Goal: Task Accomplishment & Management: Use online tool/utility

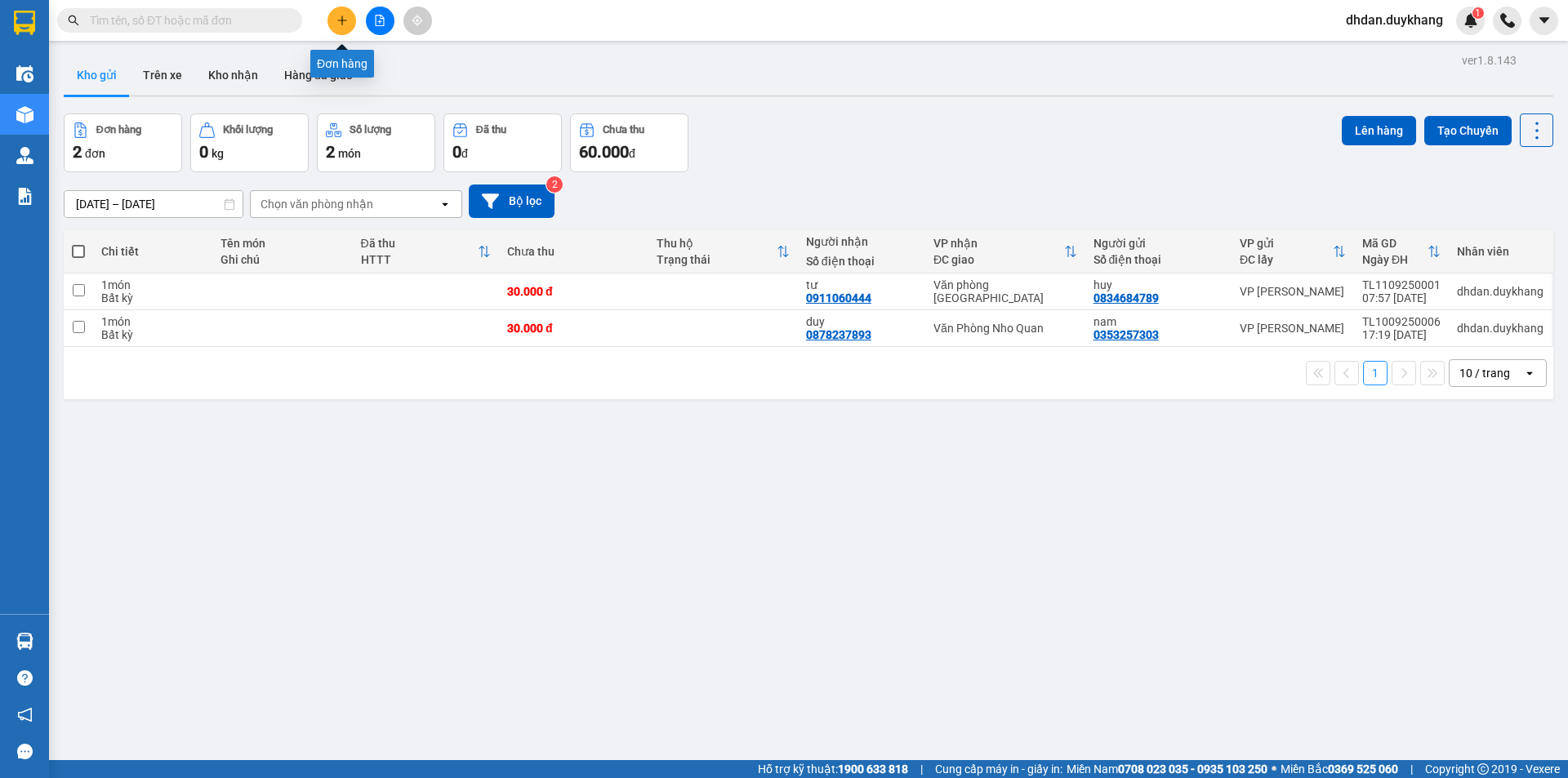
click at [339, 17] on icon "plus" at bounding box center [342, 20] width 11 height 11
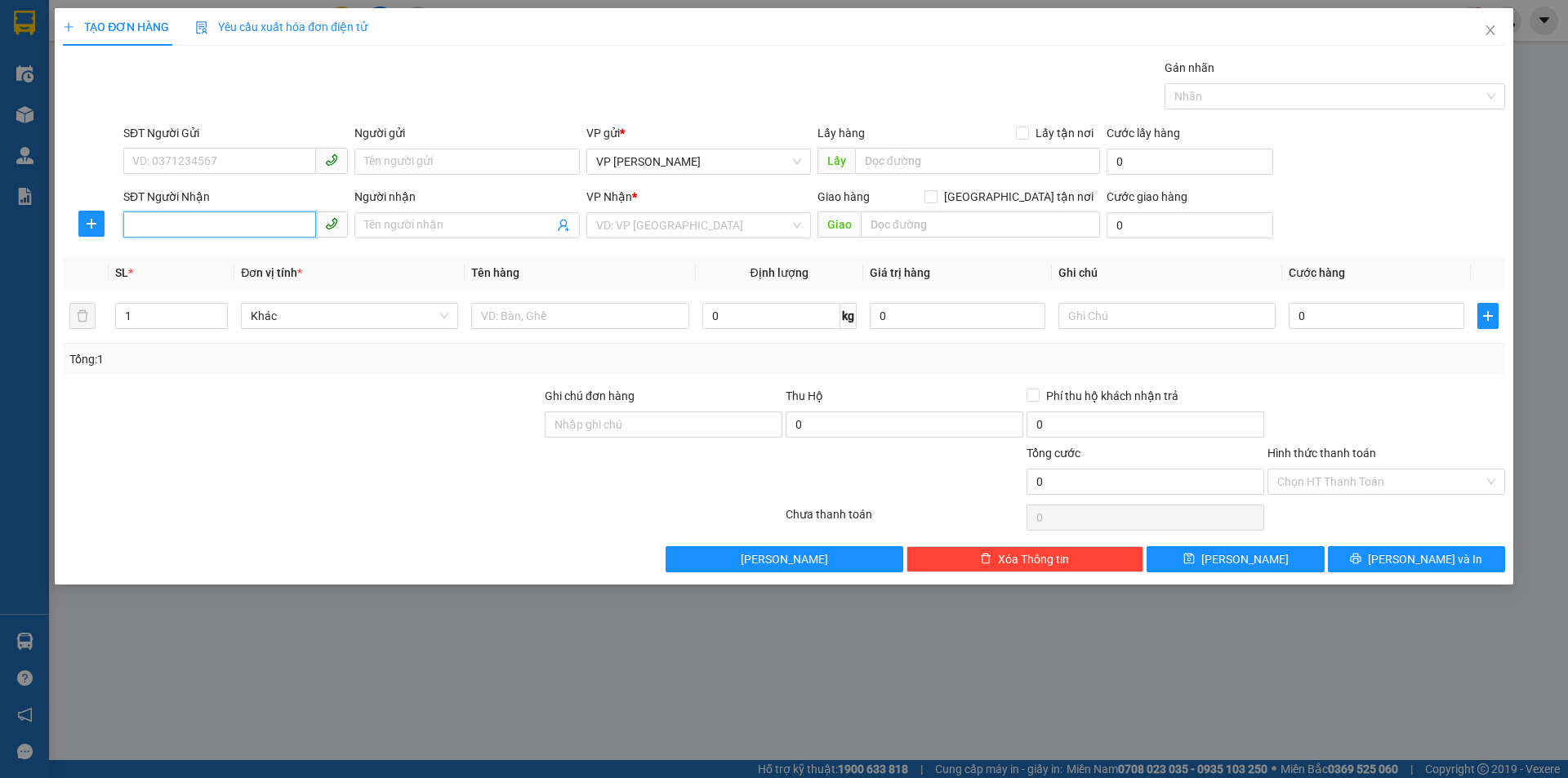
click at [222, 223] on input "SĐT Người Nhận" at bounding box center [219, 224] width 192 height 26
paste input "0984487906"
type input "0984487906"
click at [671, 223] on input "search" at bounding box center [693, 226] width 193 height 25
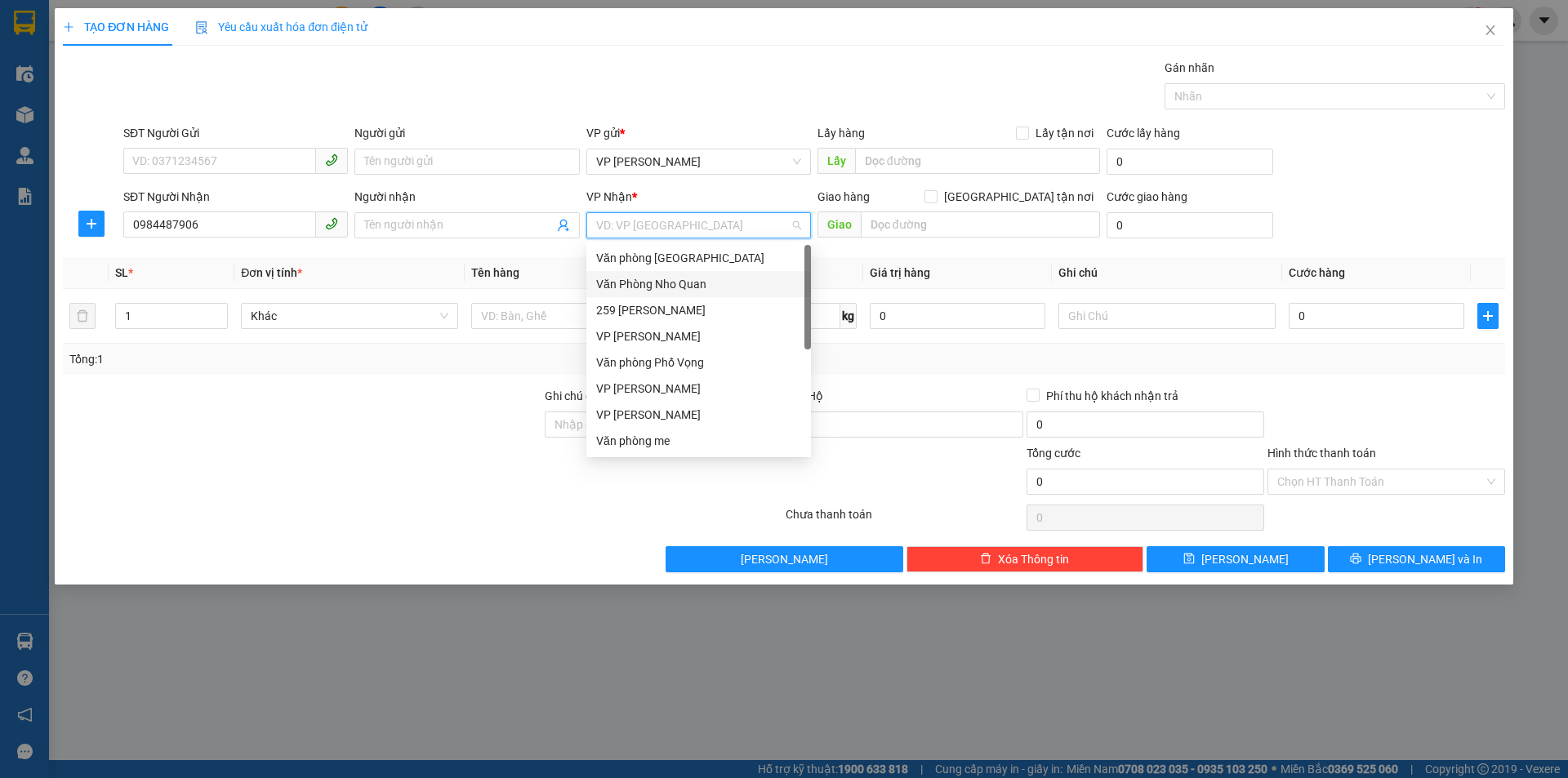
click at [676, 284] on div "Văn Phòng Nho Quan" at bounding box center [699, 284] width 205 height 18
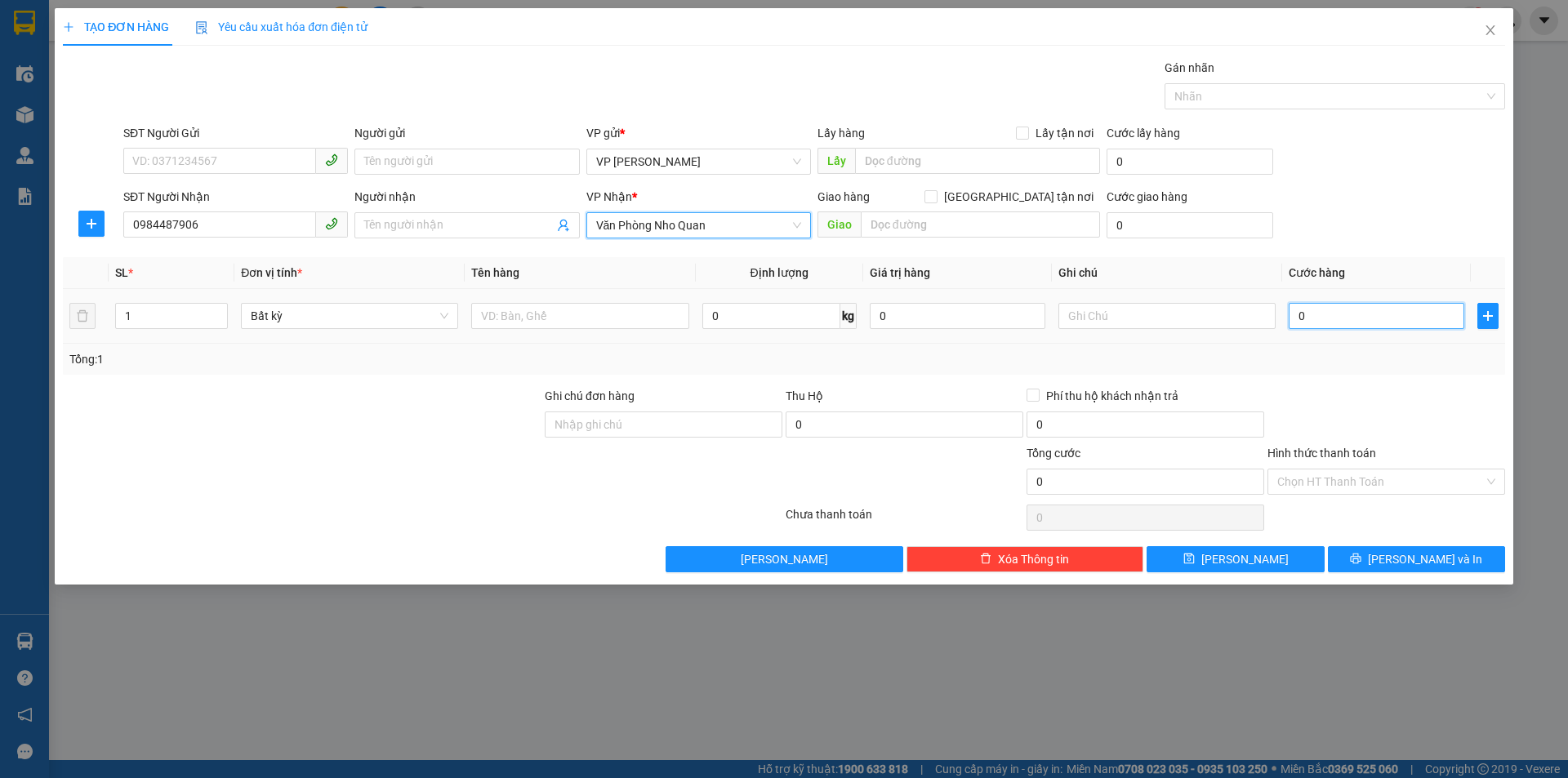
click at [1362, 313] on input "0" at bounding box center [1376, 316] width 175 height 26
type input "1"
type input "10"
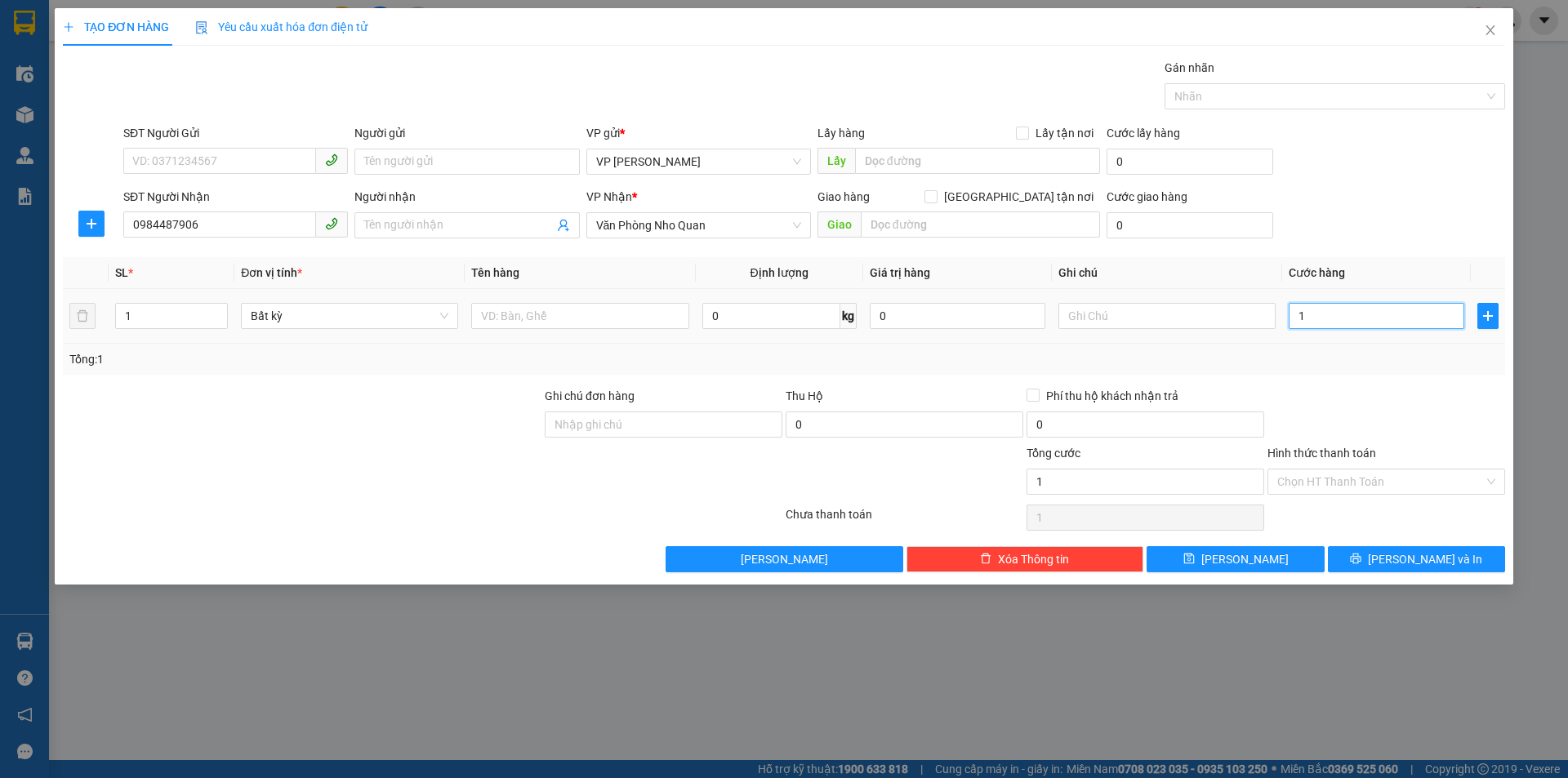
type input "10"
type input "100"
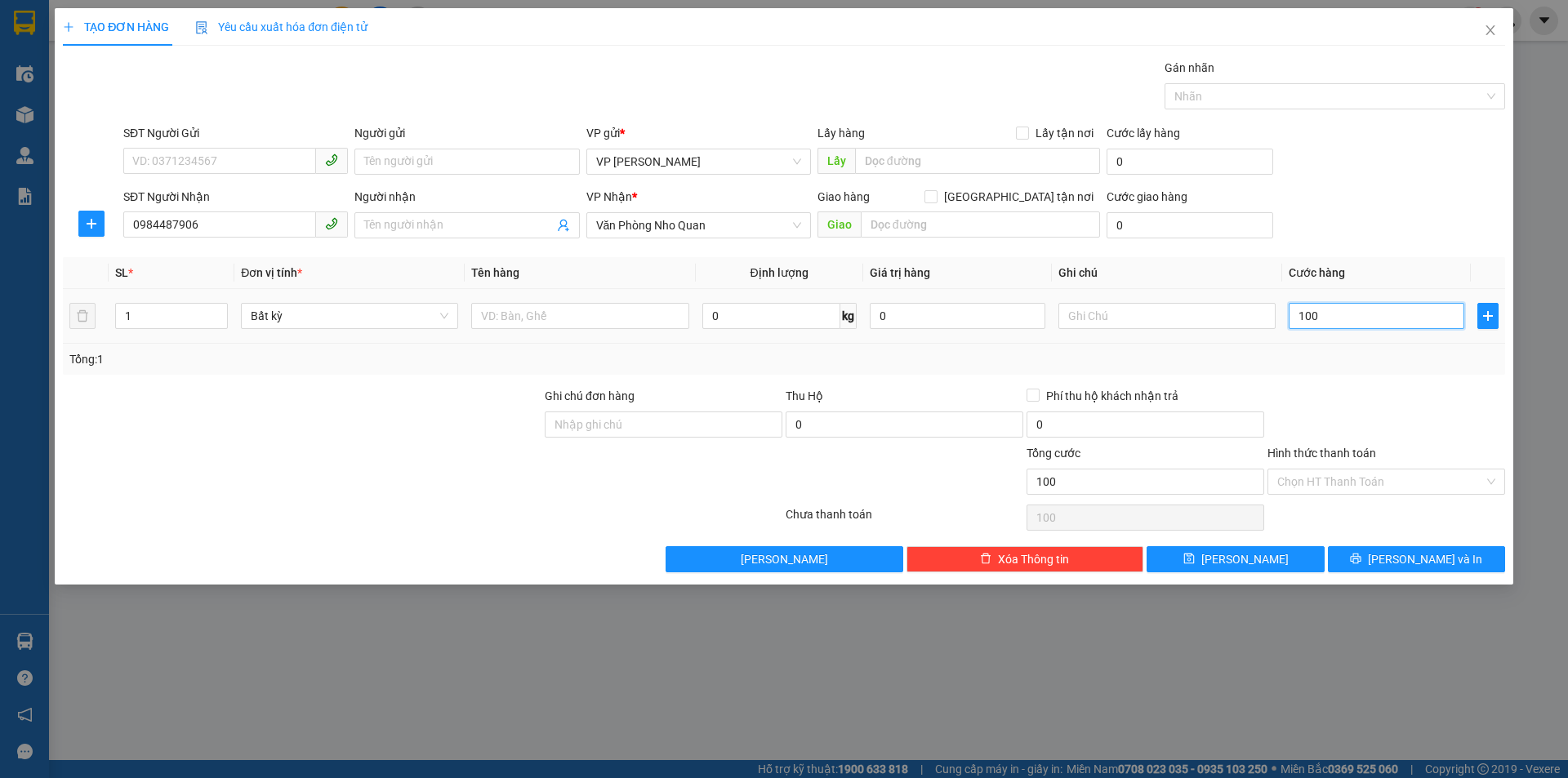
type input "1.000"
type input "10.000"
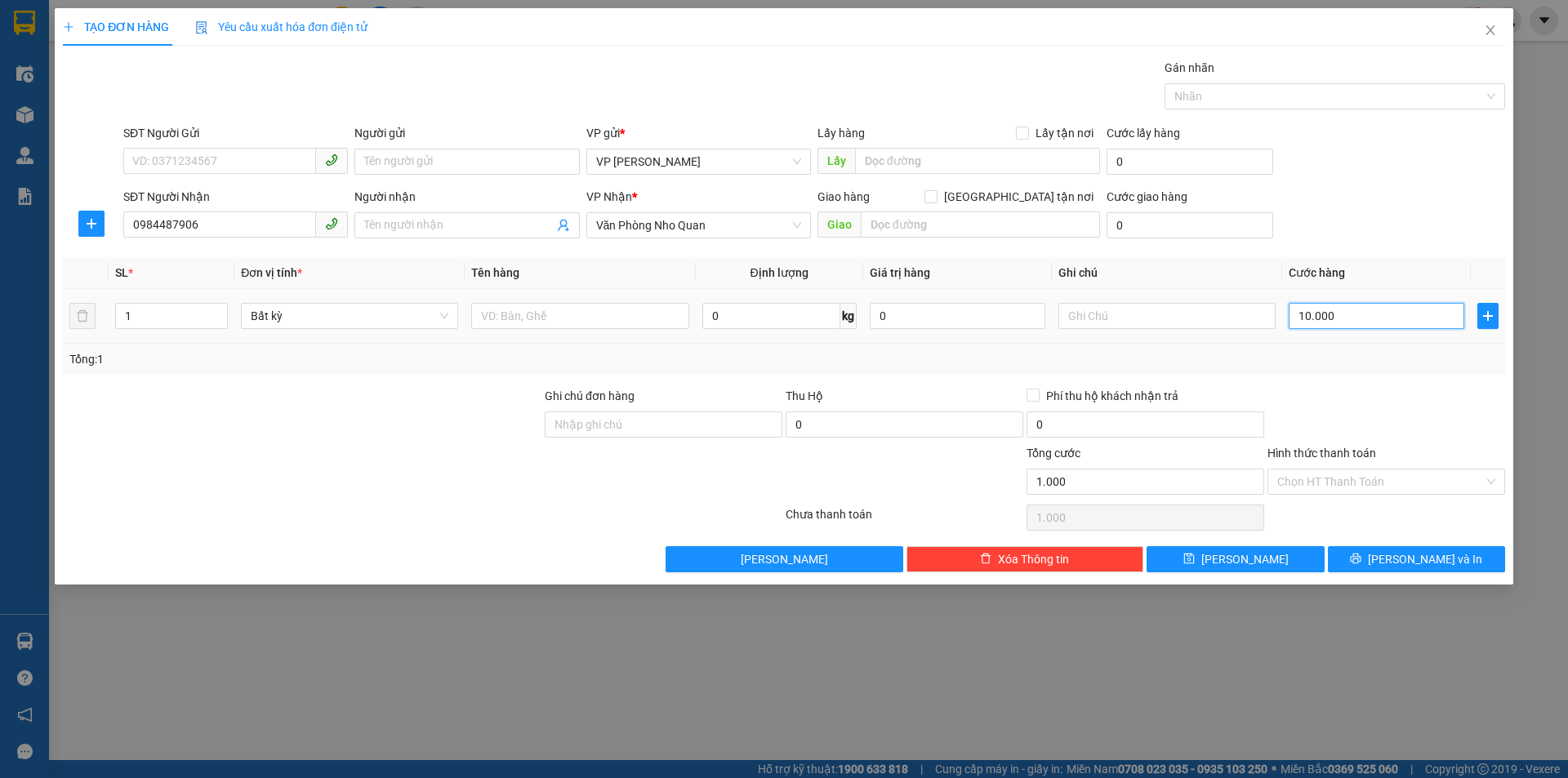
type input "10.000"
type input "100.000"
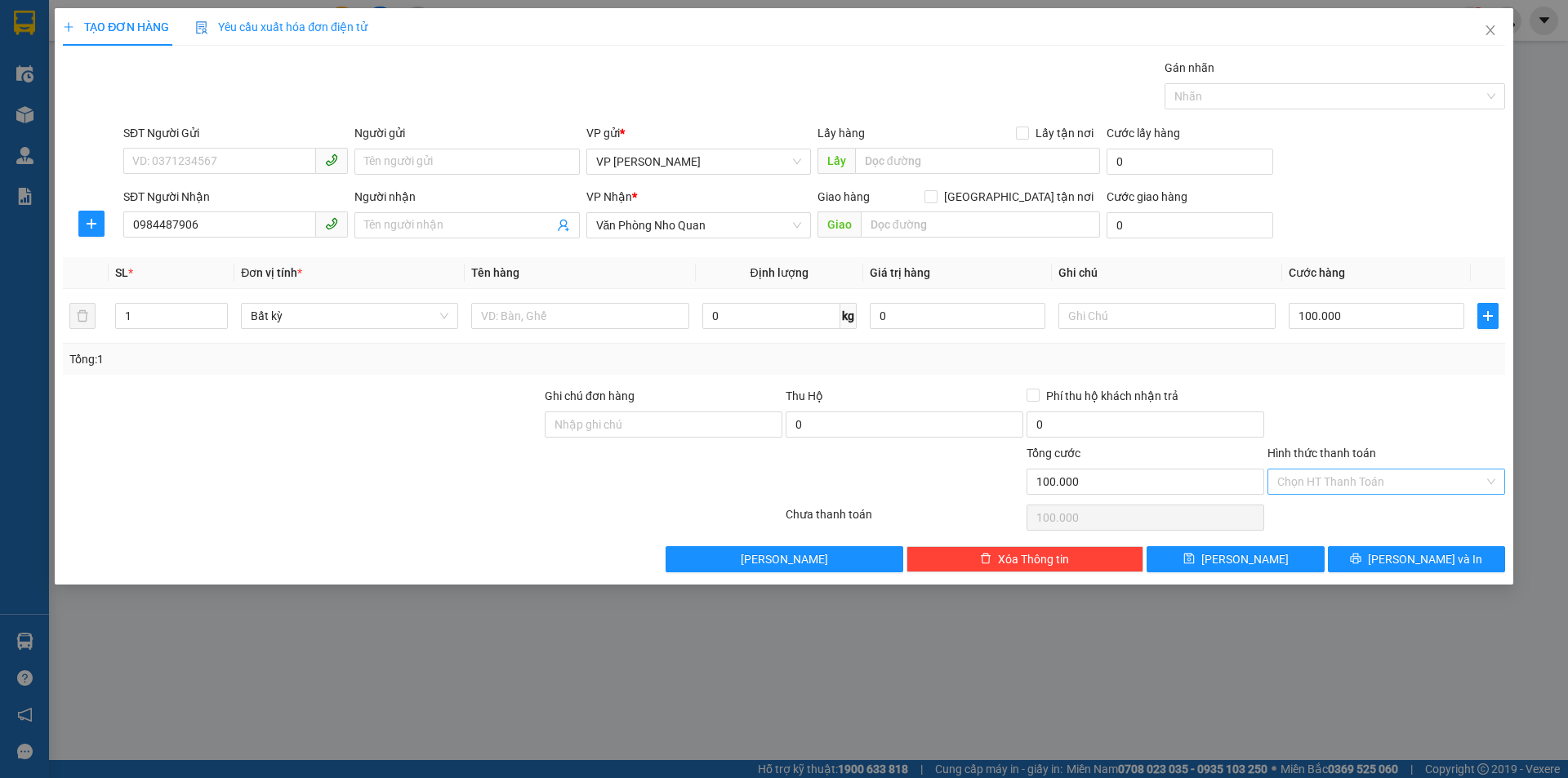
click at [1393, 479] on input "Hình thức thanh toán" at bounding box center [1380, 482] width 207 height 25
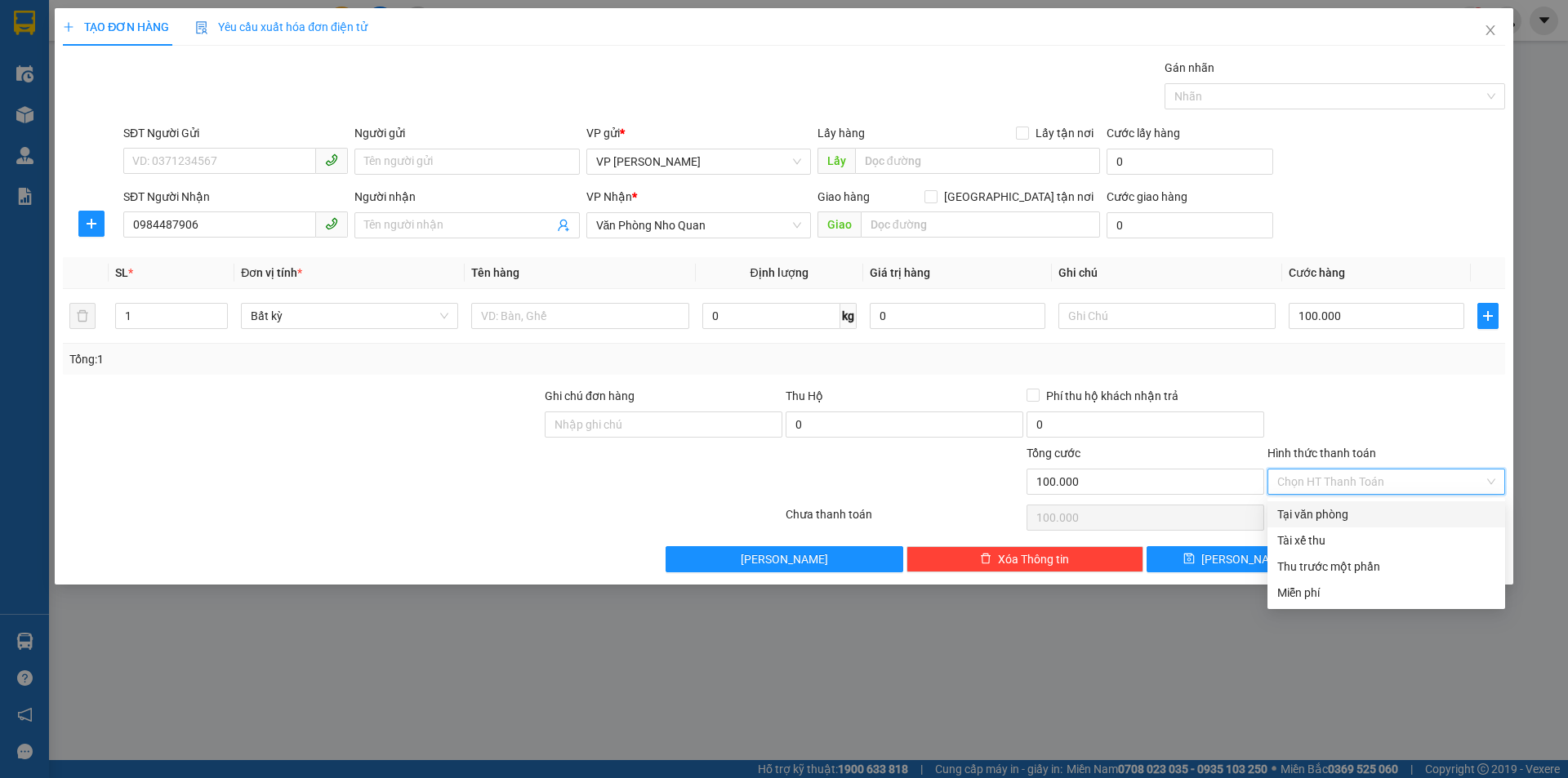
click at [1320, 521] on div "Tại văn phòng" at bounding box center [1386, 514] width 218 height 18
type input "0"
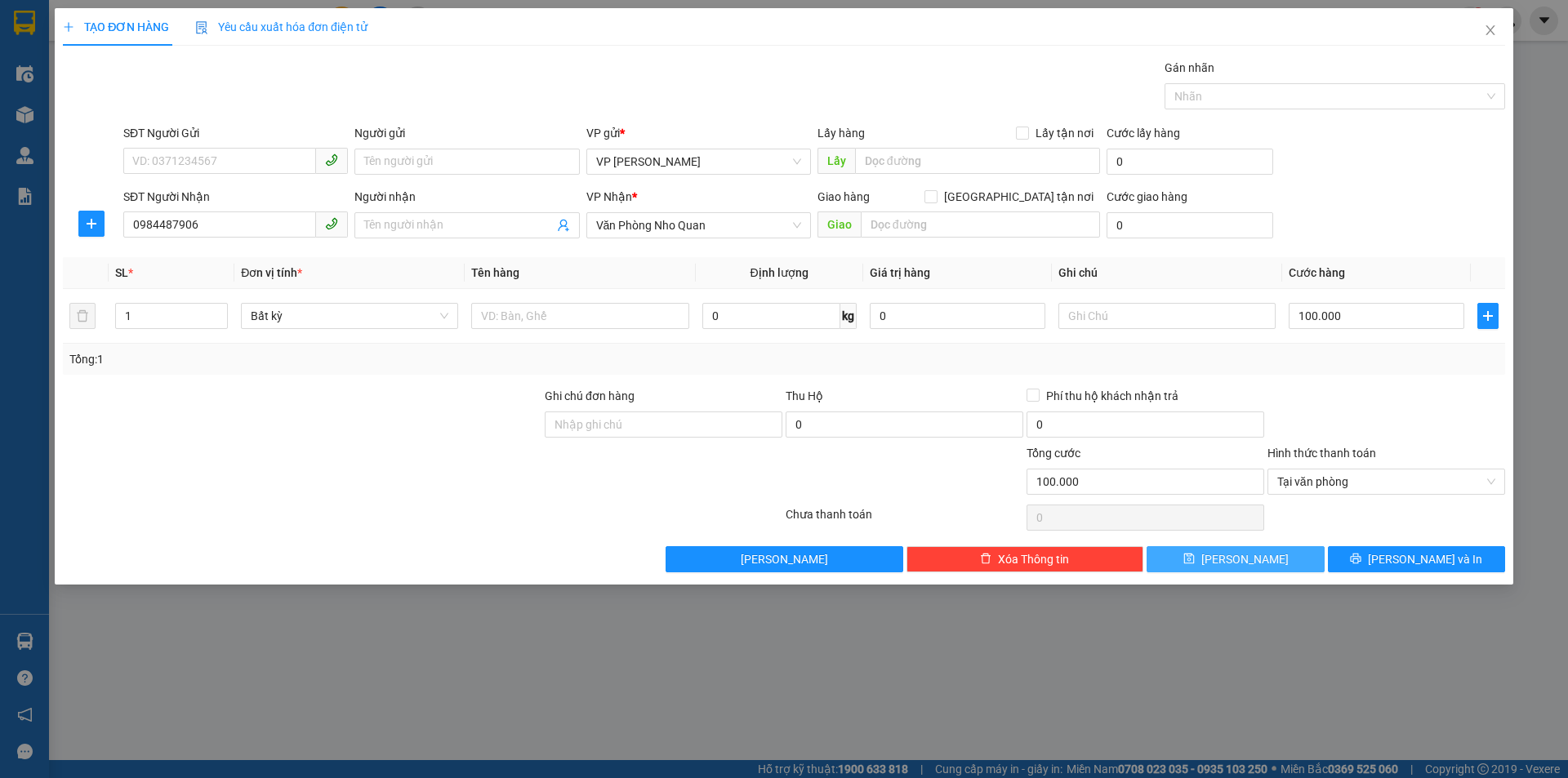
click at [1269, 563] on button "[PERSON_NAME]" at bounding box center [1235, 559] width 177 height 26
type input "0"
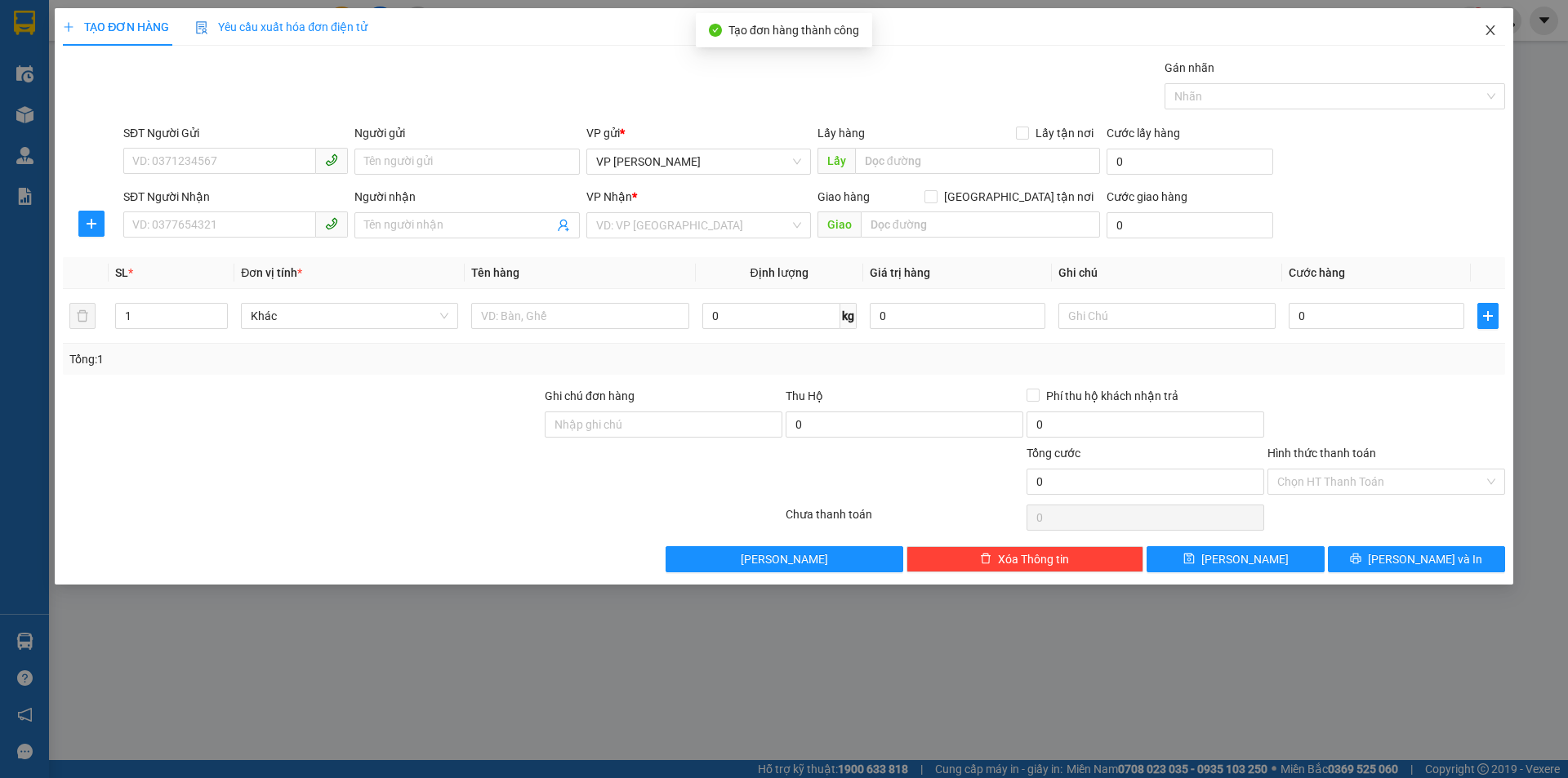
click at [1490, 36] on icon "close" at bounding box center [1490, 31] width 13 height 13
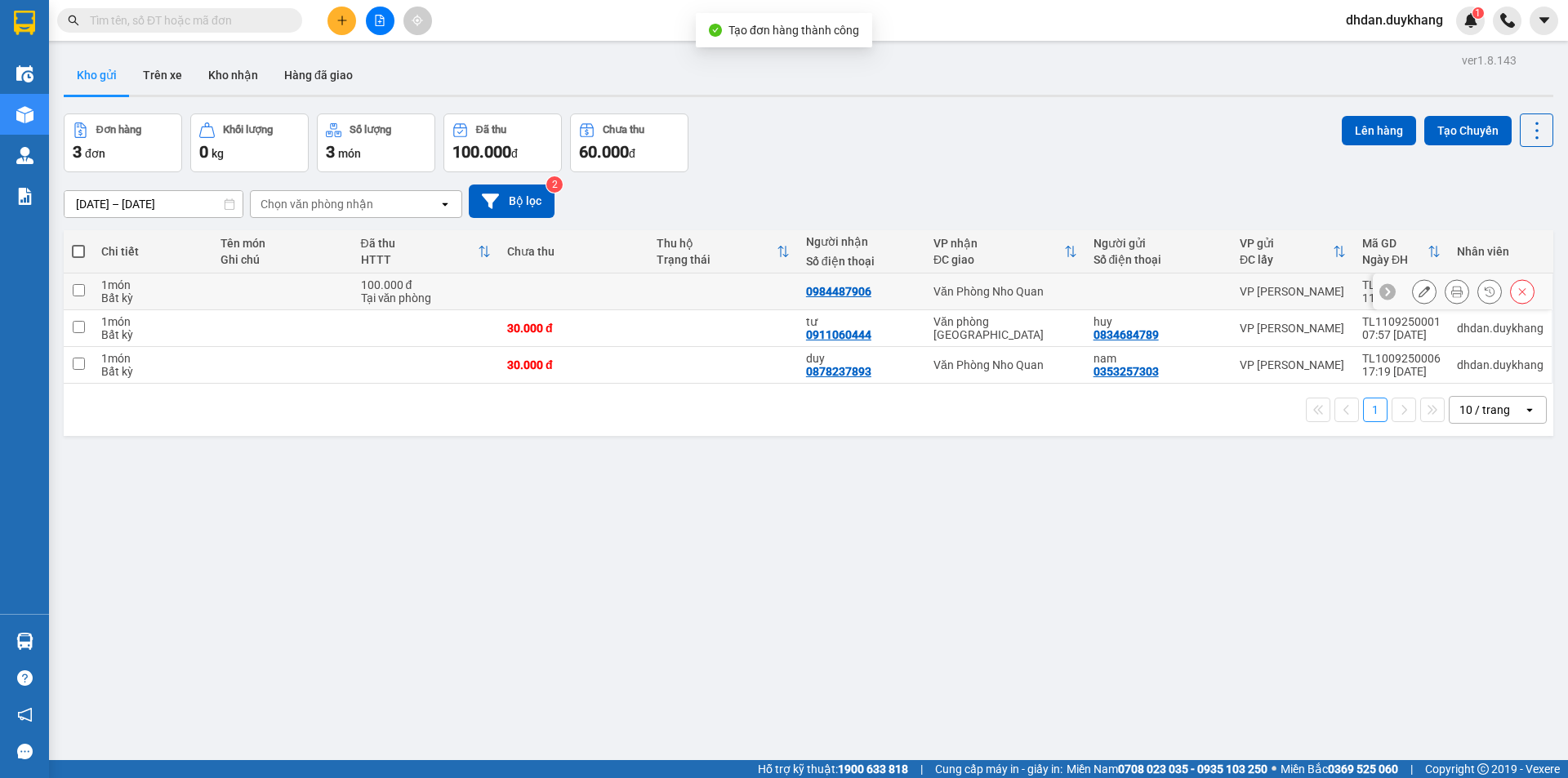
click at [81, 291] on input "checkbox" at bounding box center [78, 290] width 12 height 12
checkbox input "true"
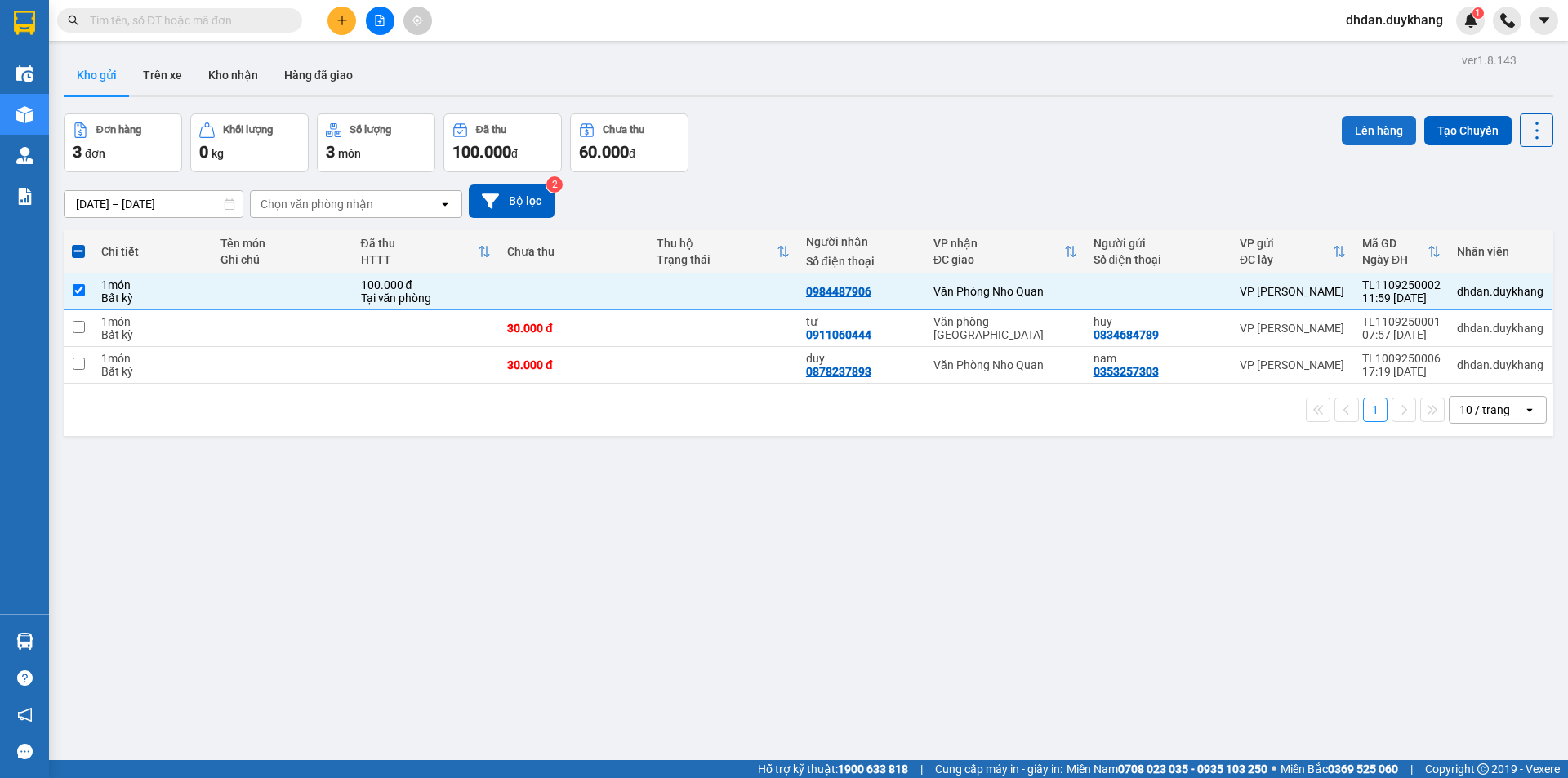
click at [1359, 129] on button "Lên hàng" at bounding box center [1379, 130] width 75 height 30
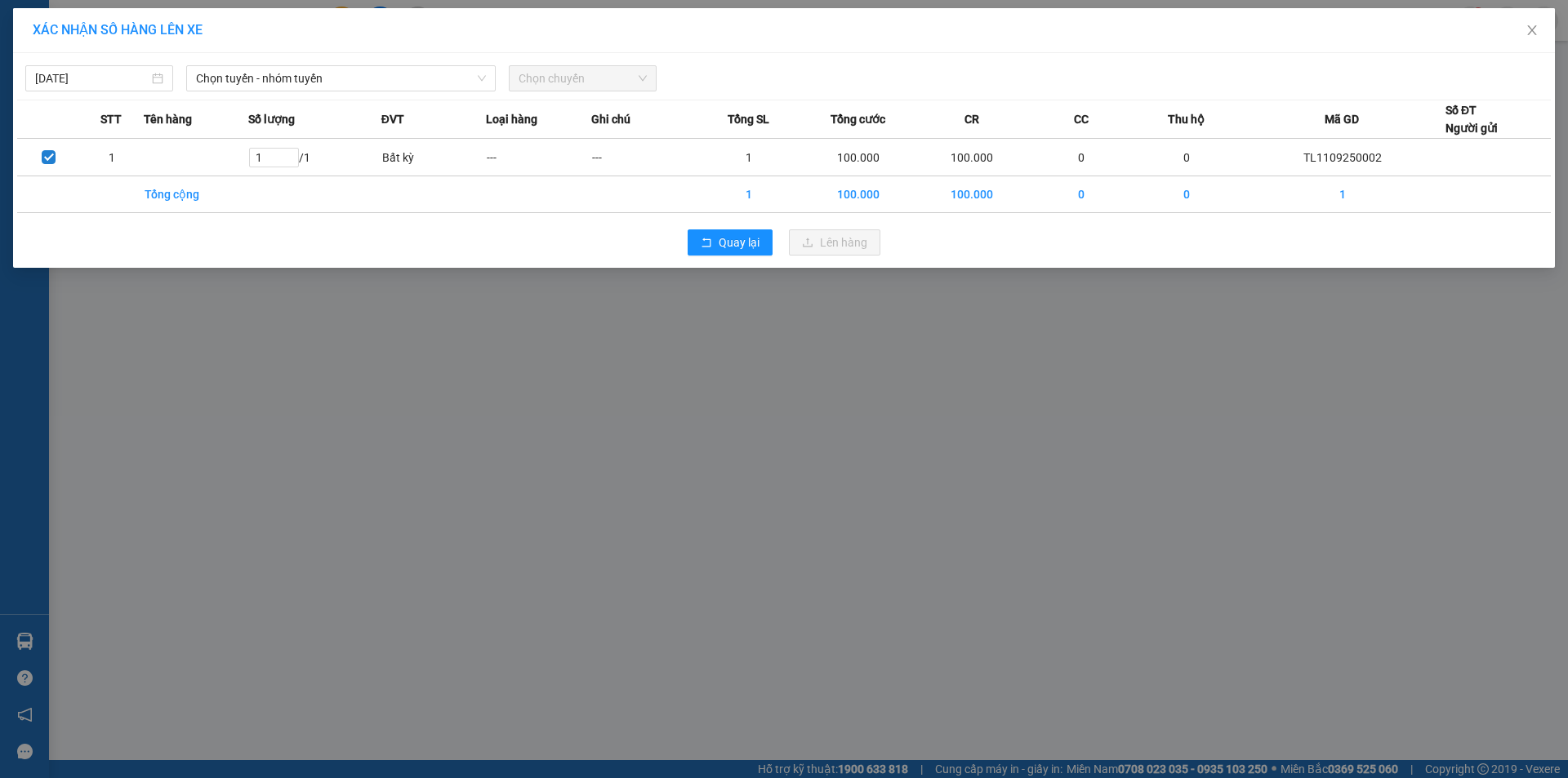
click at [175, 81] on div "[DATE]" at bounding box center [100, 78] width 161 height 26
click at [276, 80] on span "Chọn tuyến - nhóm tuyến" at bounding box center [341, 78] width 290 height 25
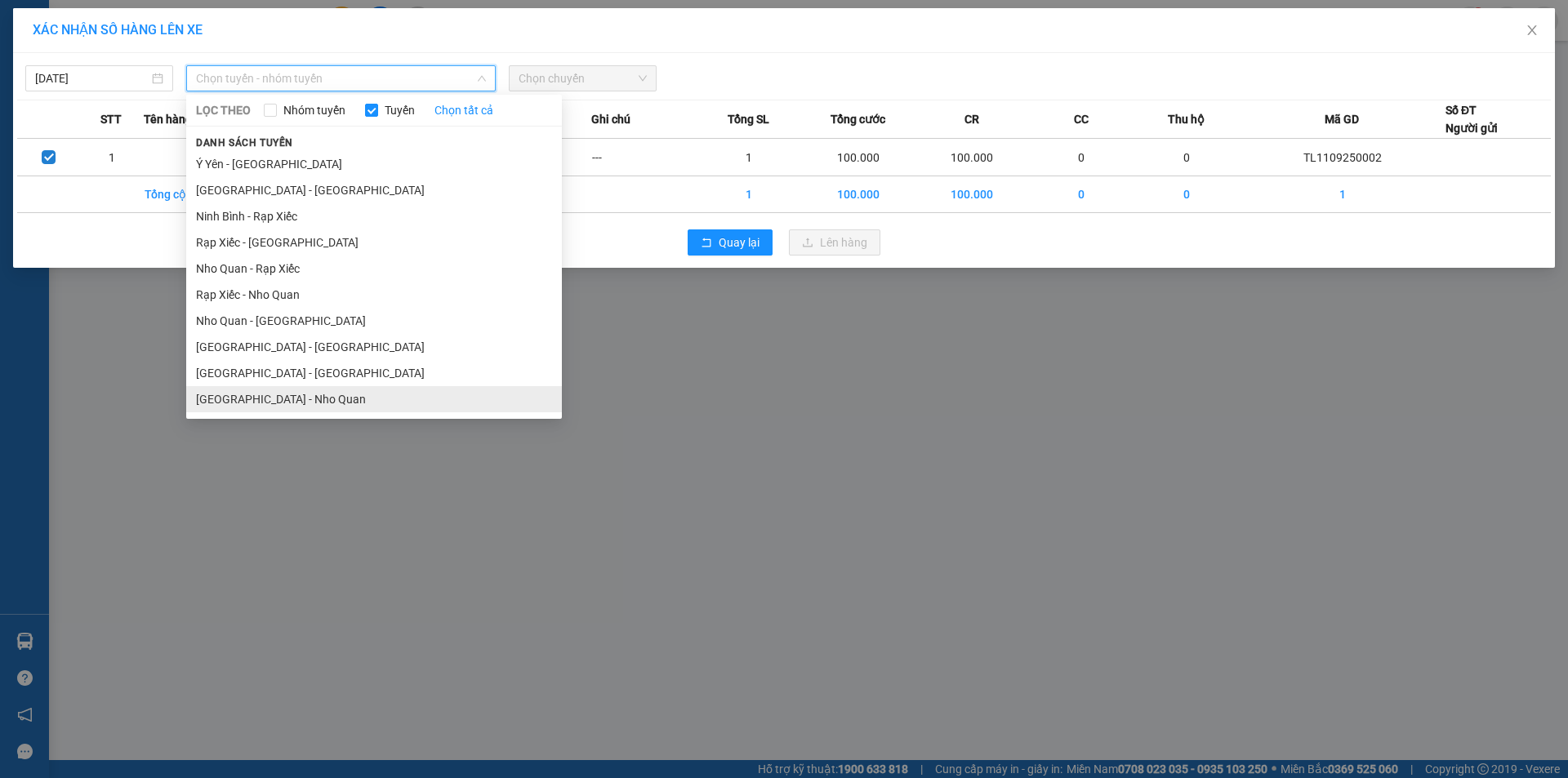
click at [333, 403] on li "[GEOGRAPHIC_DATA] - Nho Quan" at bounding box center [374, 399] width 375 height 26
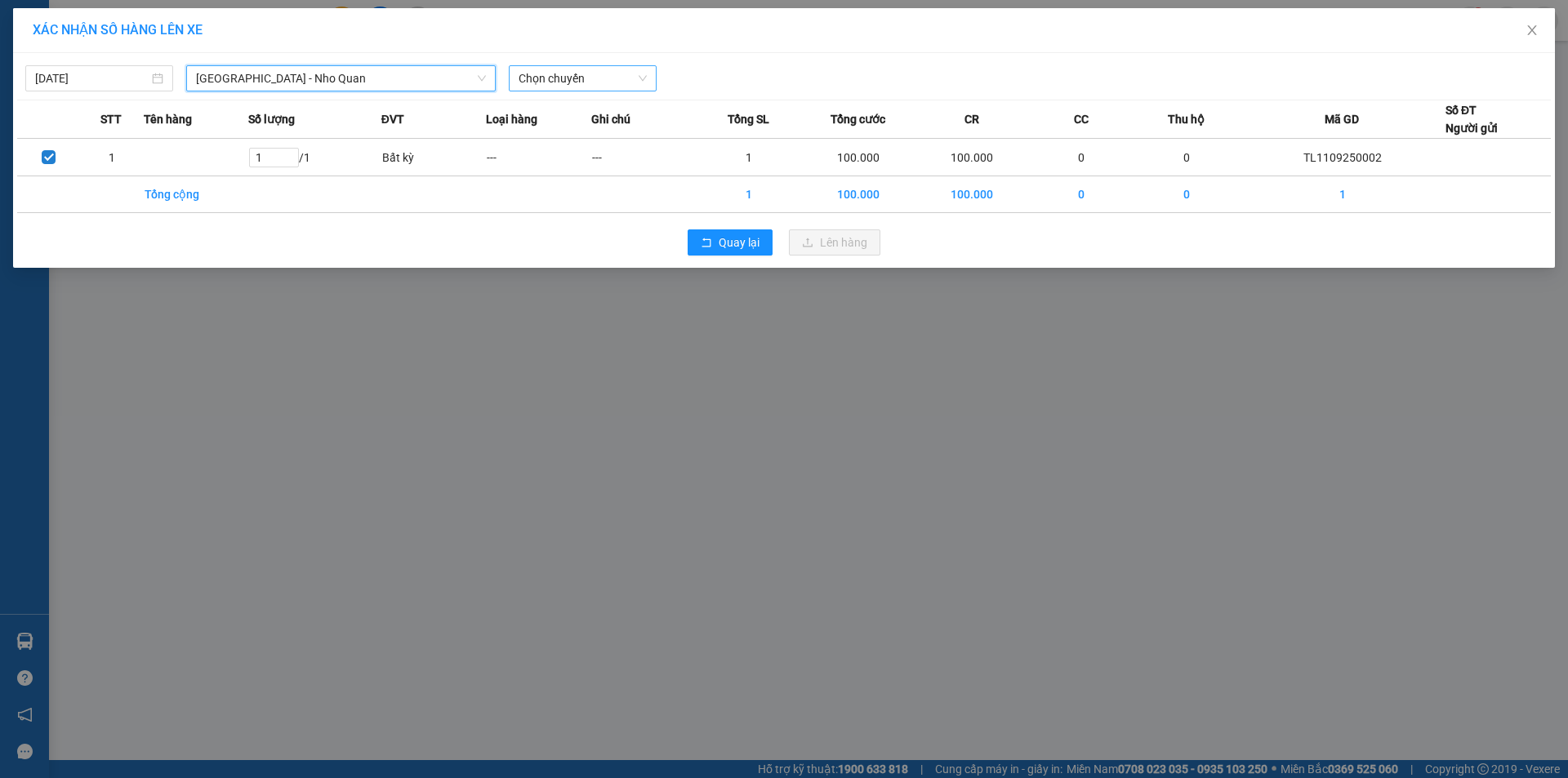
drag, startPoint x: 553, startPoint y: 73, endPoint x: 558, endPoint y: 89, distance: 16.8
click at [554, 74] on span "Chọn chuyến" at bounding box center [583, 78] width 128 height 25
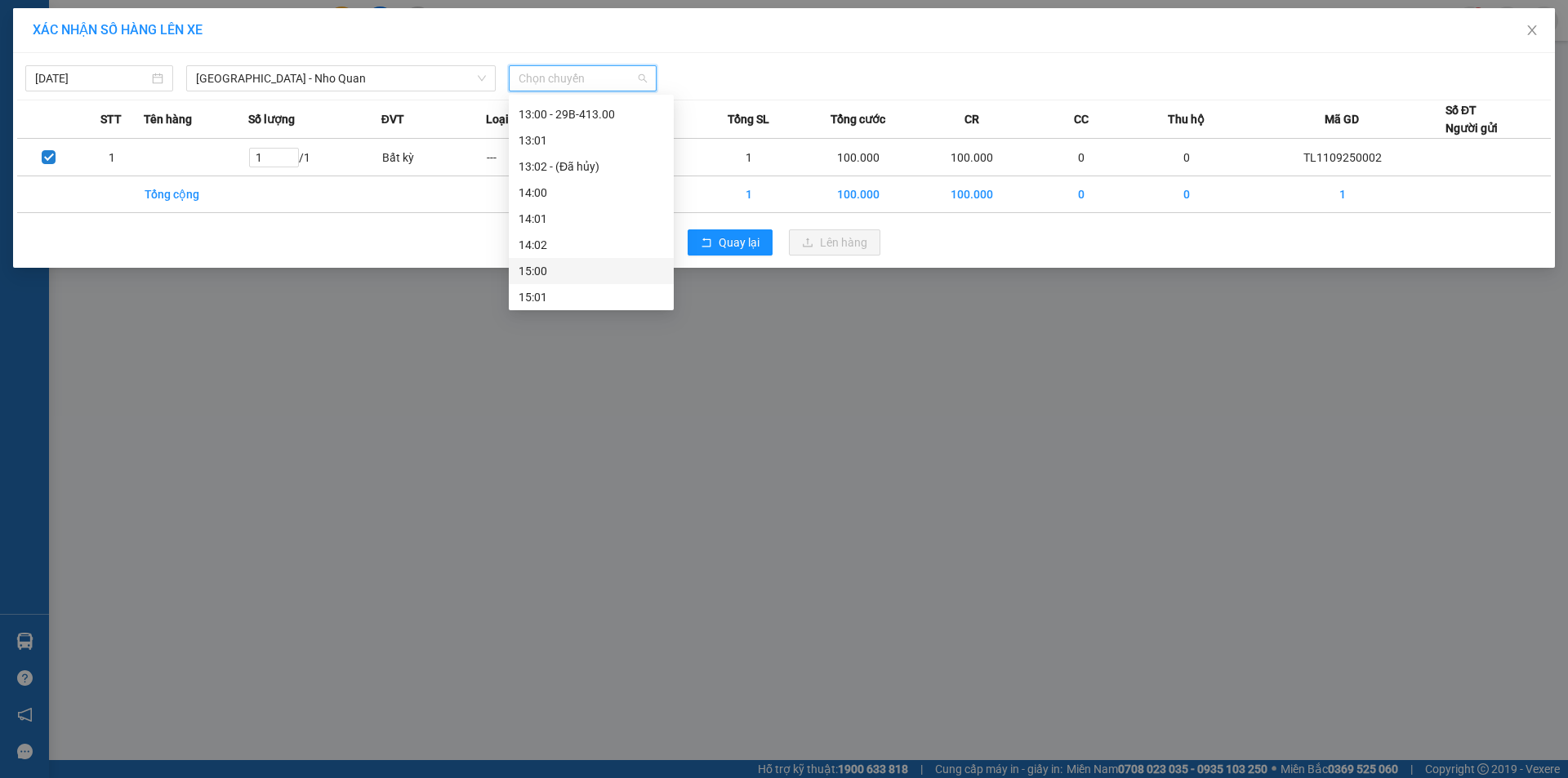
scroll to position [409, 0]
click at [581, 219] on div "12:01 - 29H-985.59" at bounding box center [592, 225] width 146 height 18
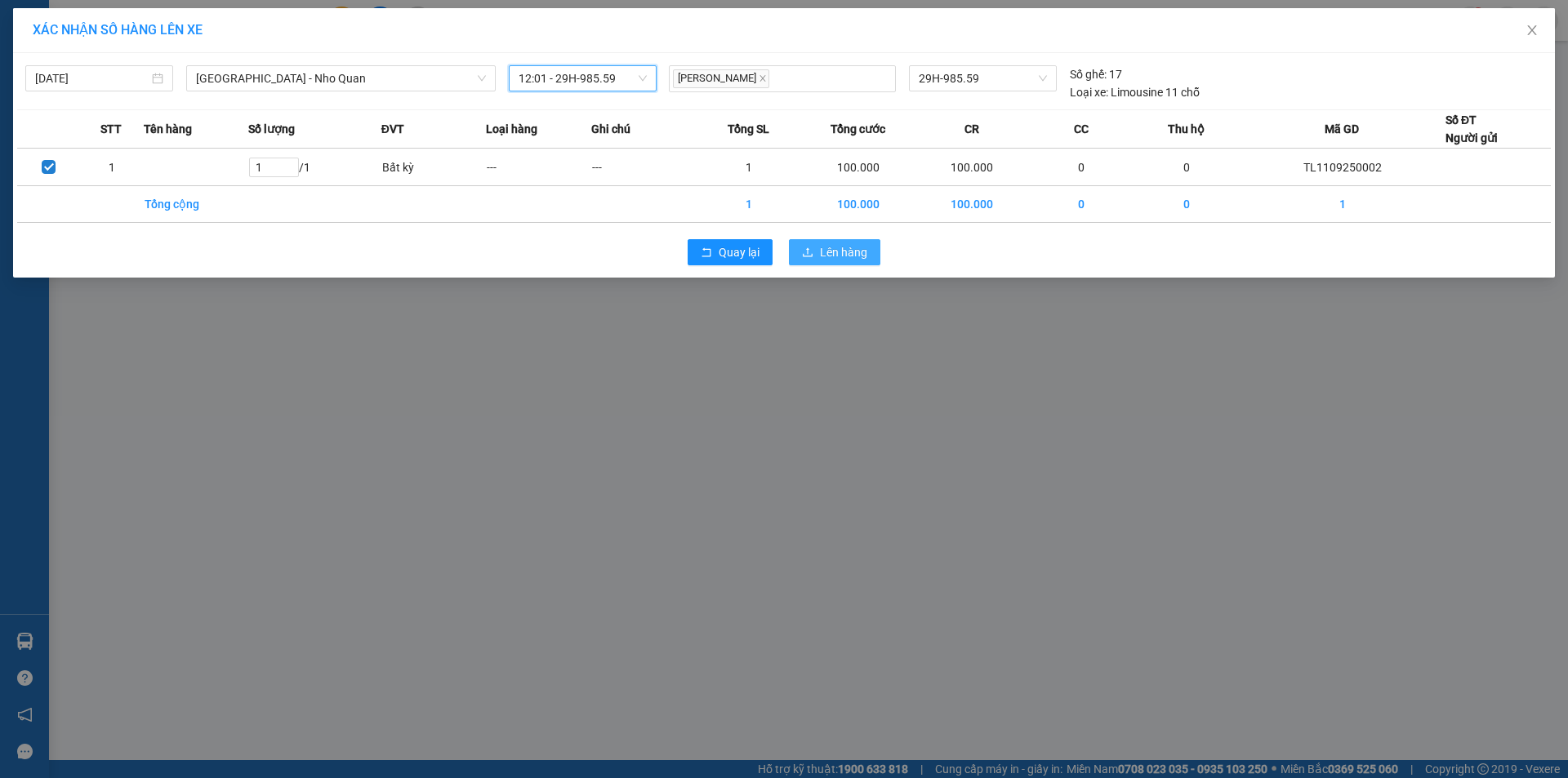
click at [835, 261] on button "Lên hàng" at bounding box center [835, 252] width 92 height 26
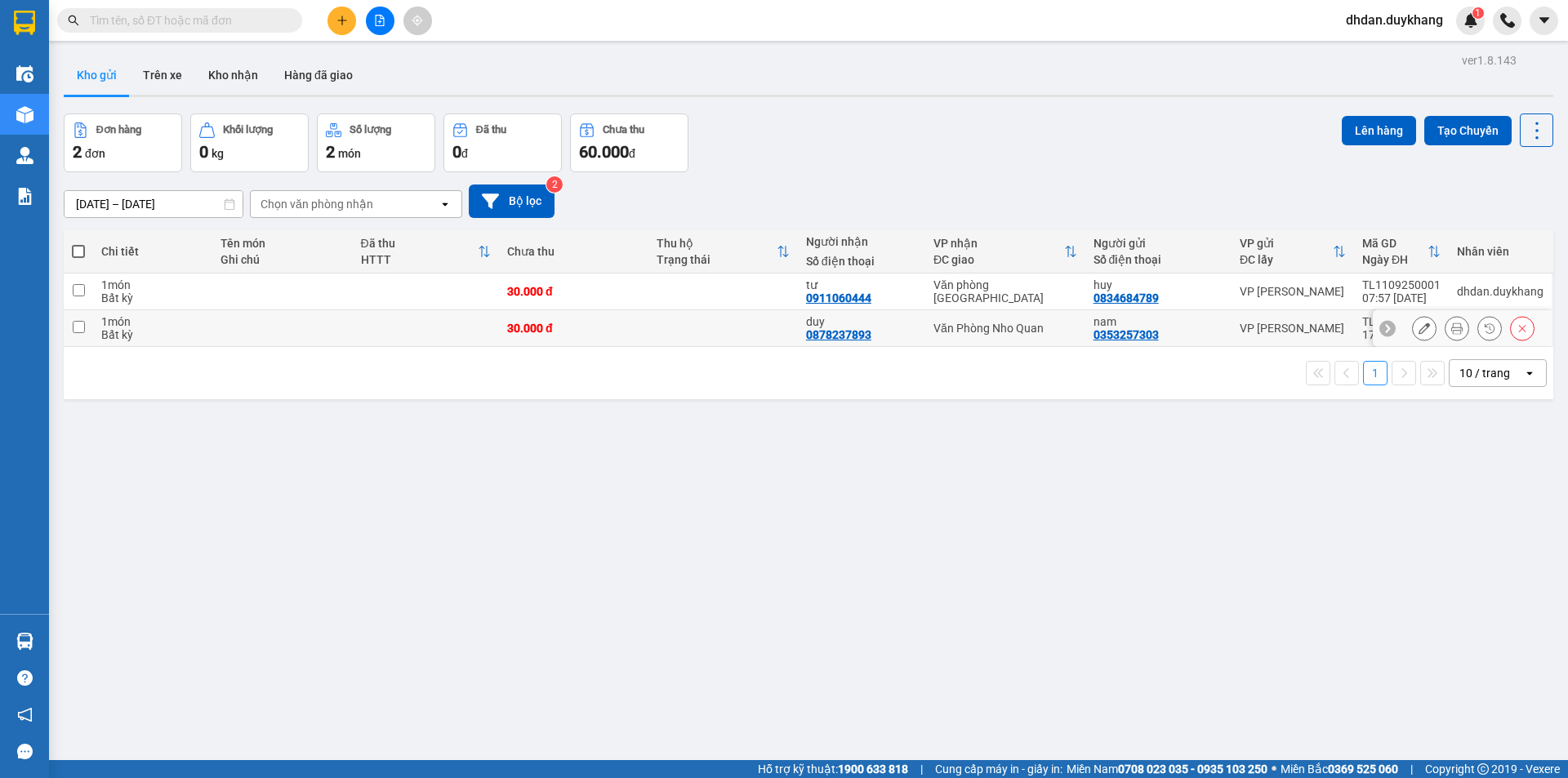
click at [1419, 327] on icon at bounding box center [1424, 328] width 11 height 11
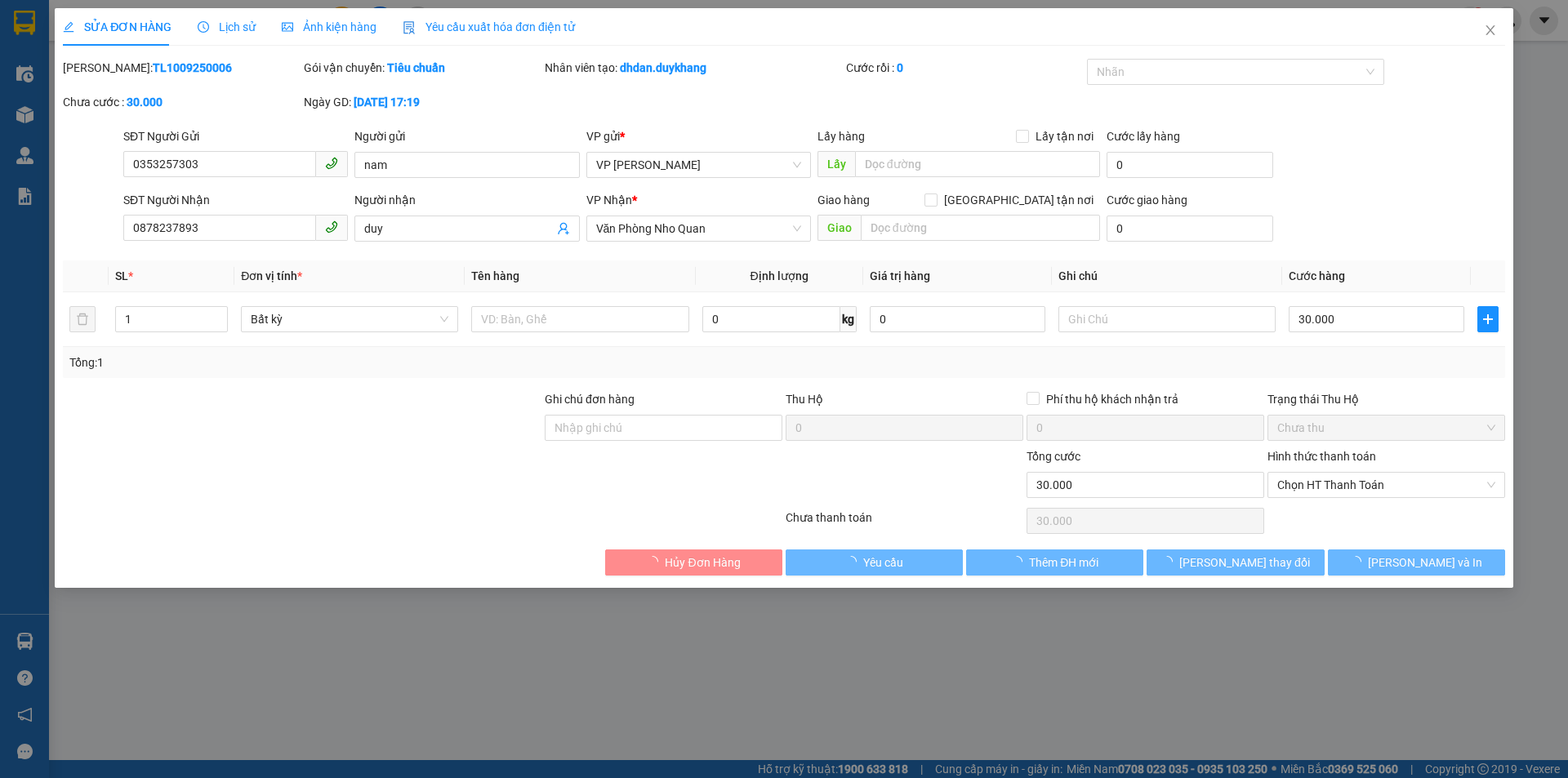
type input "0353257303"
type input "nam"
type input "0878237893"
type input "duy"
type input "30.000"
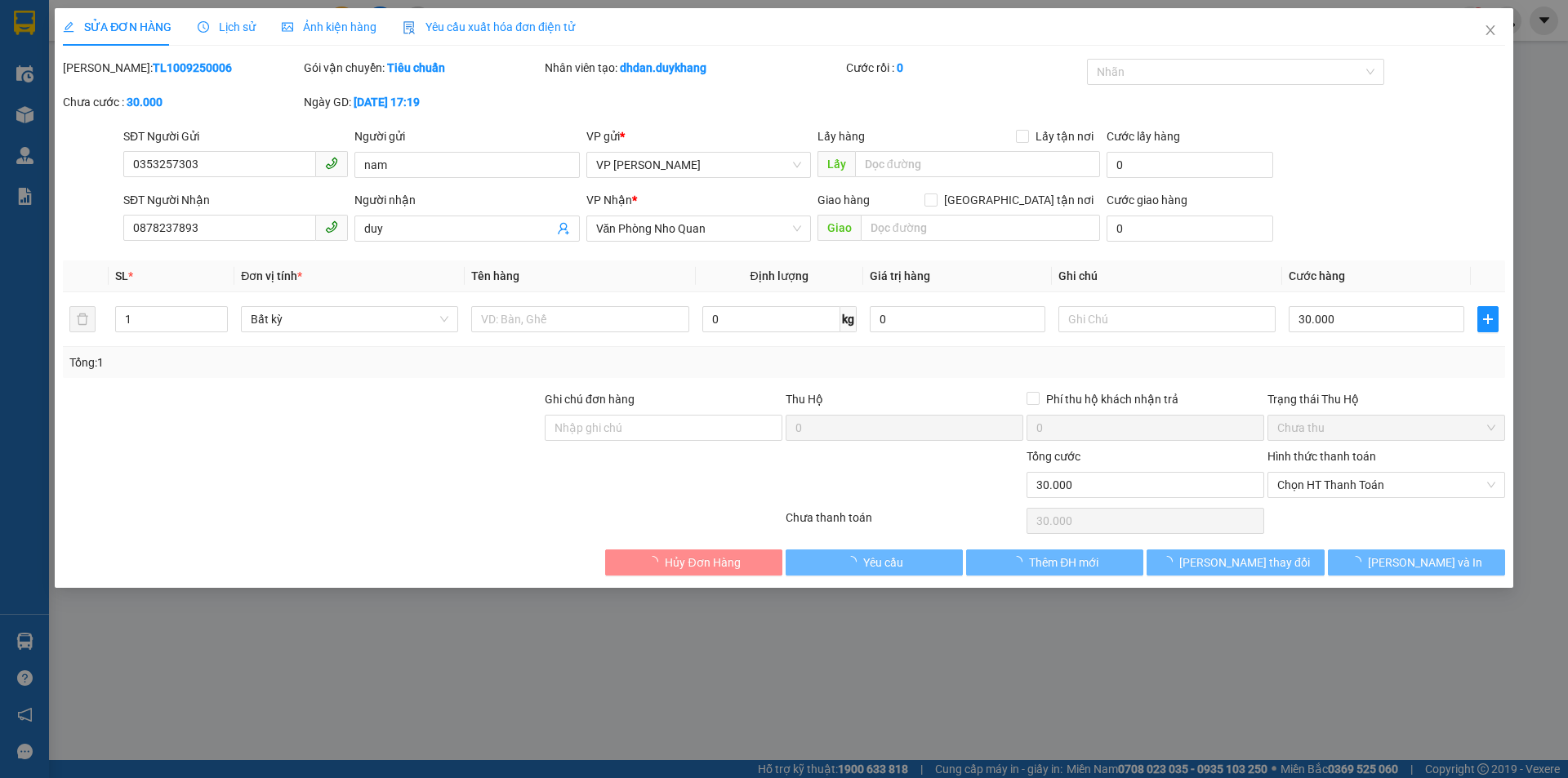
type input "30.000"
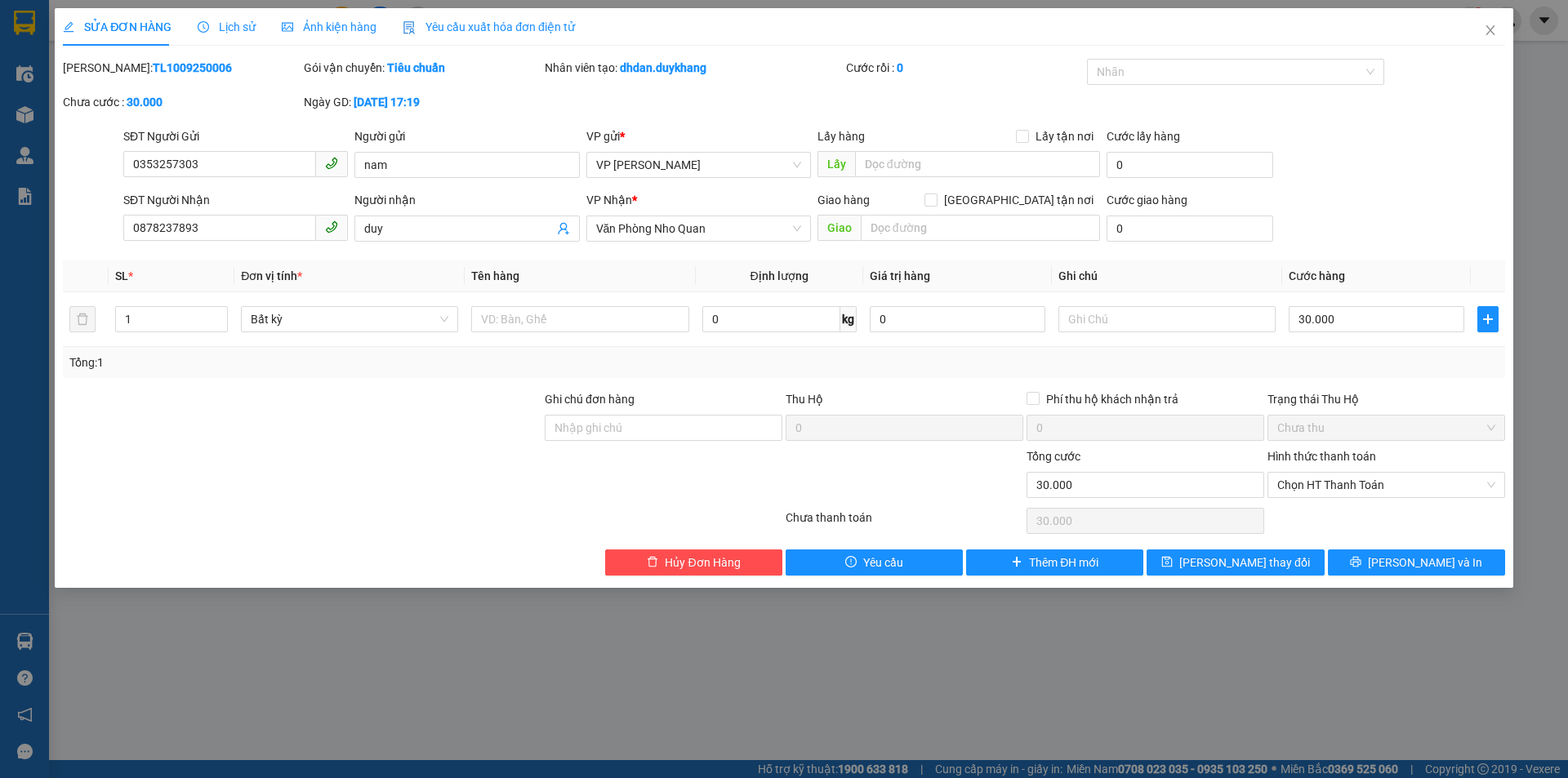
click at [233, 27] on span "Lịch sử" at bounding box center [226, 27] width 58 height 13
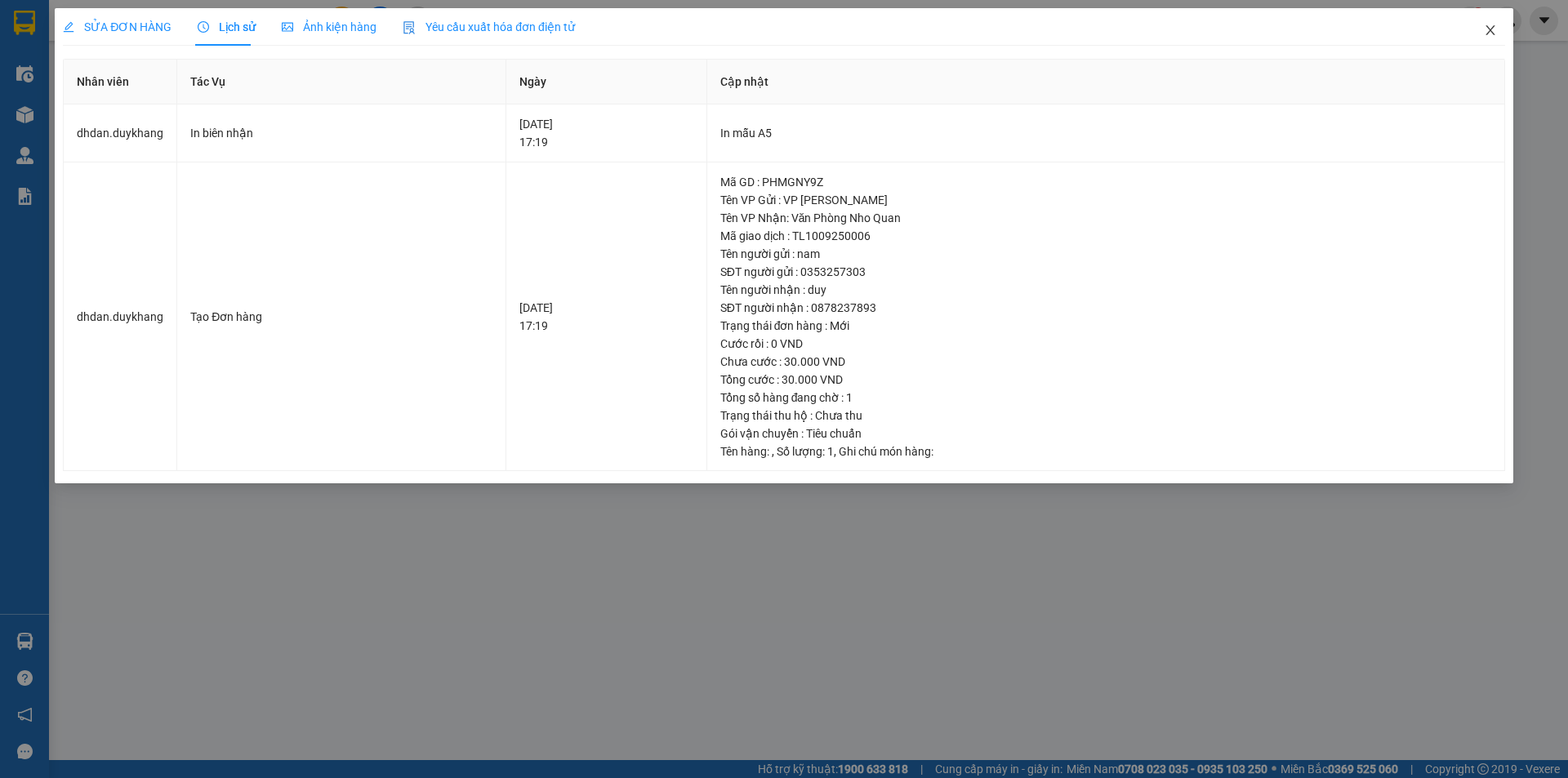
click at [1497, 31] on span "Close" at bounding box center [1490, 32] width 46 height 46
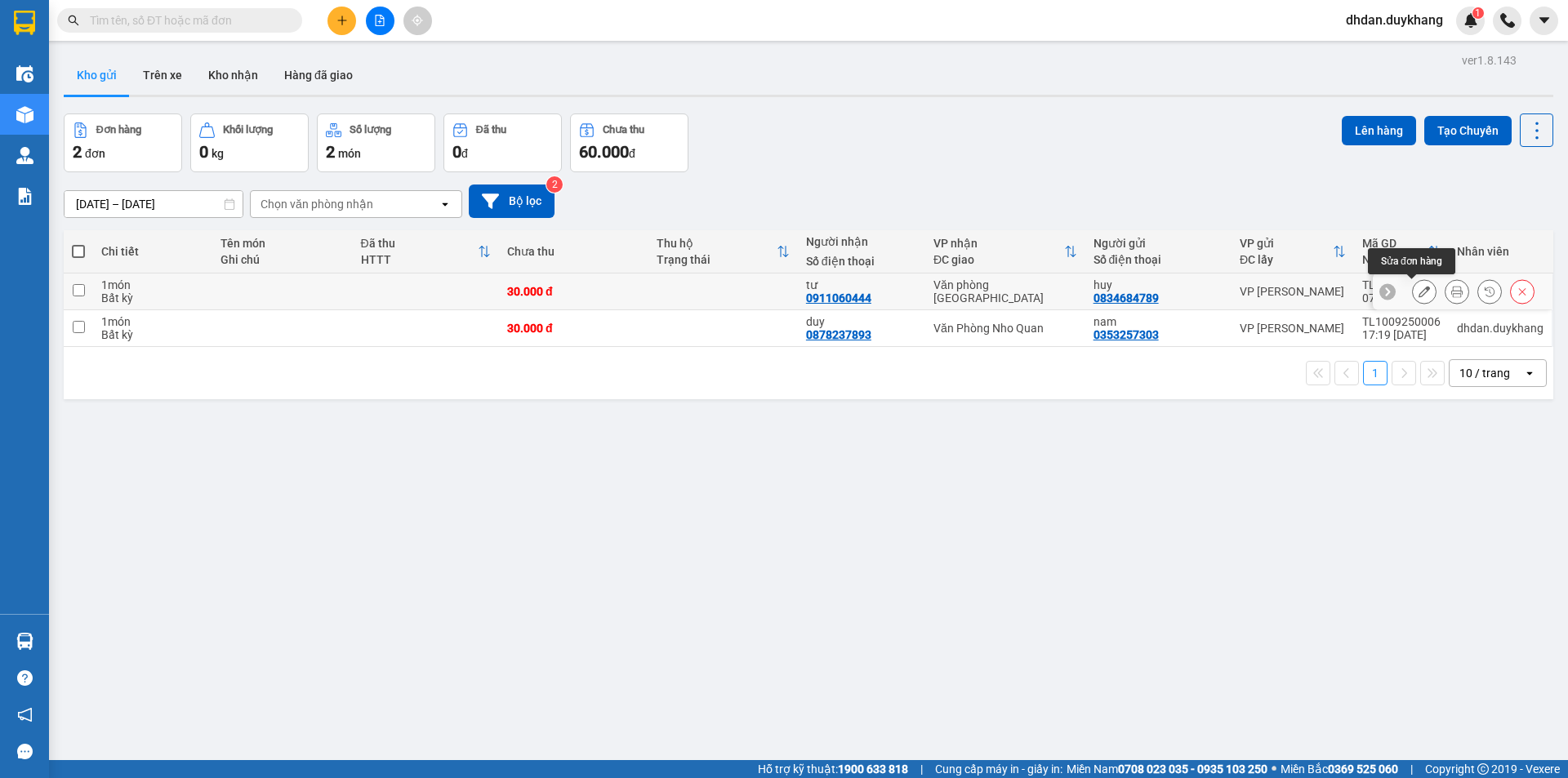
click at [1419, 292] on icon at bounding box center [1424, 292] width 11 height 11
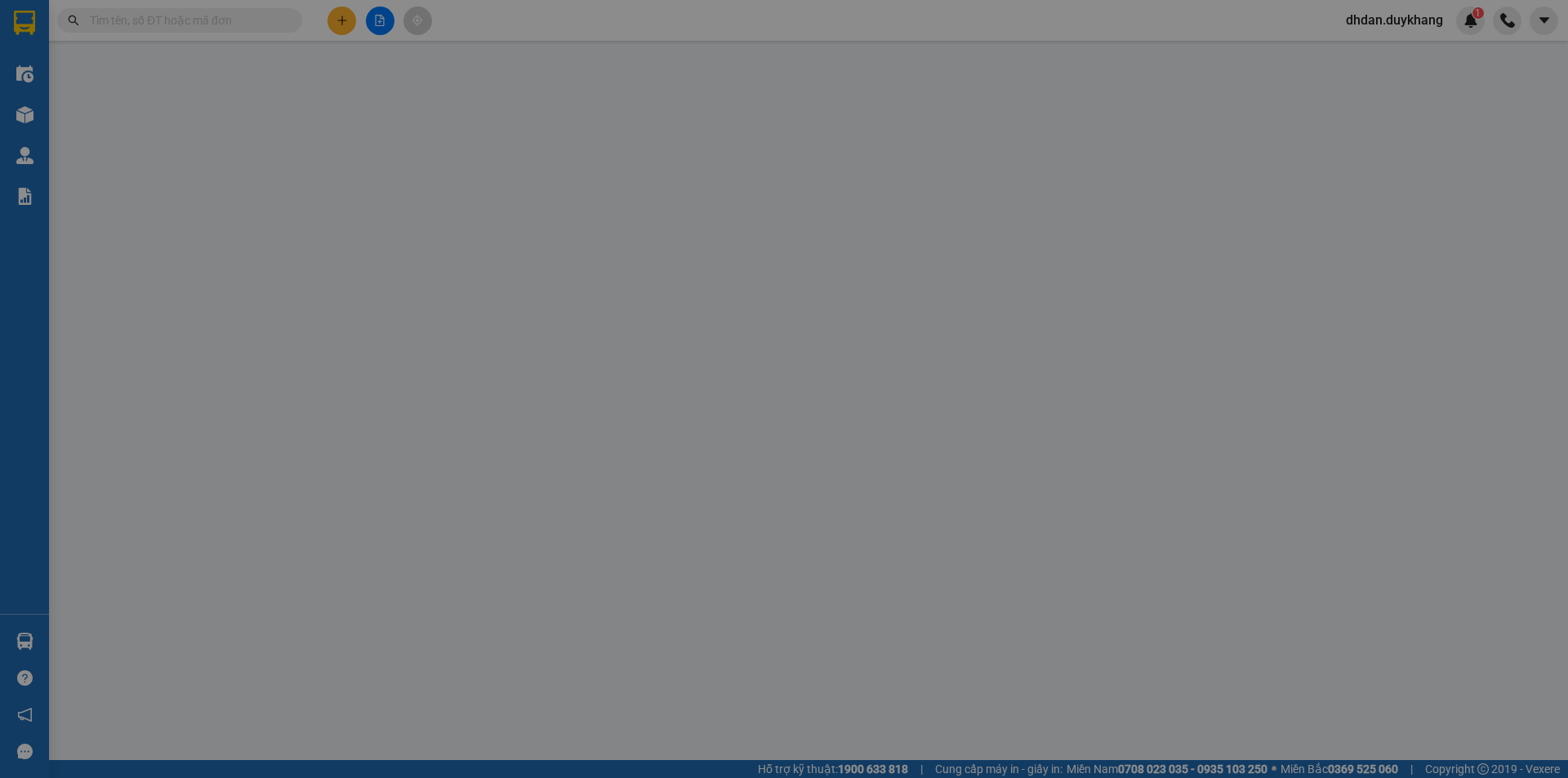
type input "0834684789"
type input "huy"
type input "0911060444"
type input "tư"
type input "30.000"
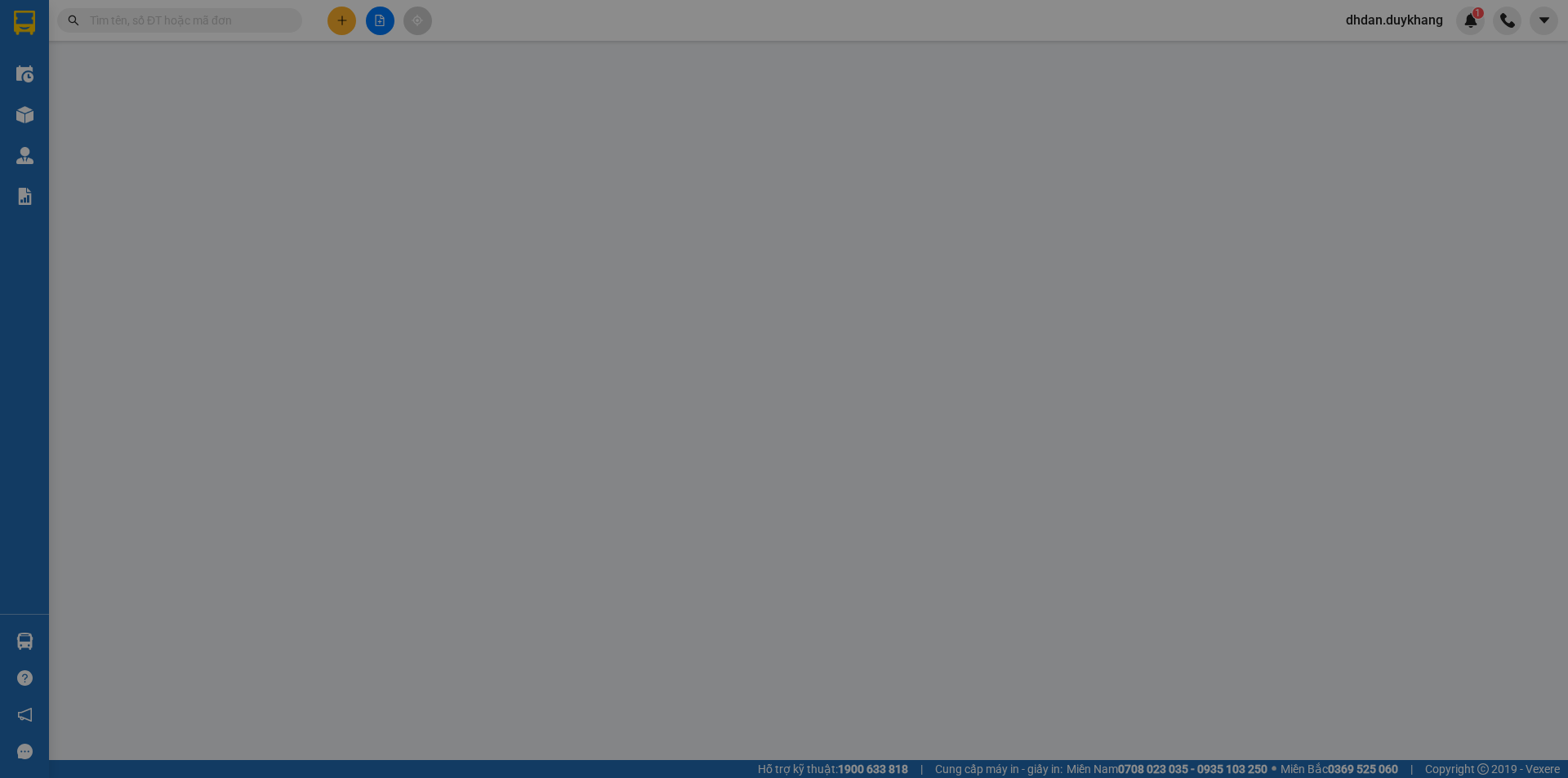
type input "30.000"
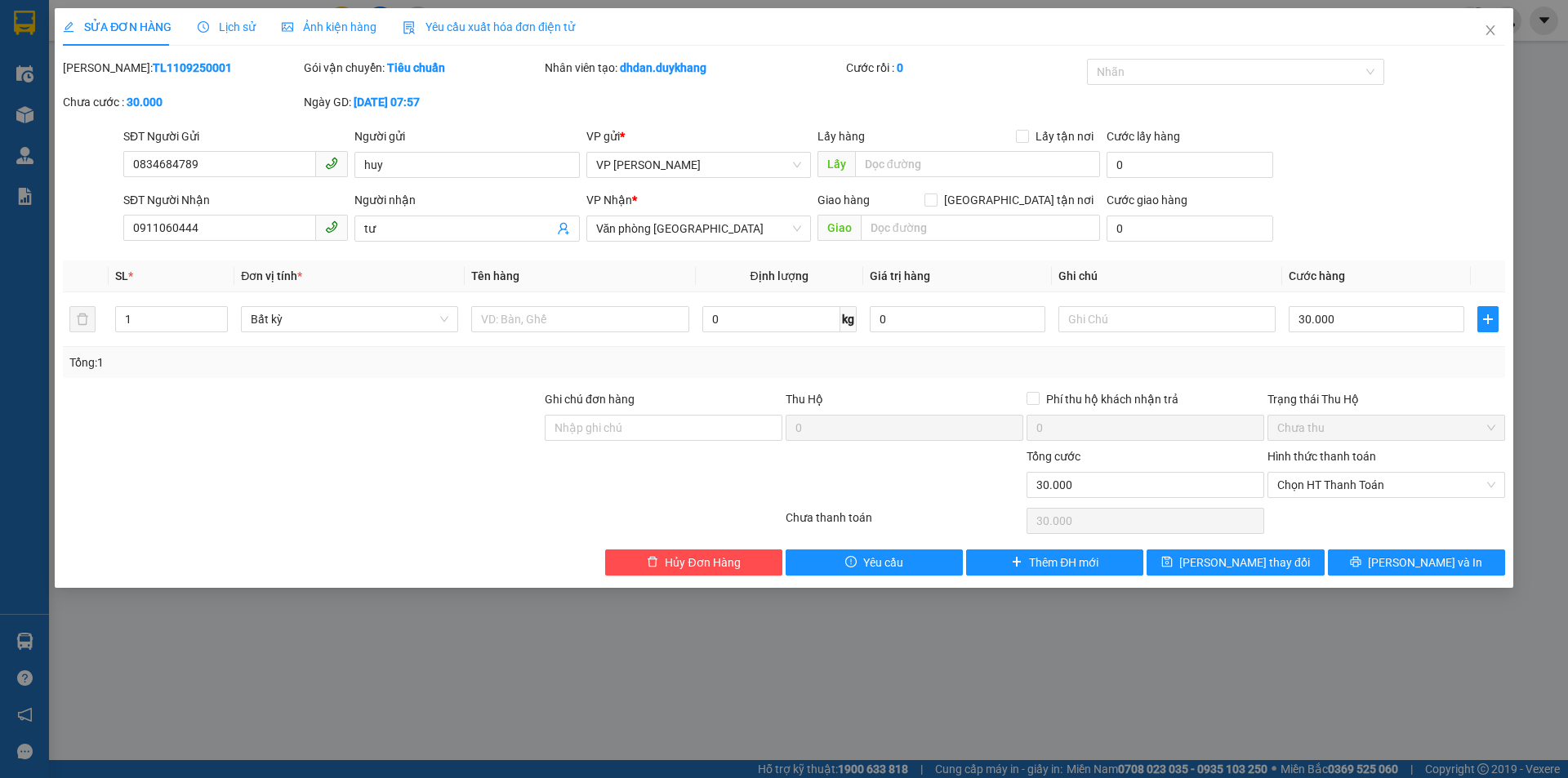
click at [241, 37] on div "Lịch sử" at bounding box center [226, 27] width 58 height 37
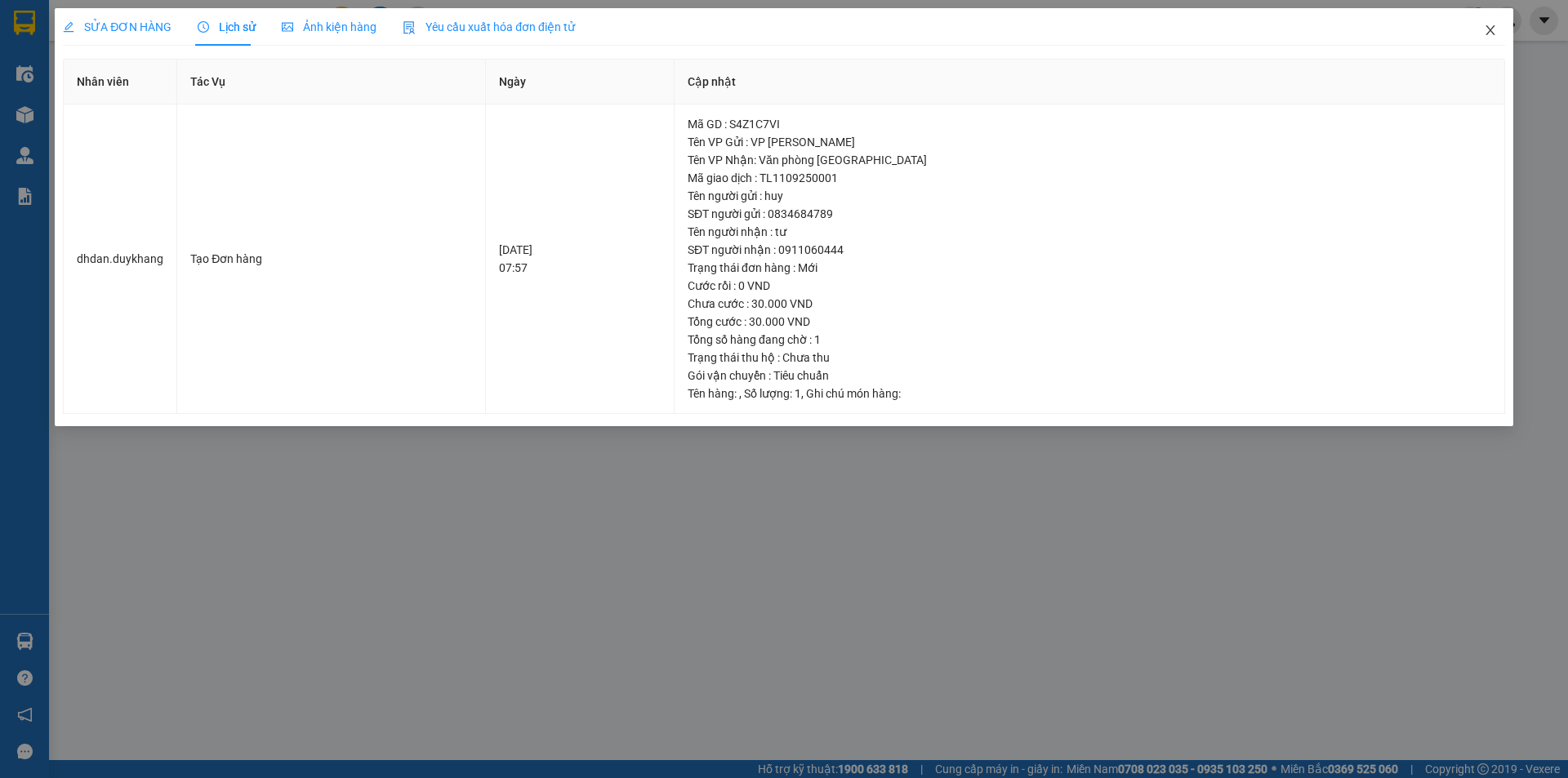
click at [1511, 24] on span "Close" at bounding box center [1490, 32] width 46 height 46
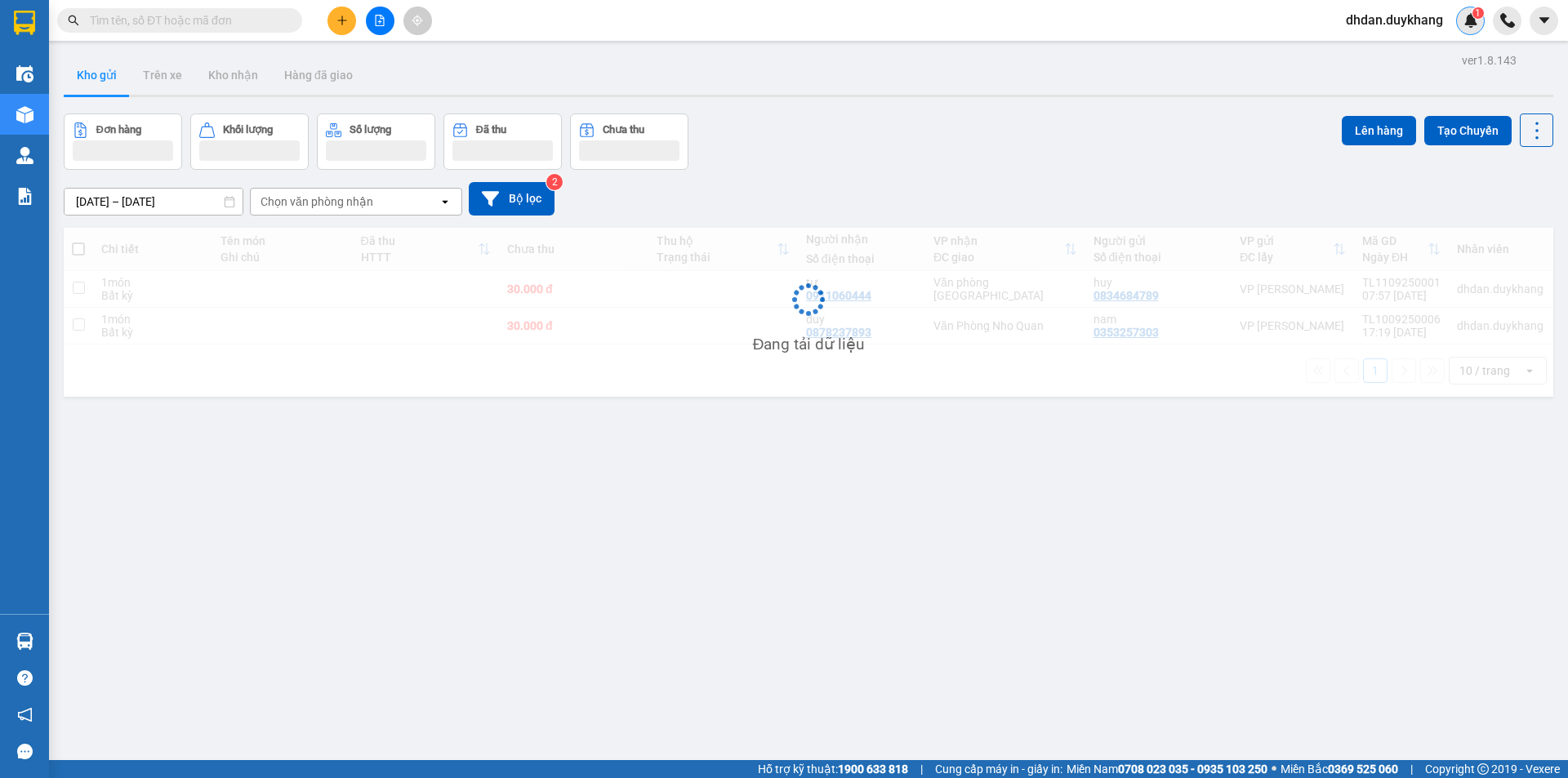
click at [1482, 26] on div "1" at bounding box center [1470, 21] width 29 height 29
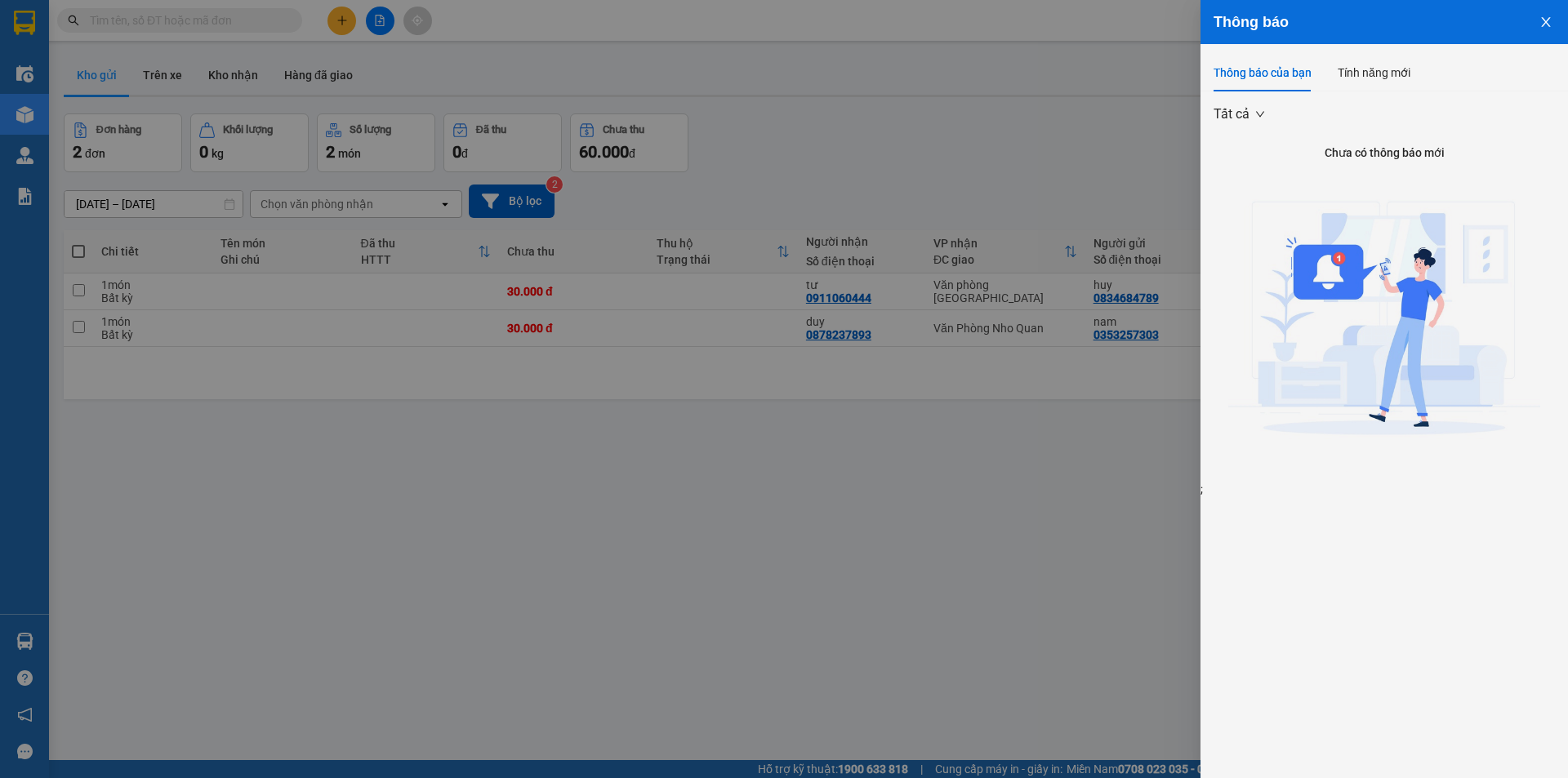
drag, startPoint x: 1549, startPoint y: 14, endPoint x: 1543, endPoint y: 21, distance: 9.2
click at [1545, 20] on button "Close" at bounding box center [1546, 21] width 44 height 42
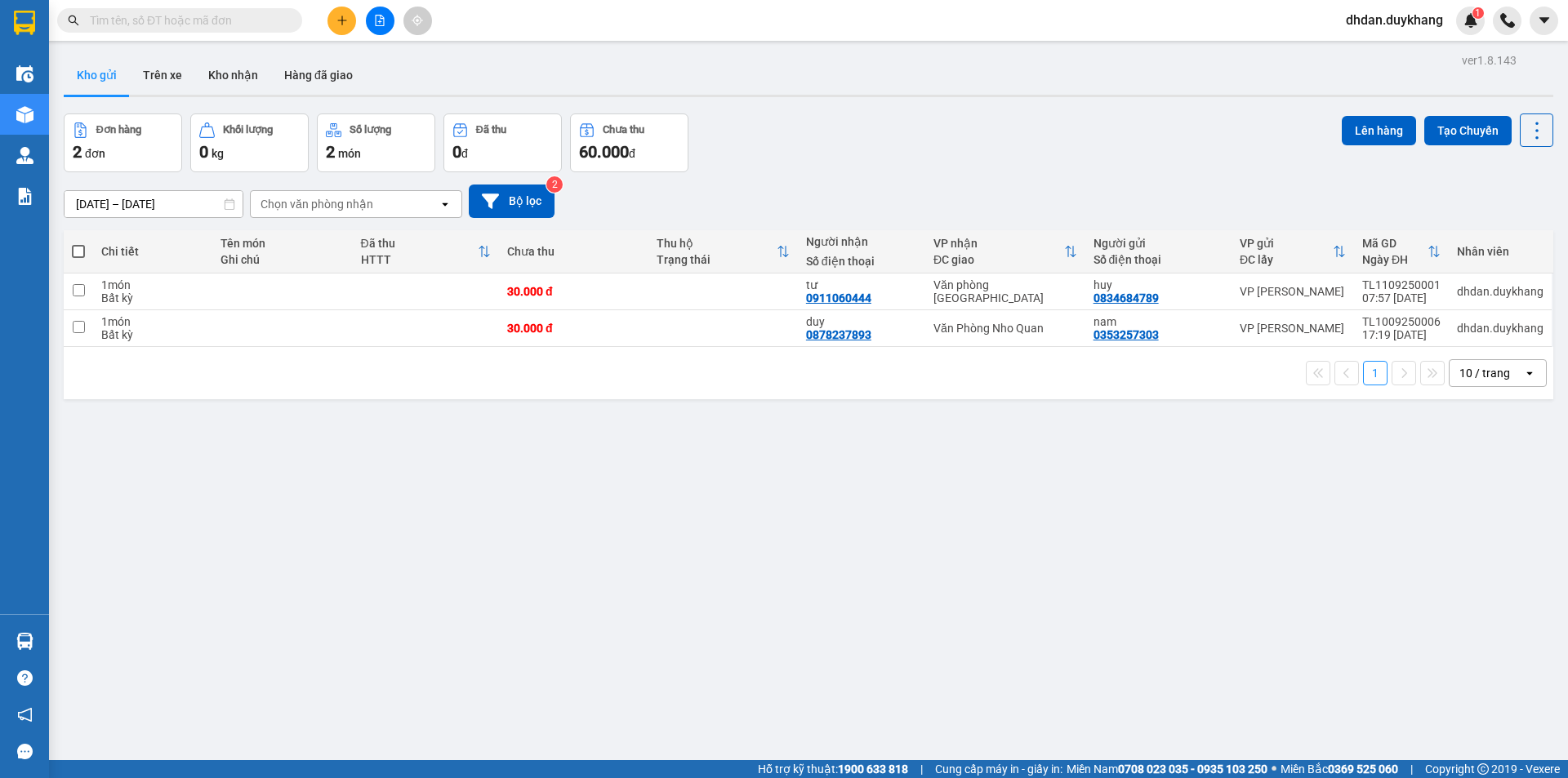
click at [333, 26] on button at bounding box center [342, 21] width 29 height 29
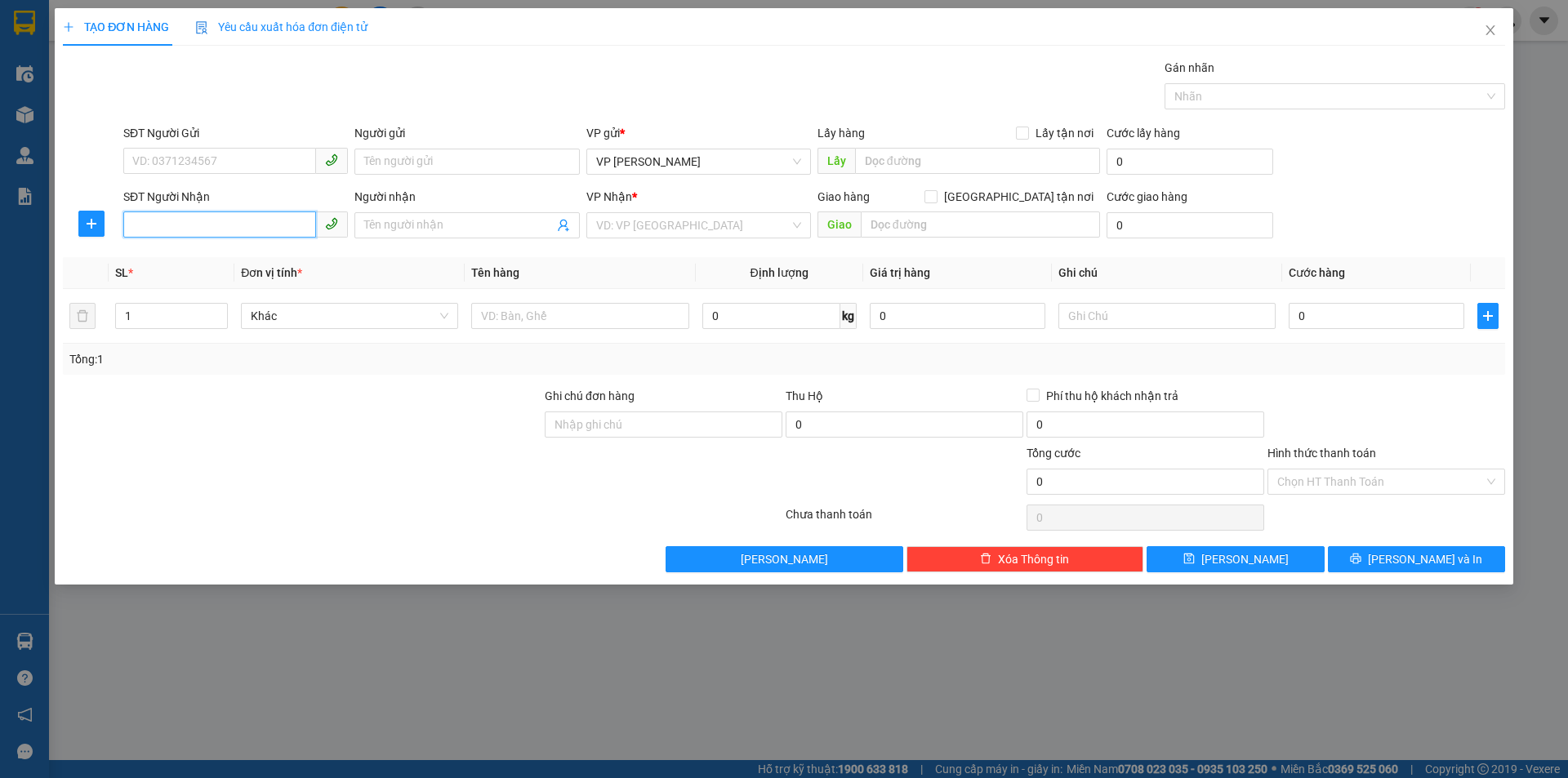
click at [180, 225] on input "SĐT Người Nhận" at bounding box center [219, 224] width 192 height 26
click at [190, 260] on div "0813321993" at bounding box center [235, 257] width 205 height 18
type input "0813321993"
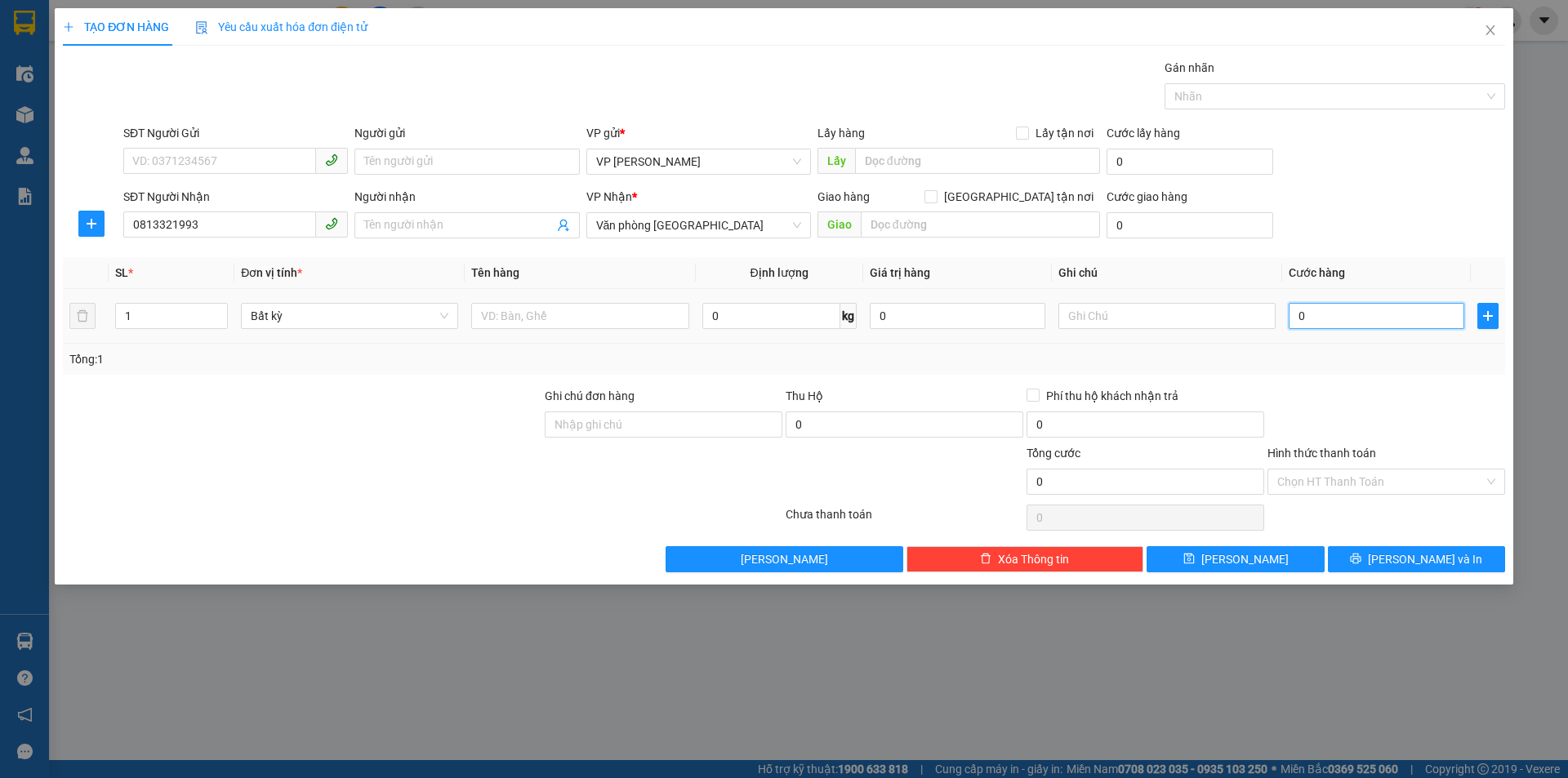
click at [1354, 323] on input "0" at bounding box center [1376, 316] width 175 height 26
type input "3"
type input "30"
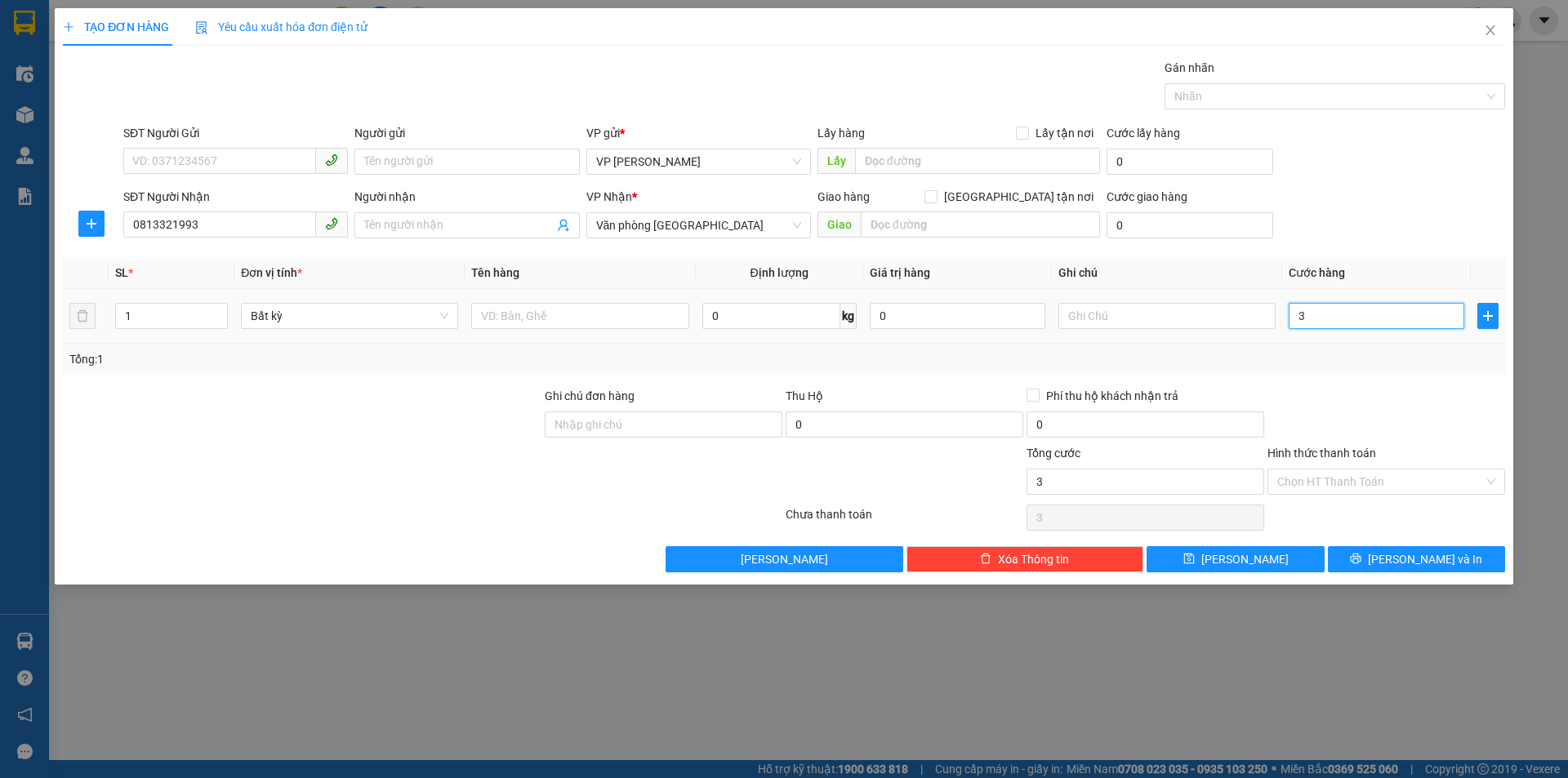
type input "30"
type input "300"
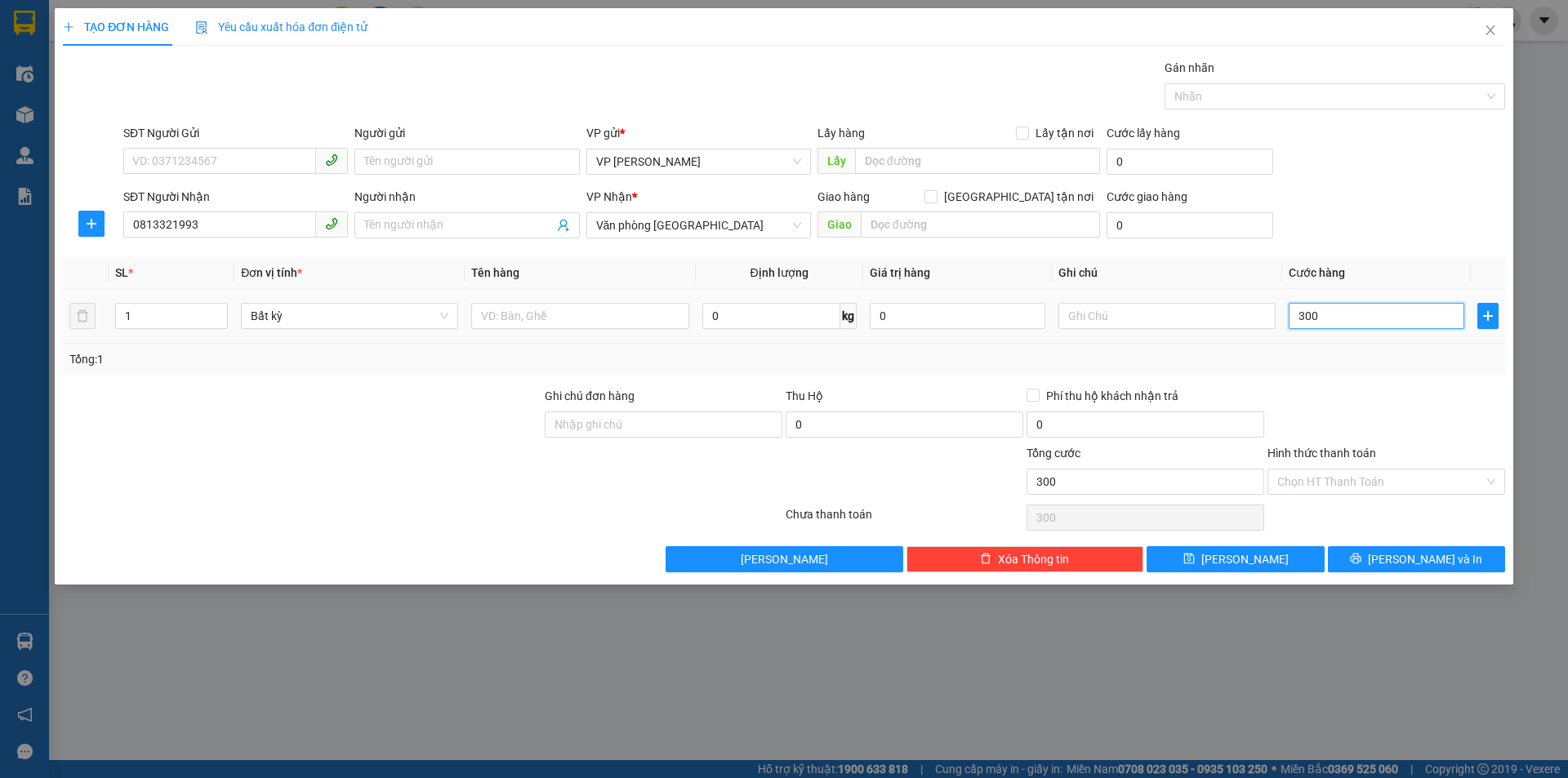
type input "3.000"
type input "300"
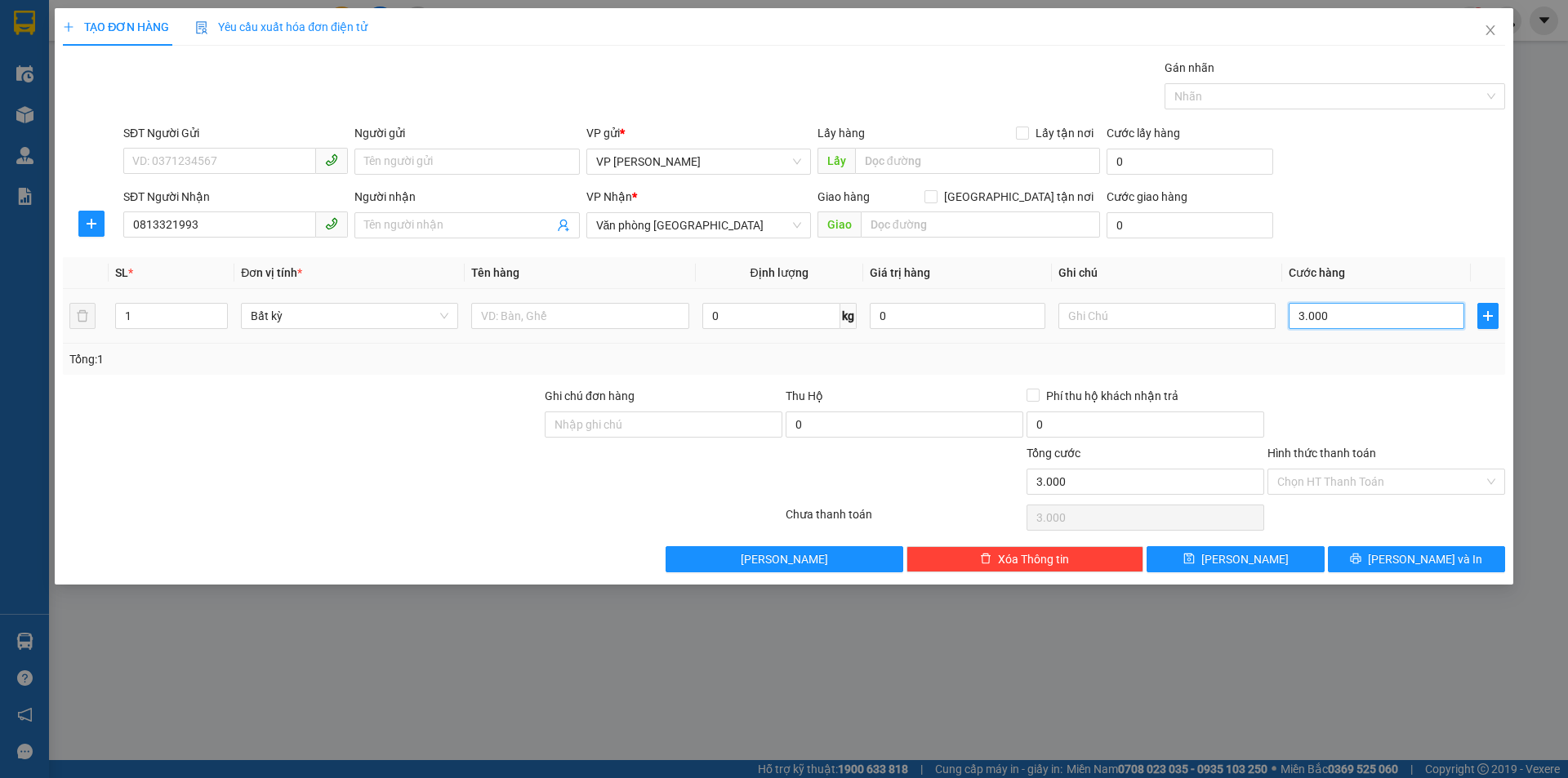
type input "300"
type input "30"
type input "3"
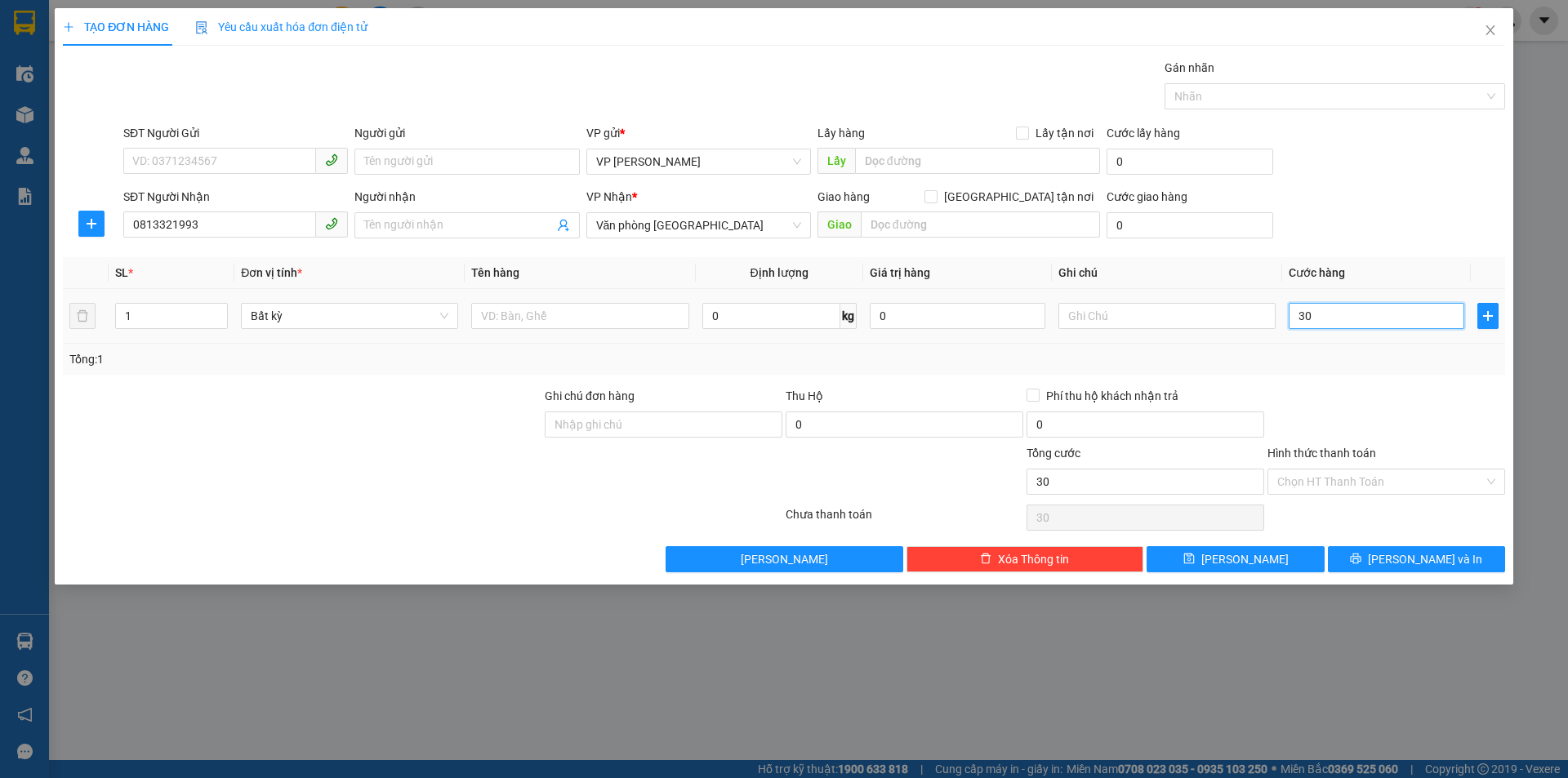
type input "3"
type input "0"
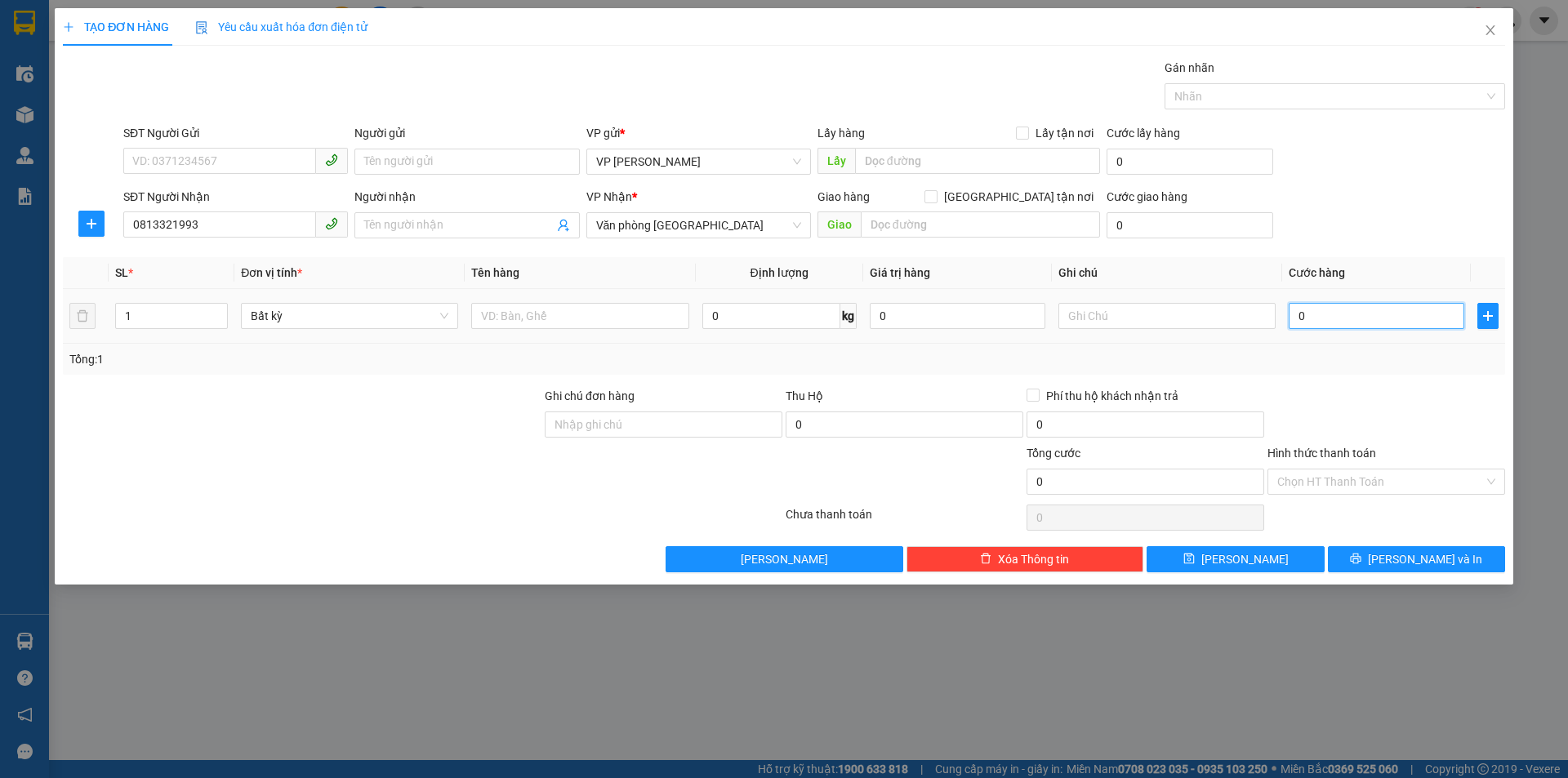
type input "02"
type input "2"
type input "020"
type input "20"
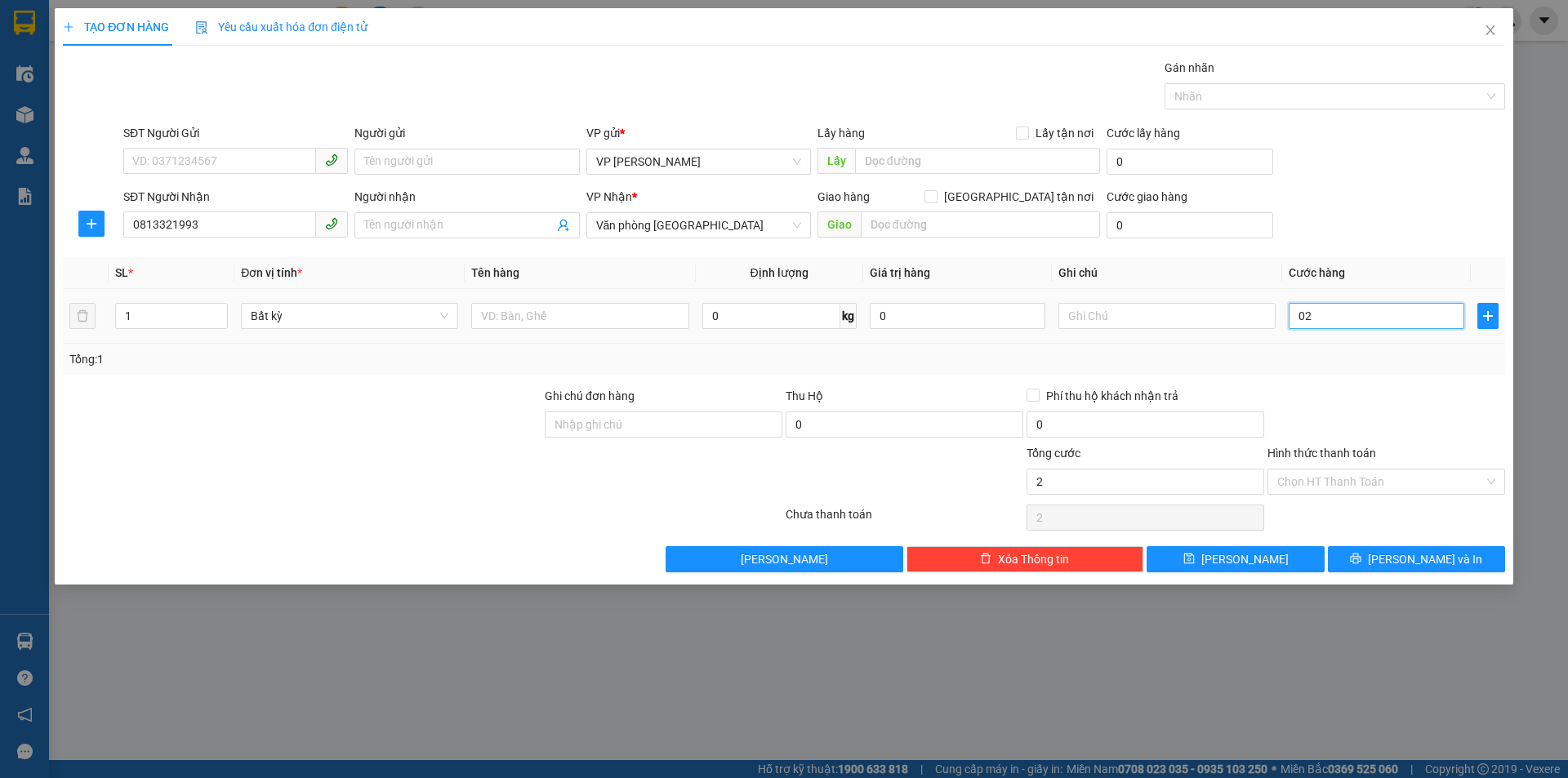
type input "20"
type input "0.200"
type input "200"
type input "02.000"
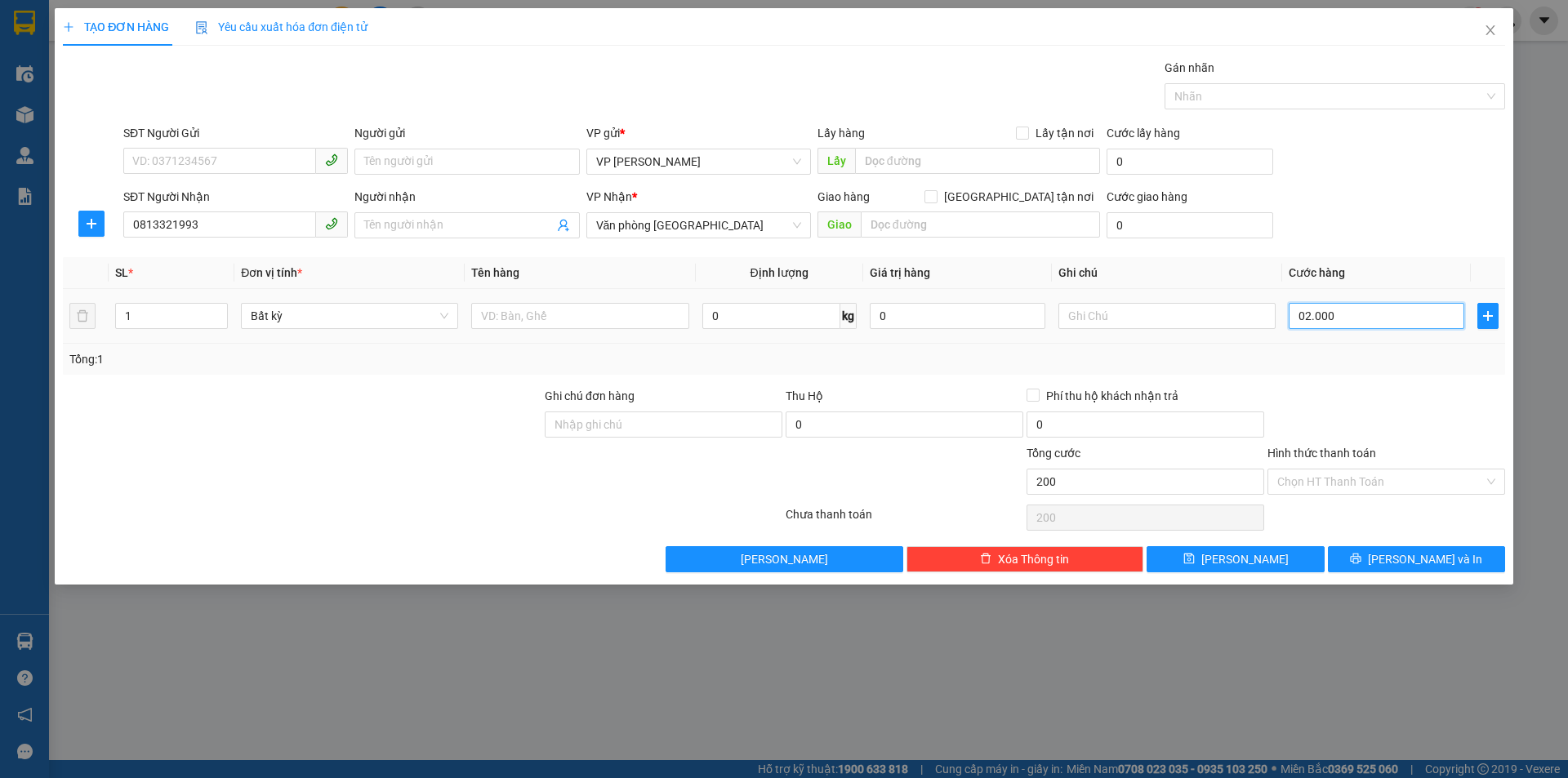
type input "2.000"
type input "020.000"
type input "20.000"
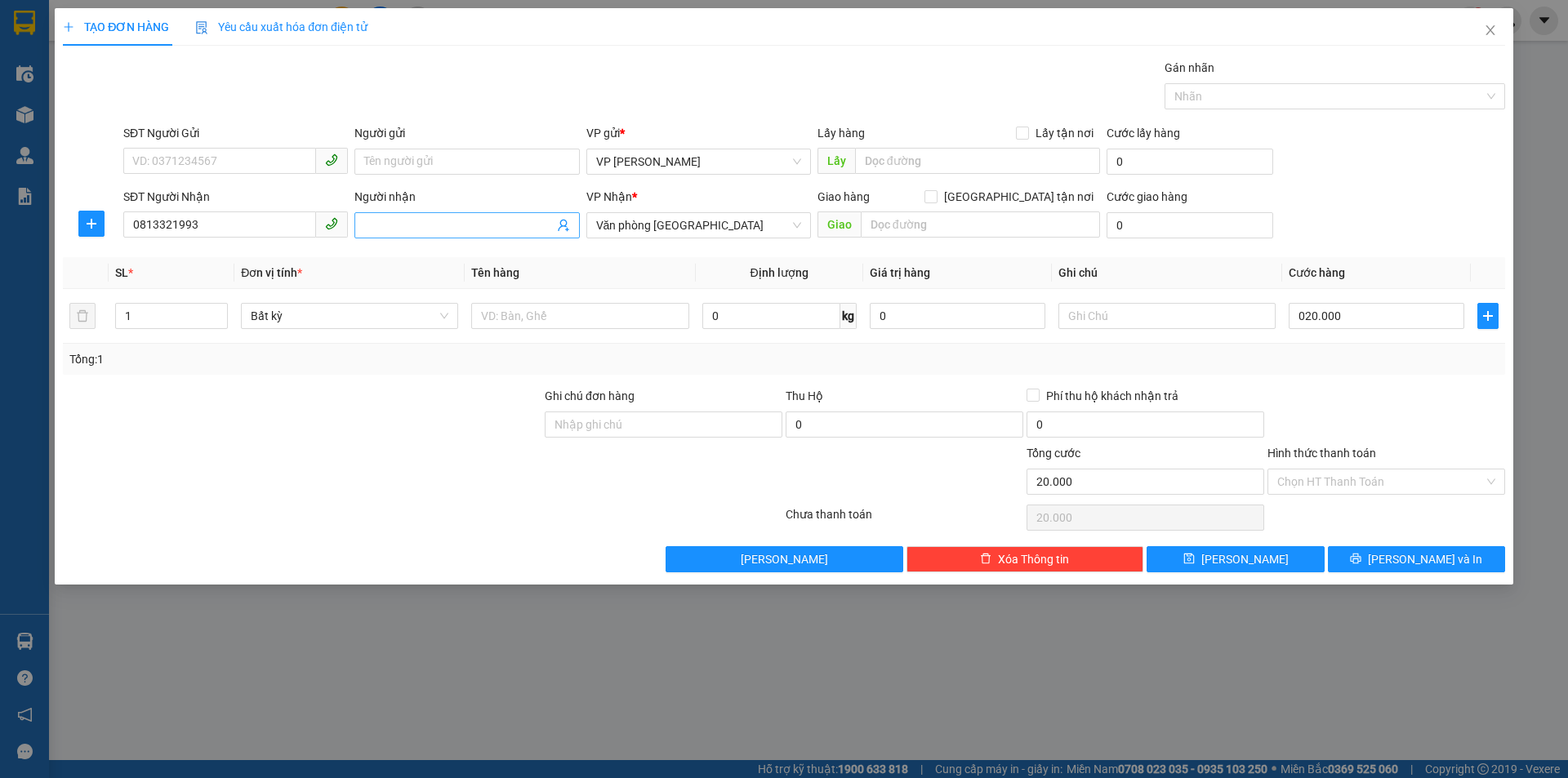
type input "20.000"
drag, startPoint x: 387, startPoint y: 221, endPoint x: 394, endPoint y: 237, distance: 17.5
click at [387, 223] on input "Người nhận" at bounding box center [458, 225] width 189 height 18
type input "Ư"
type input "WIN"
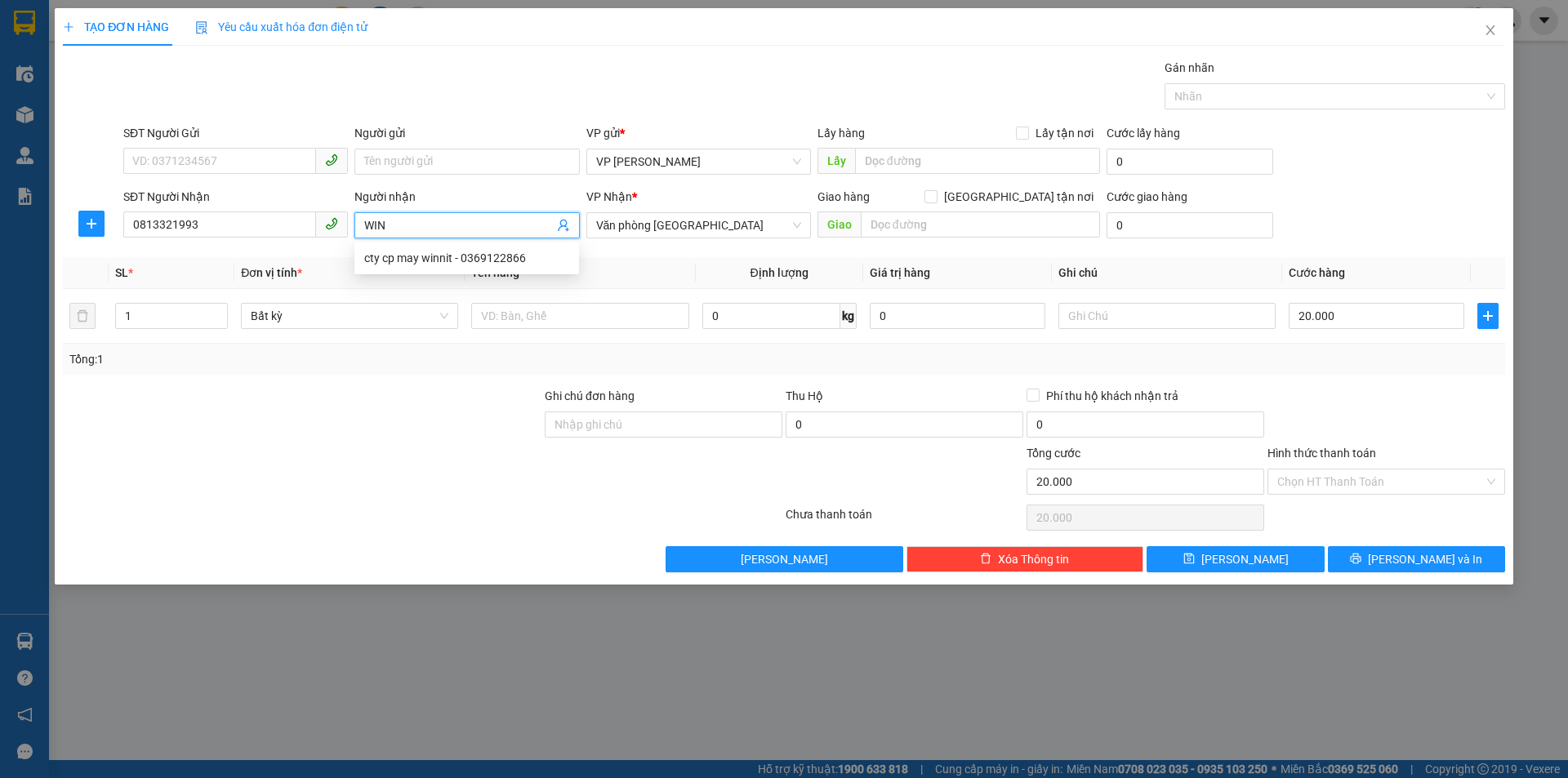
click at [1437, 444] on div "Hình thức thanh toán" at bounding box center [1386, 456] width 237 height 25
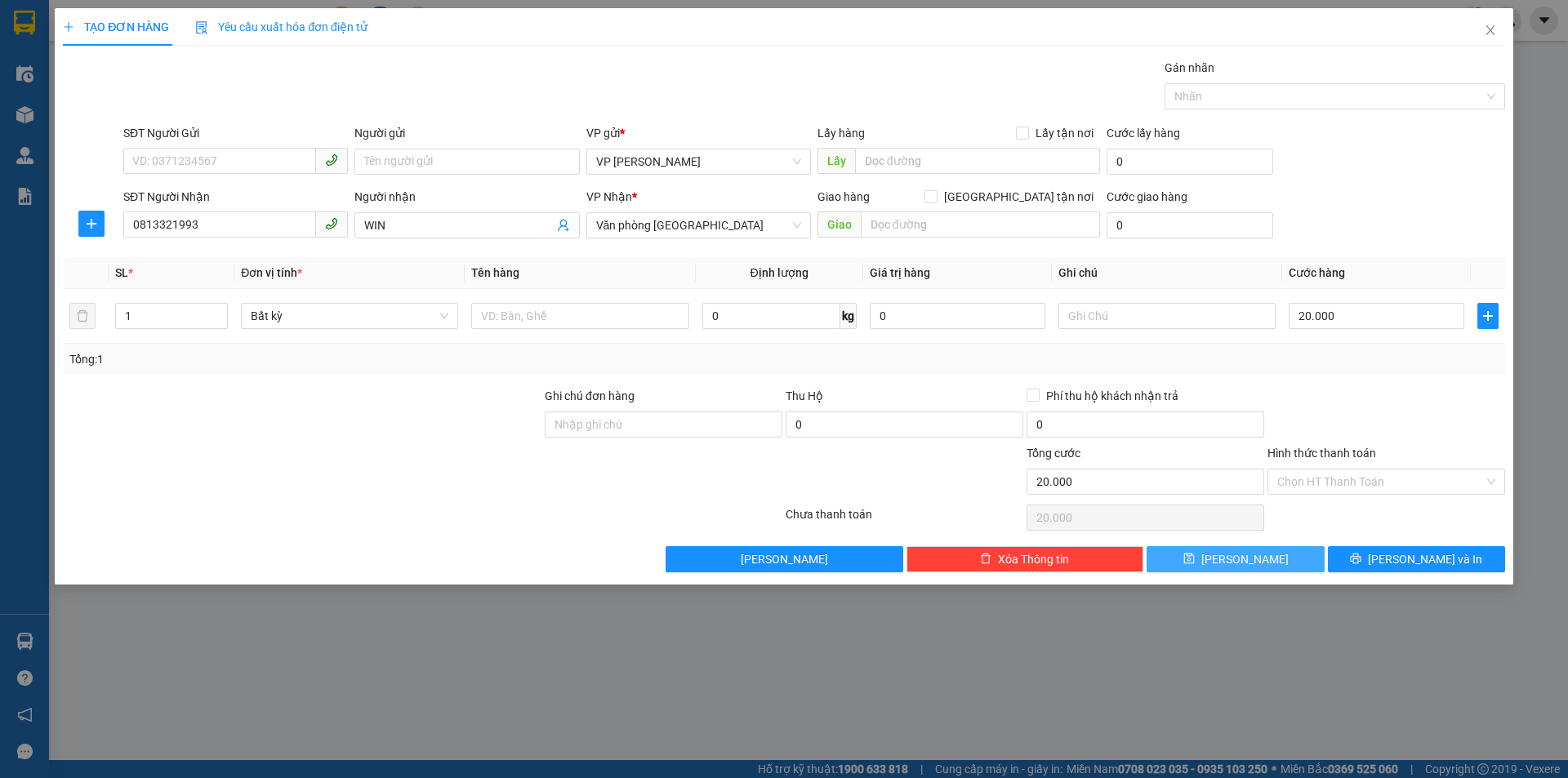
click at [1265, 564] on button "[PERSON_NAME]" at bounding box center [1235, 559] width 177 height 26
type input "0"
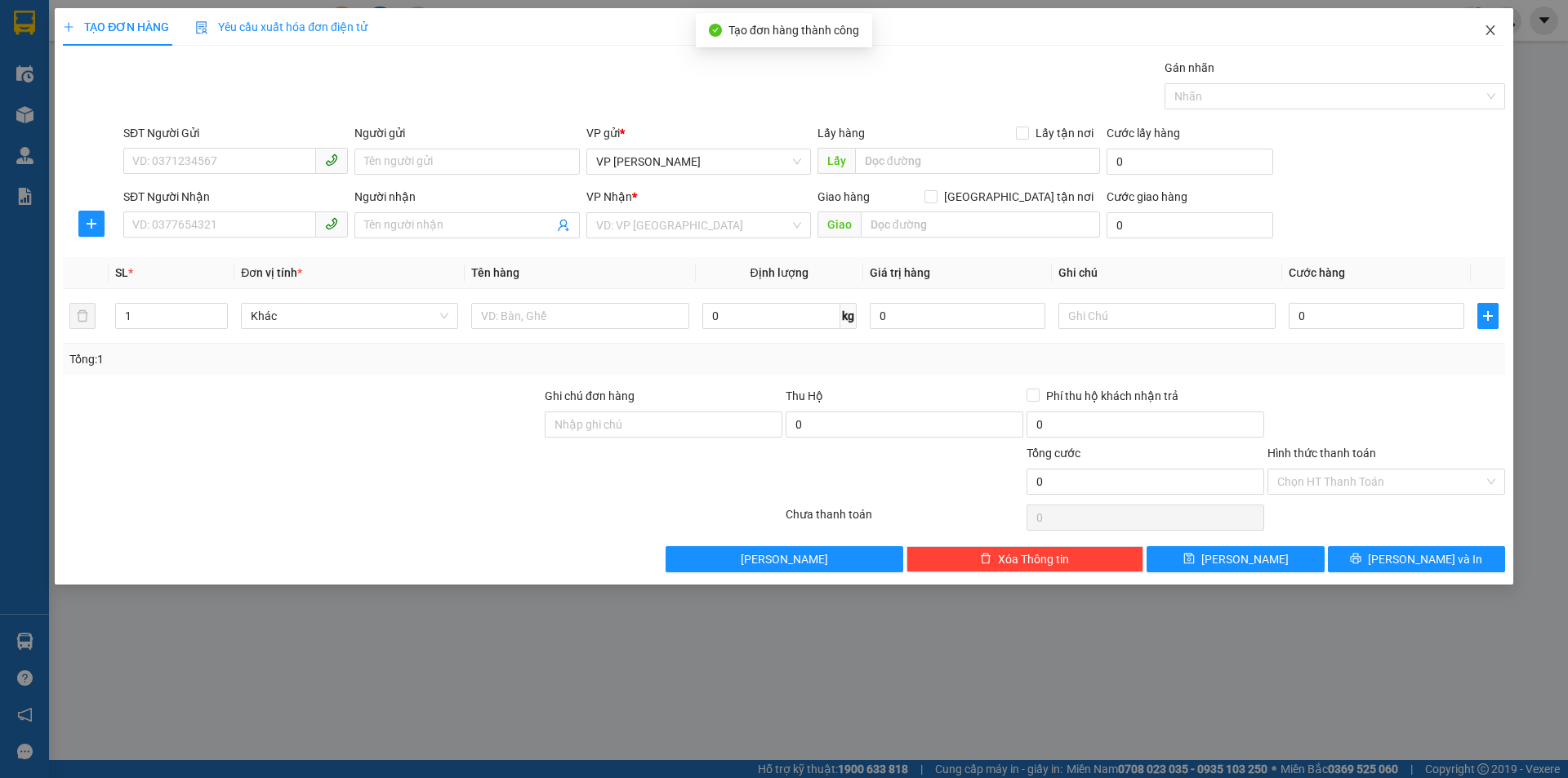
click at [1491, 31] on icon "close" at bounding box center [1490, 31] width 13 height 13
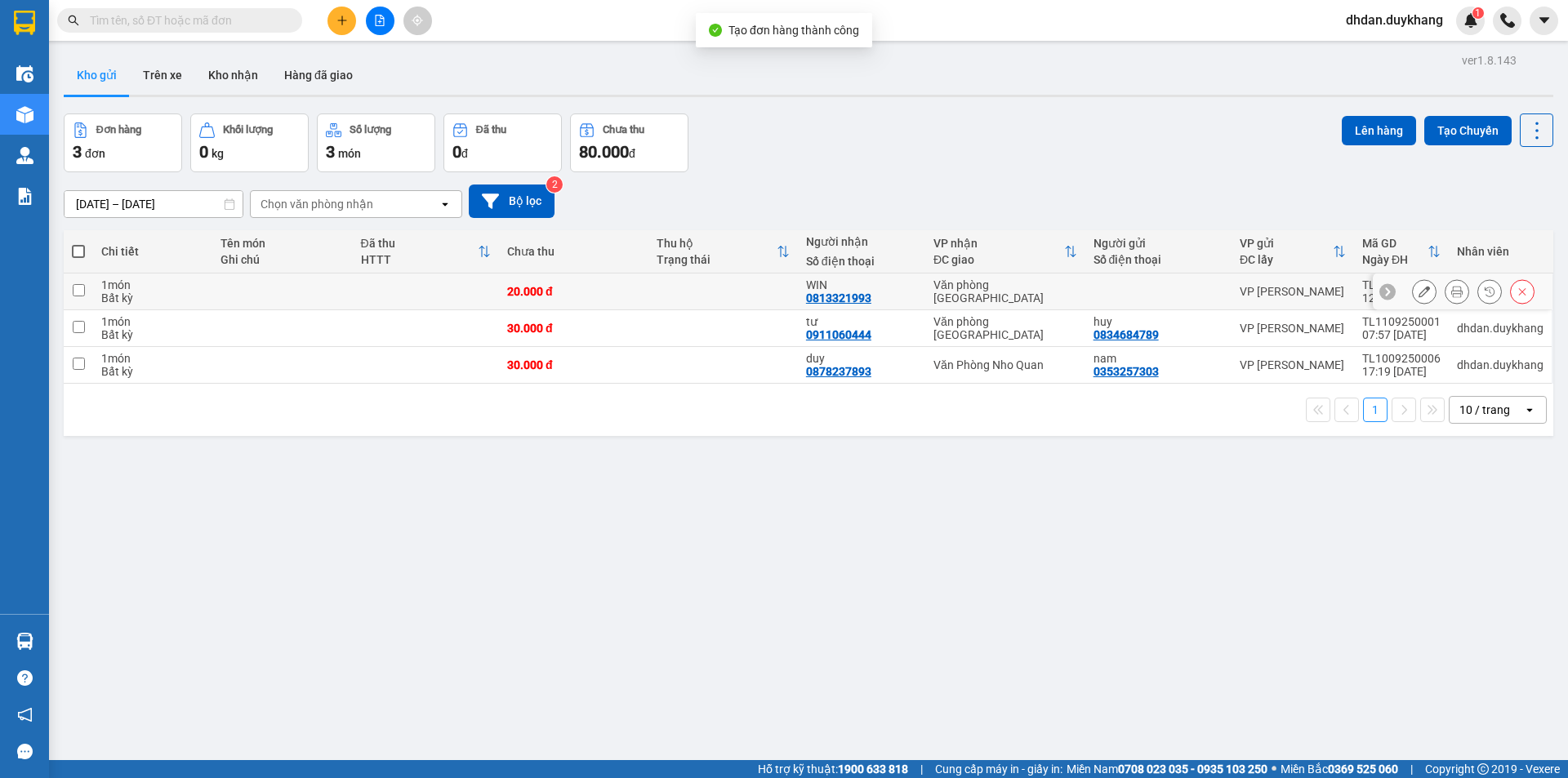
click at [86, 289] on td at bounding box center [78, 292] width 30 height 36
checkbox input "true"
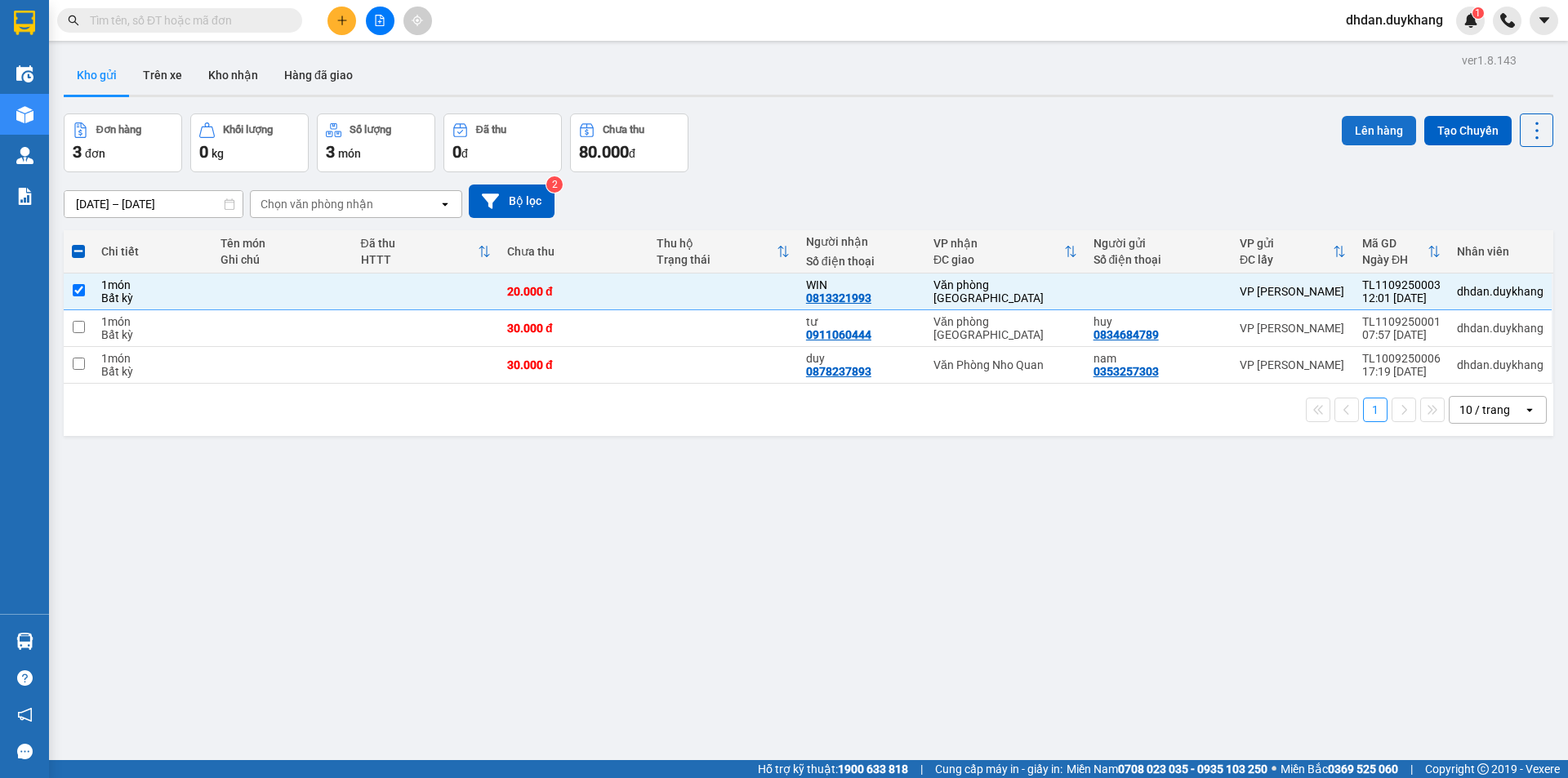
click at [1378, 129] on button "Lên hàng" at bounding box center [1379, 130] width 75 height 30
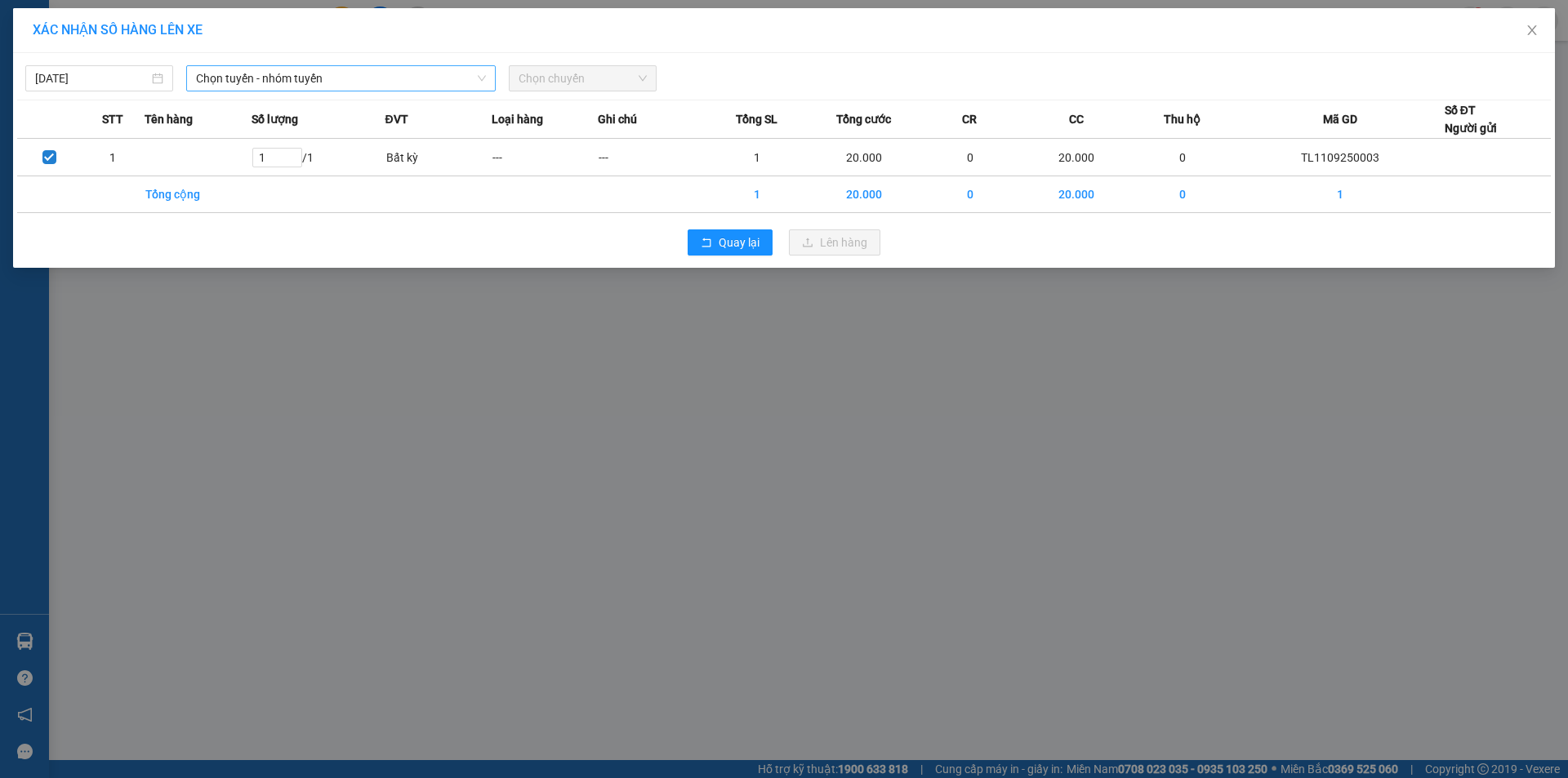
click at [338, 81] on span "Chọn tuyến - nhóm tuyến" at bounding box center [341, 78] width 290 height 25
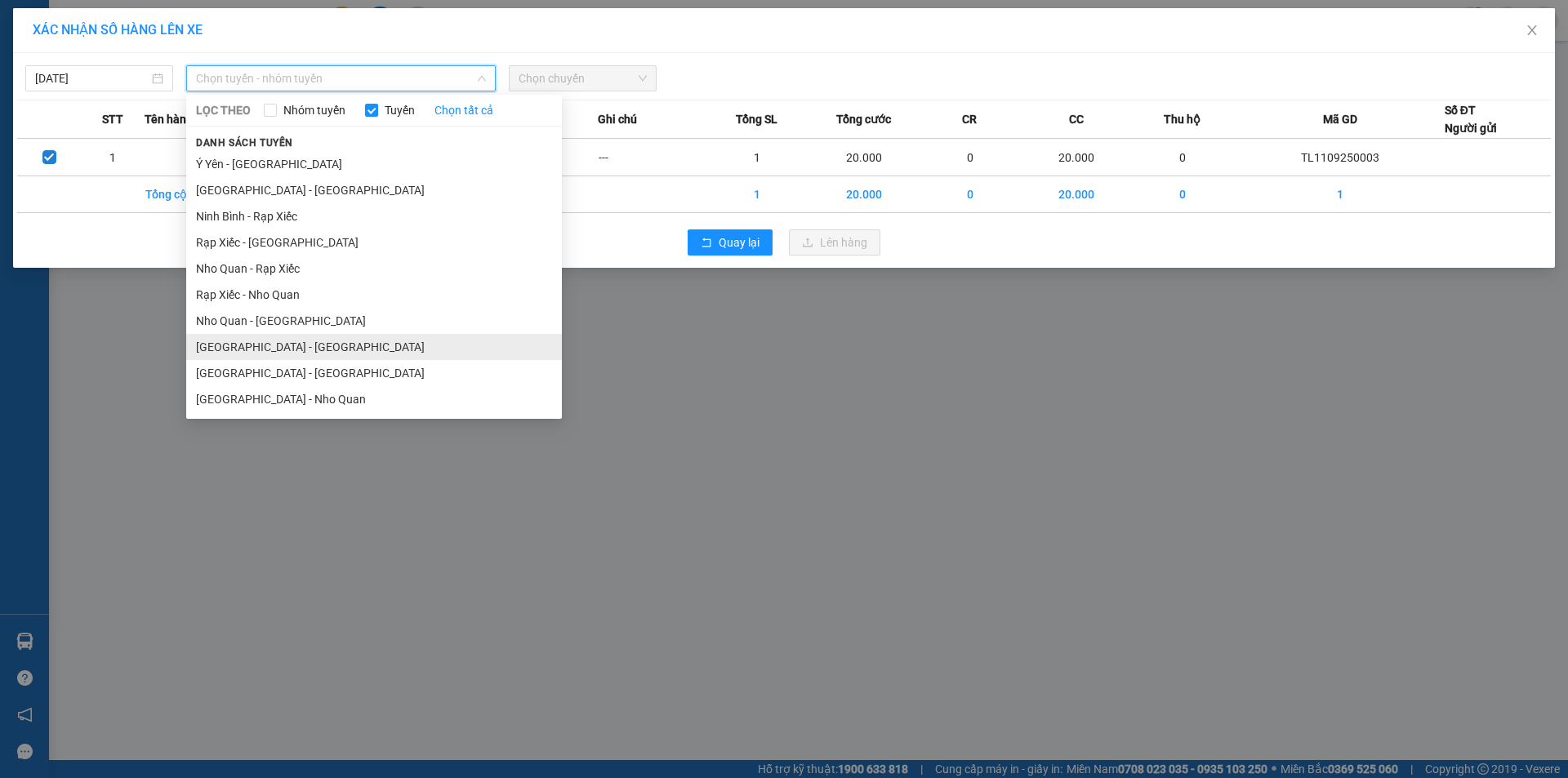
click at [295, 351] on li "[GEOGRAPHIC_DATA] - [GEOGRAPHIC_DATA]" at bounding box center [374, 346] width 375 height 26
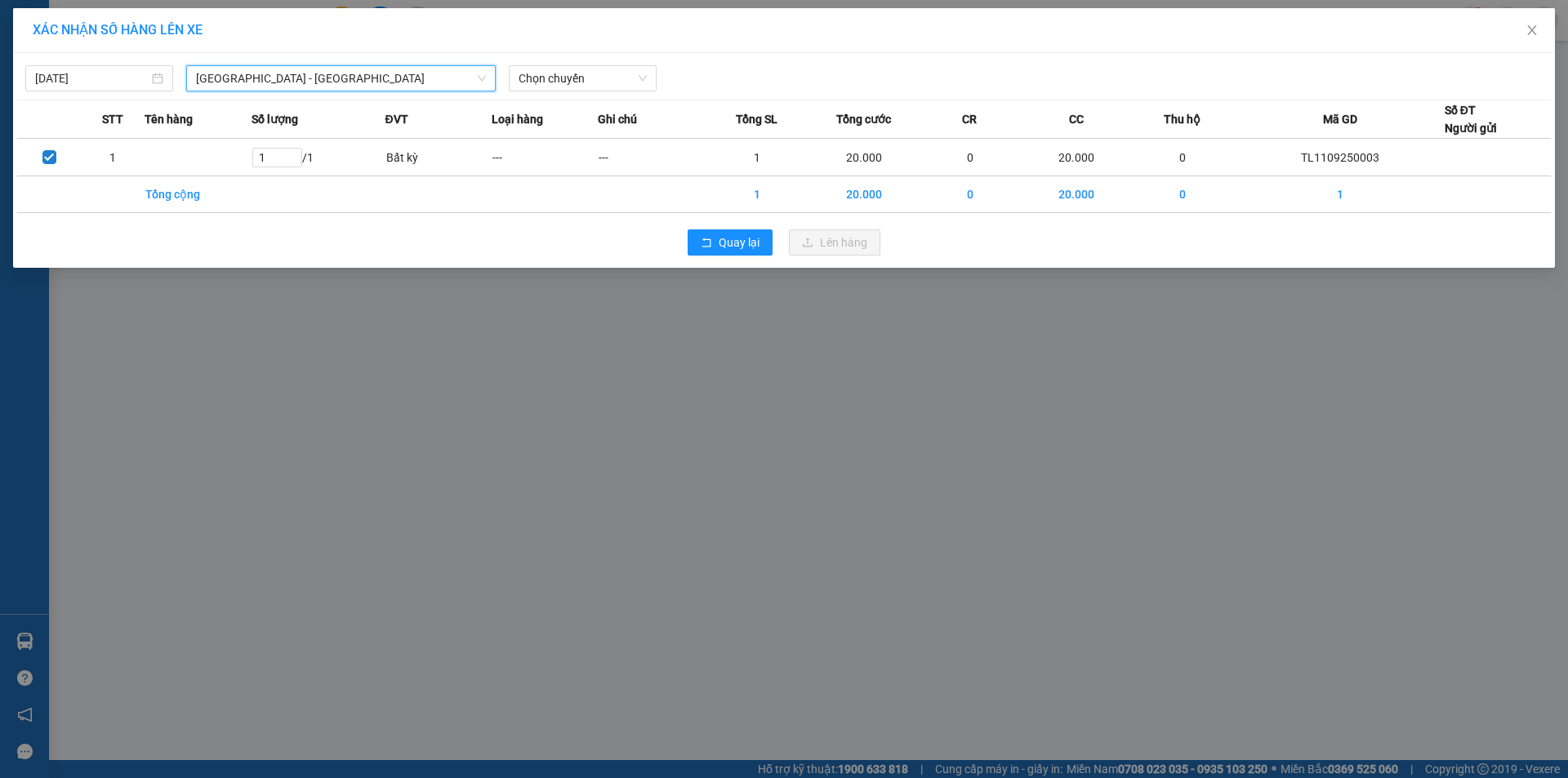
click at [561, 61] on div "[DATE] [GEOGRAPHIC_DATA] - [GEOGRAPHIC_DATA] [GEOGRAPHIC_DATA] - [GEOGRAPHIC_DA…" at bounding box center [784, 75] width 1534 height 34
click at [560, 72] on span "Chọn chuyến" at bounding box center [583, 78] width 128 height 25
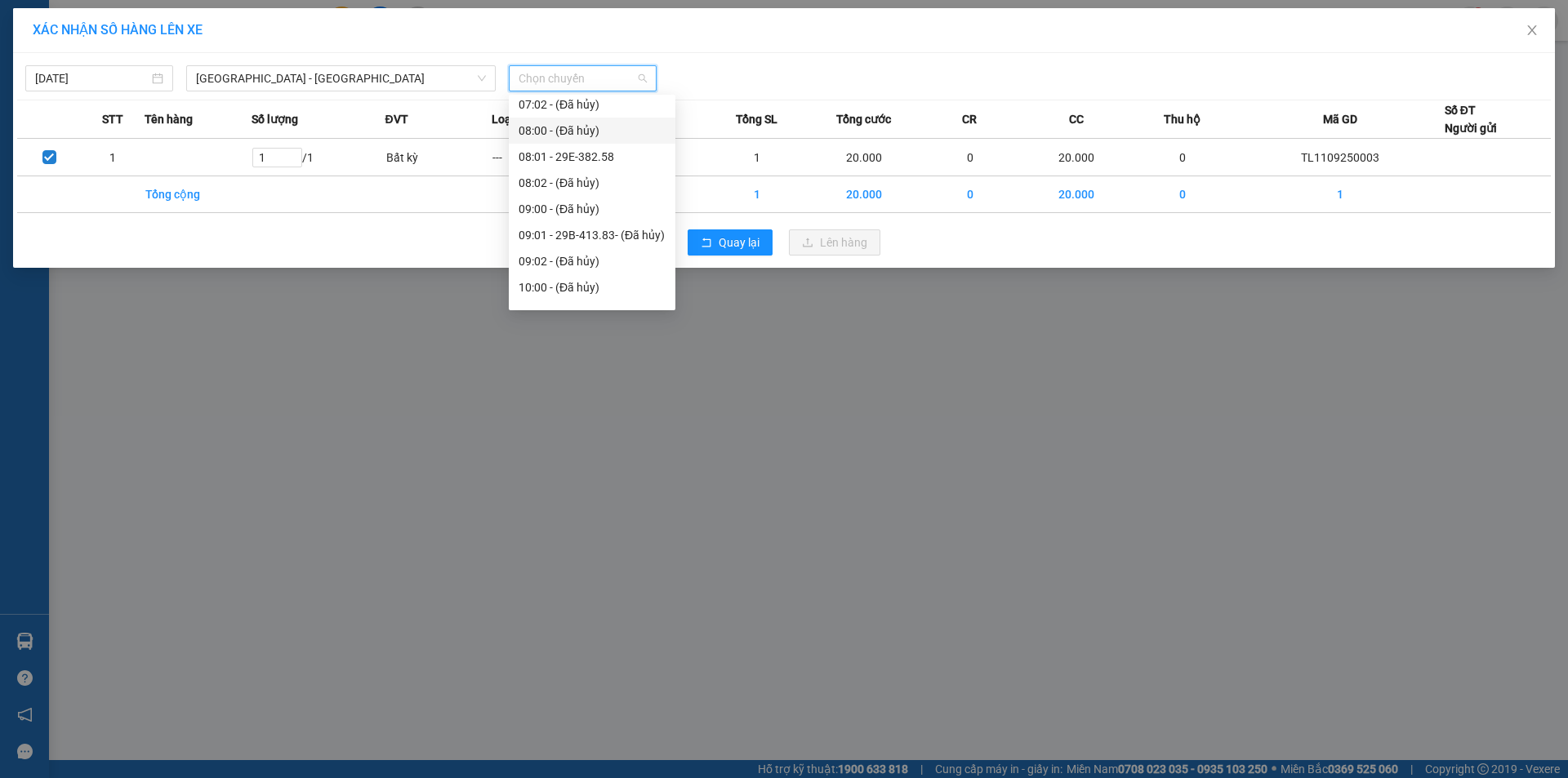
scroll to position [81, 0]
click at [603, 137] on div "07:00 - 29E-353.78" at bounding box center [593, 134] width 147 height 18
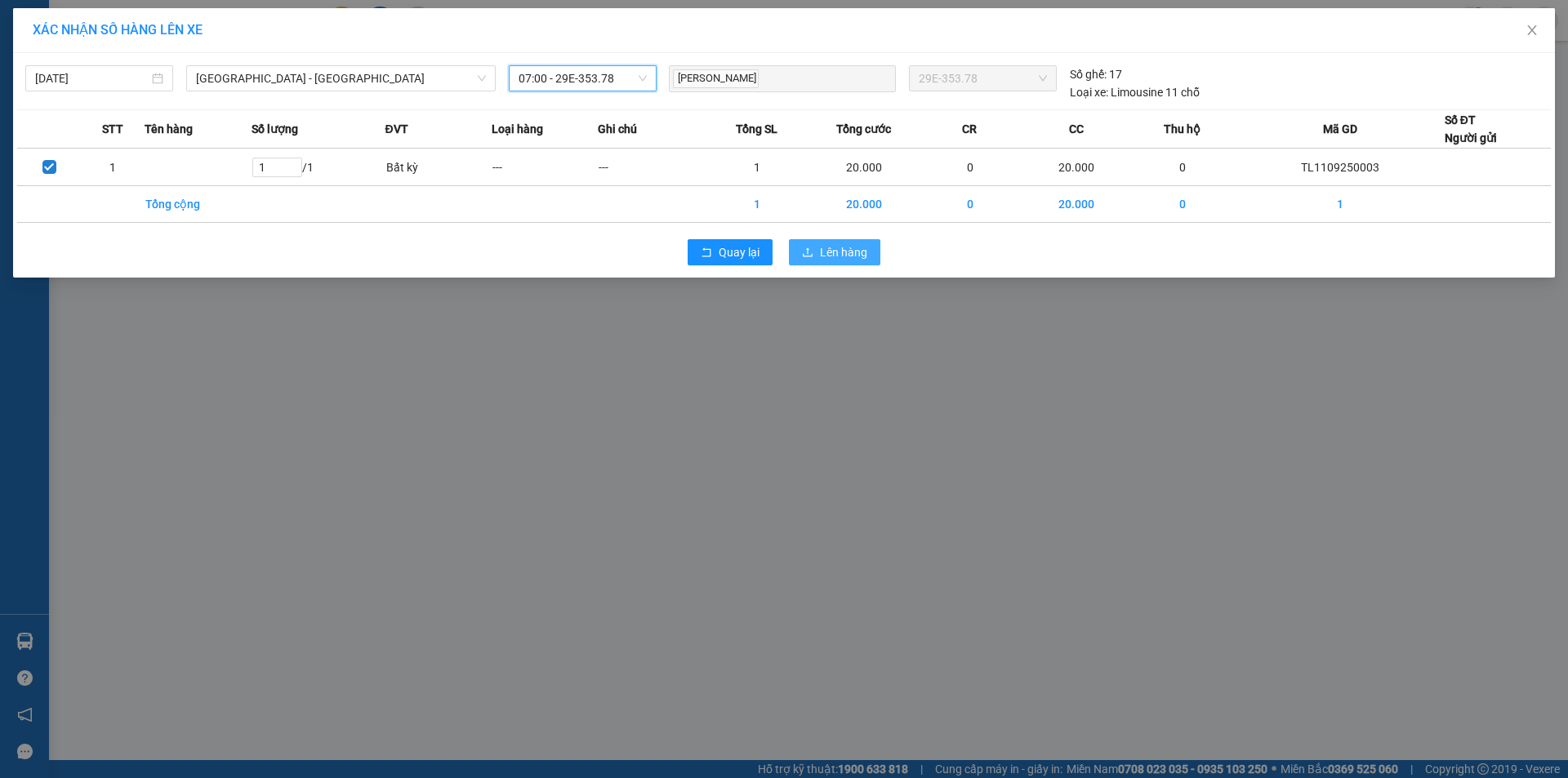
click at [840, 254] on span "Lên hàng" at bounding box center [843, 252] width 47 height 18
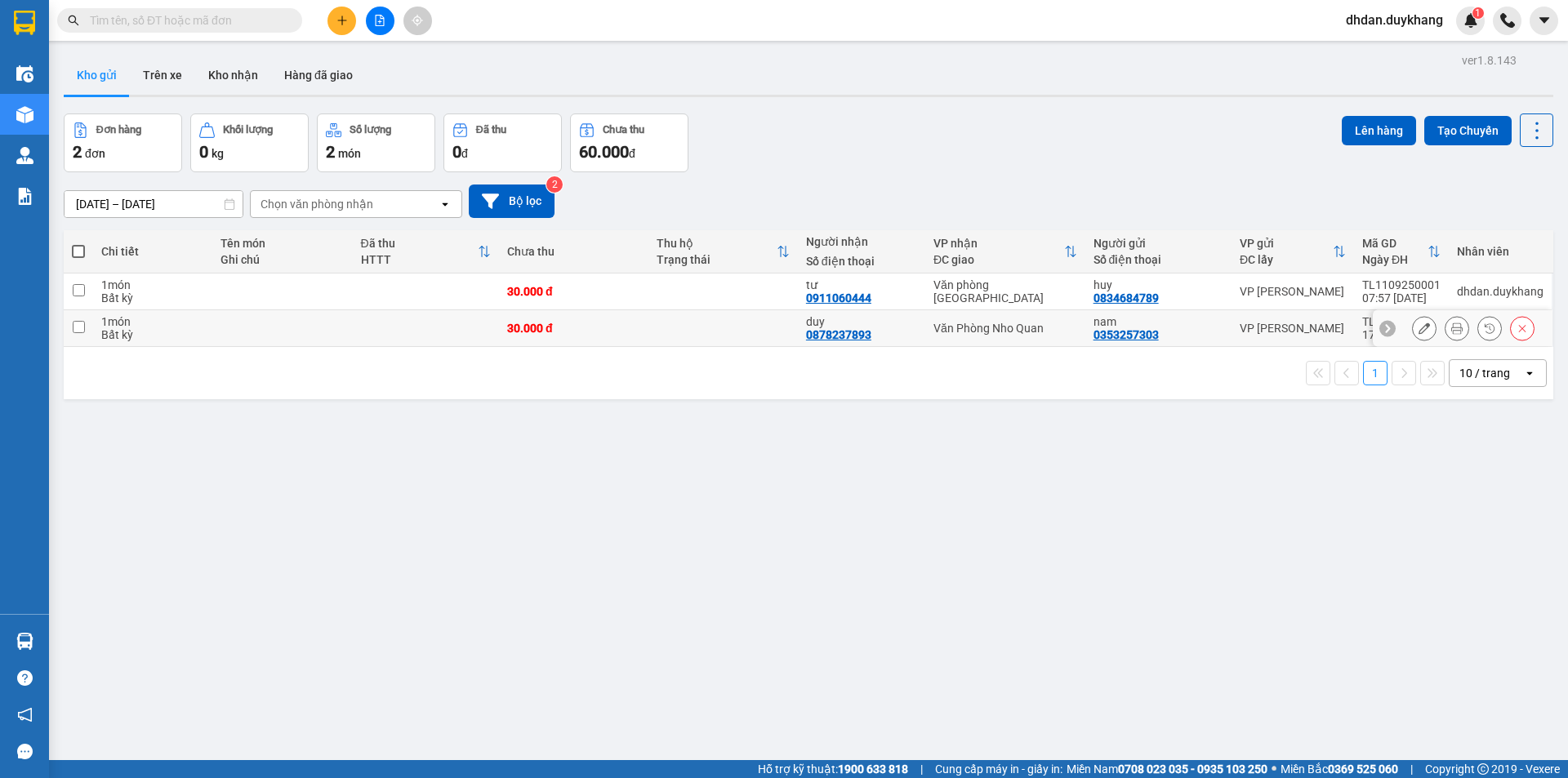
click at [80, 323] on input "checkbox" at bounding box center [78, 326] width 12 height 12
checkbox input "true"
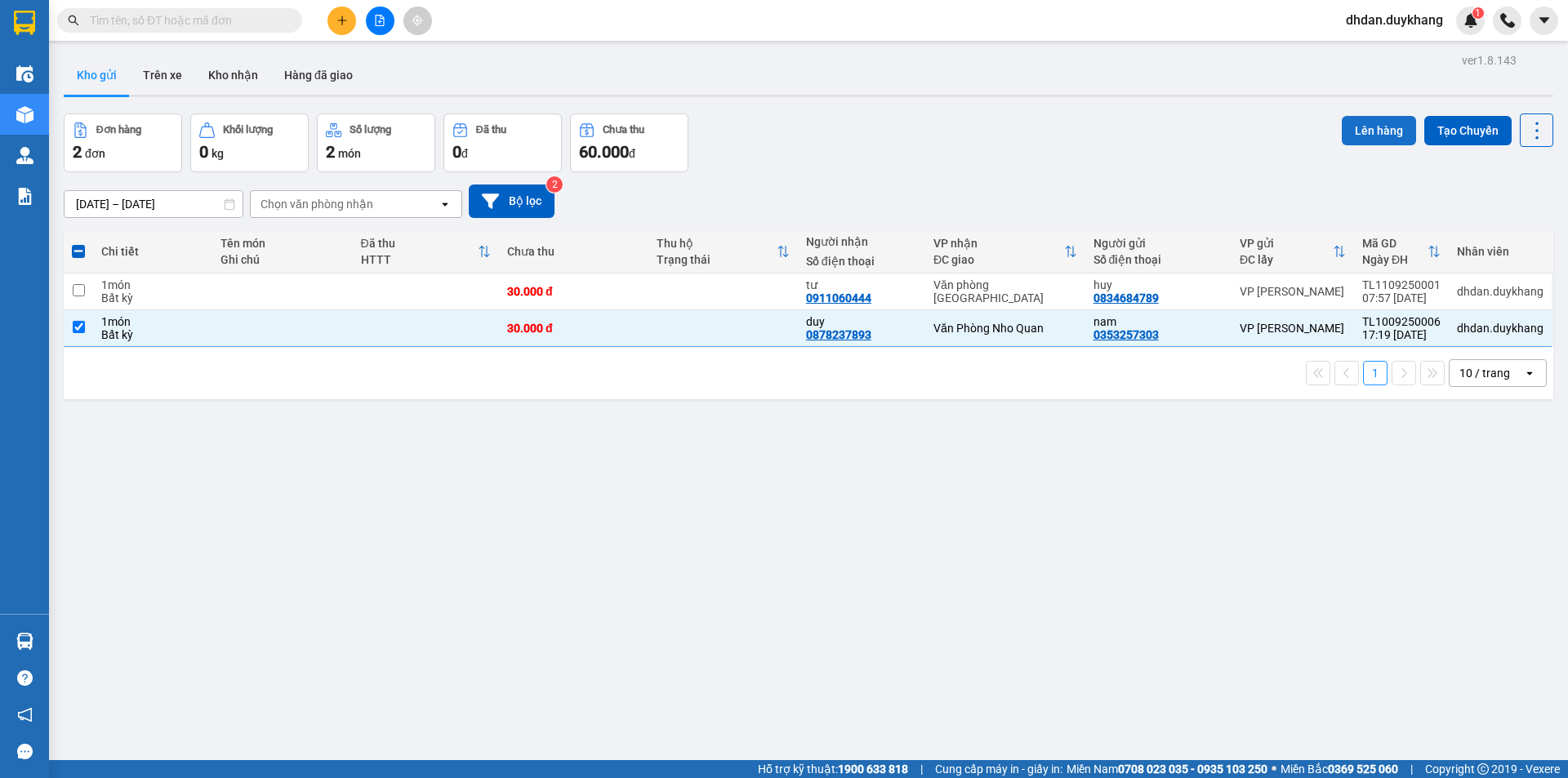
click at [1373, 129] on button "Lên hàng" at bounding box center [1379, 130] width 75 height 30
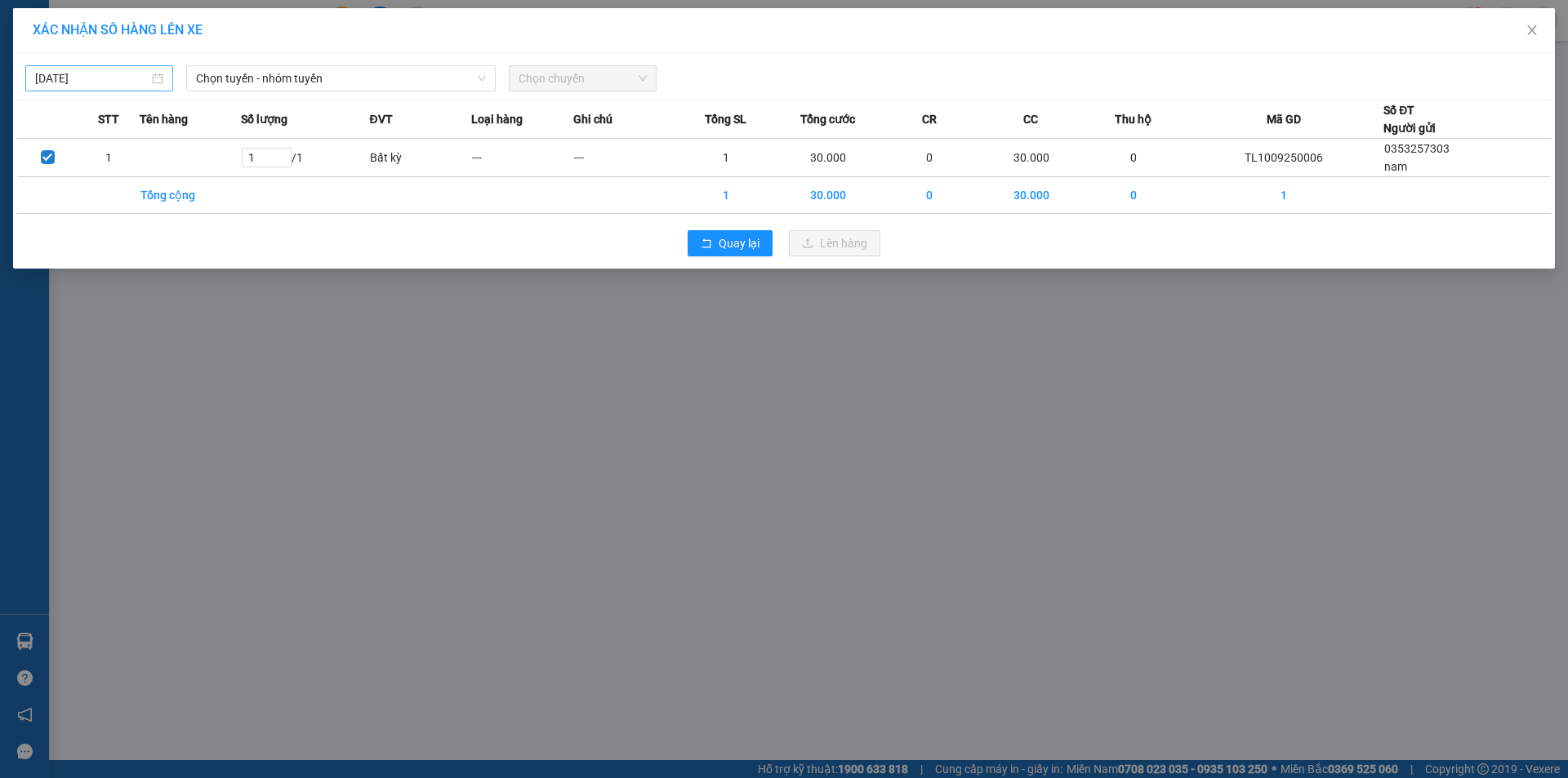
click at [78, 79] on input "[DATE]" at bounding box center [92, 78] width 114 height 18
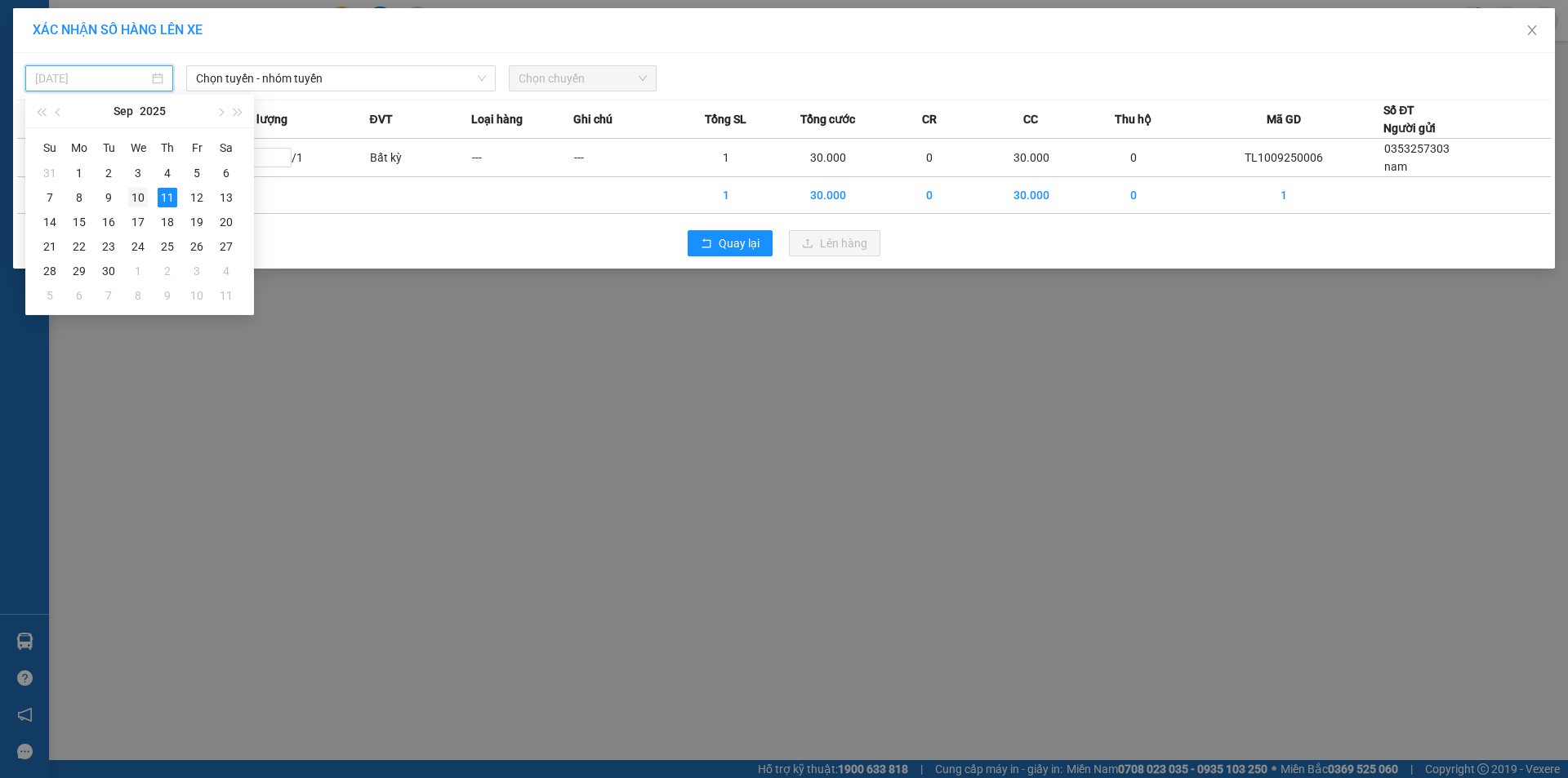
click at [140, 196] on div "10" at bounding box center [138, 197] width 19 height 19
type input "[DATE]"
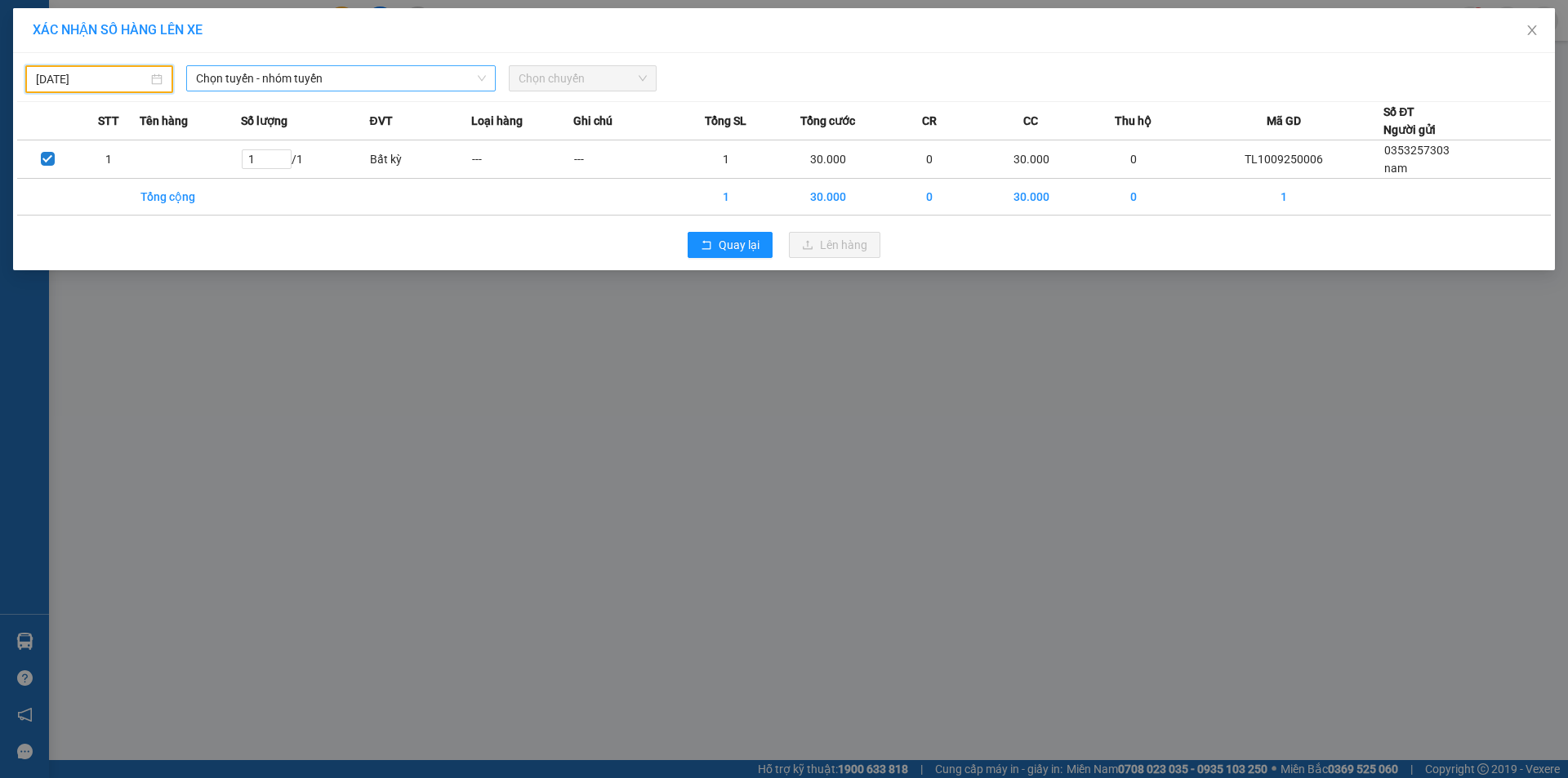
click at [456, 75] on span "Chọn tuyến - nhóm tuyến" at bounding box center [341, 78] width 290 height 25
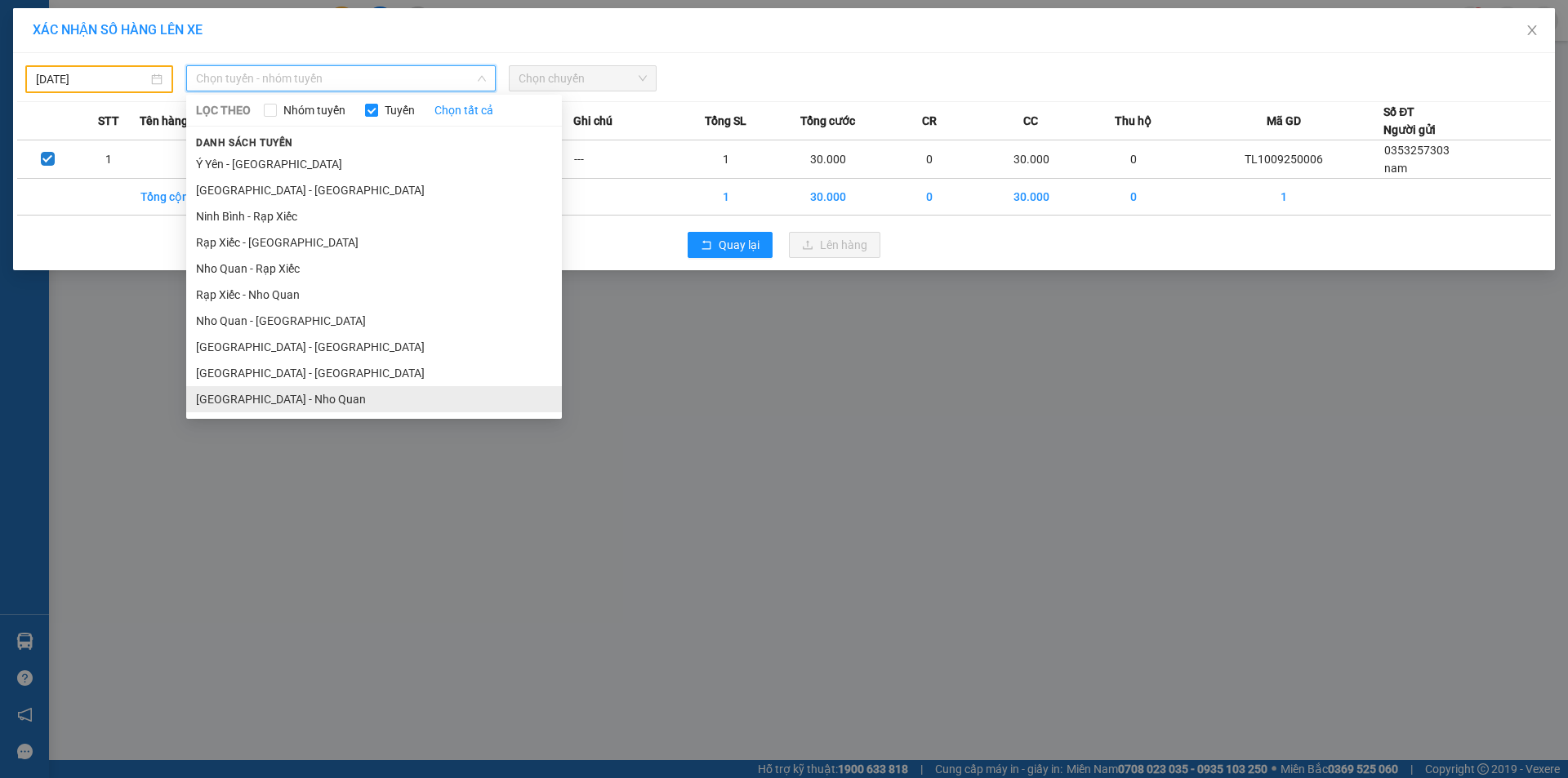
click at [275, 396] on li "[GEOGRAPHIC_DATA] - Nho Quan" at bounding box center [374, 399] width 375 height 26
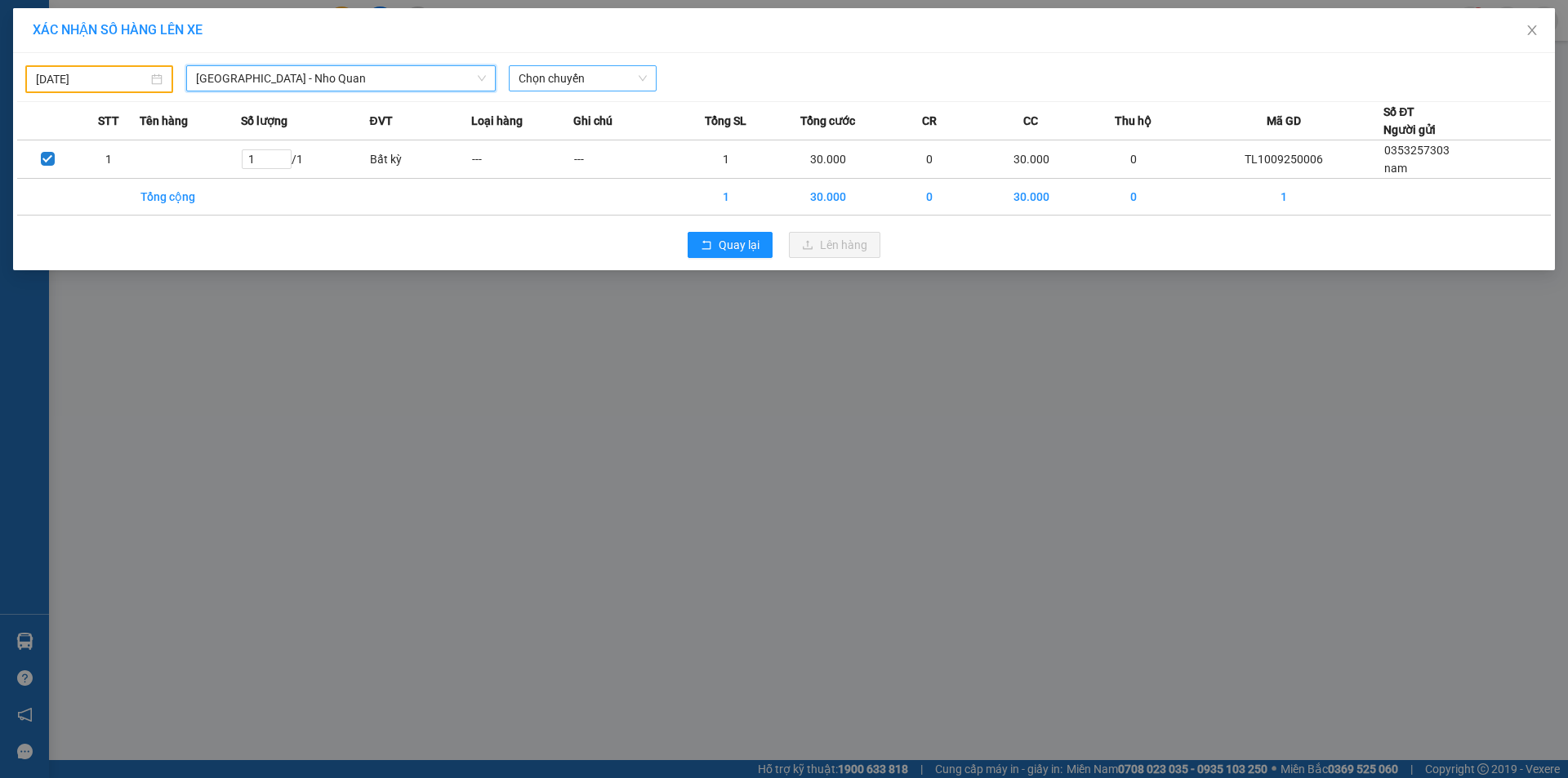
click at [569, 78] on span "Chọn chuyến" at bounding box center [583, 78] width 128 height 25
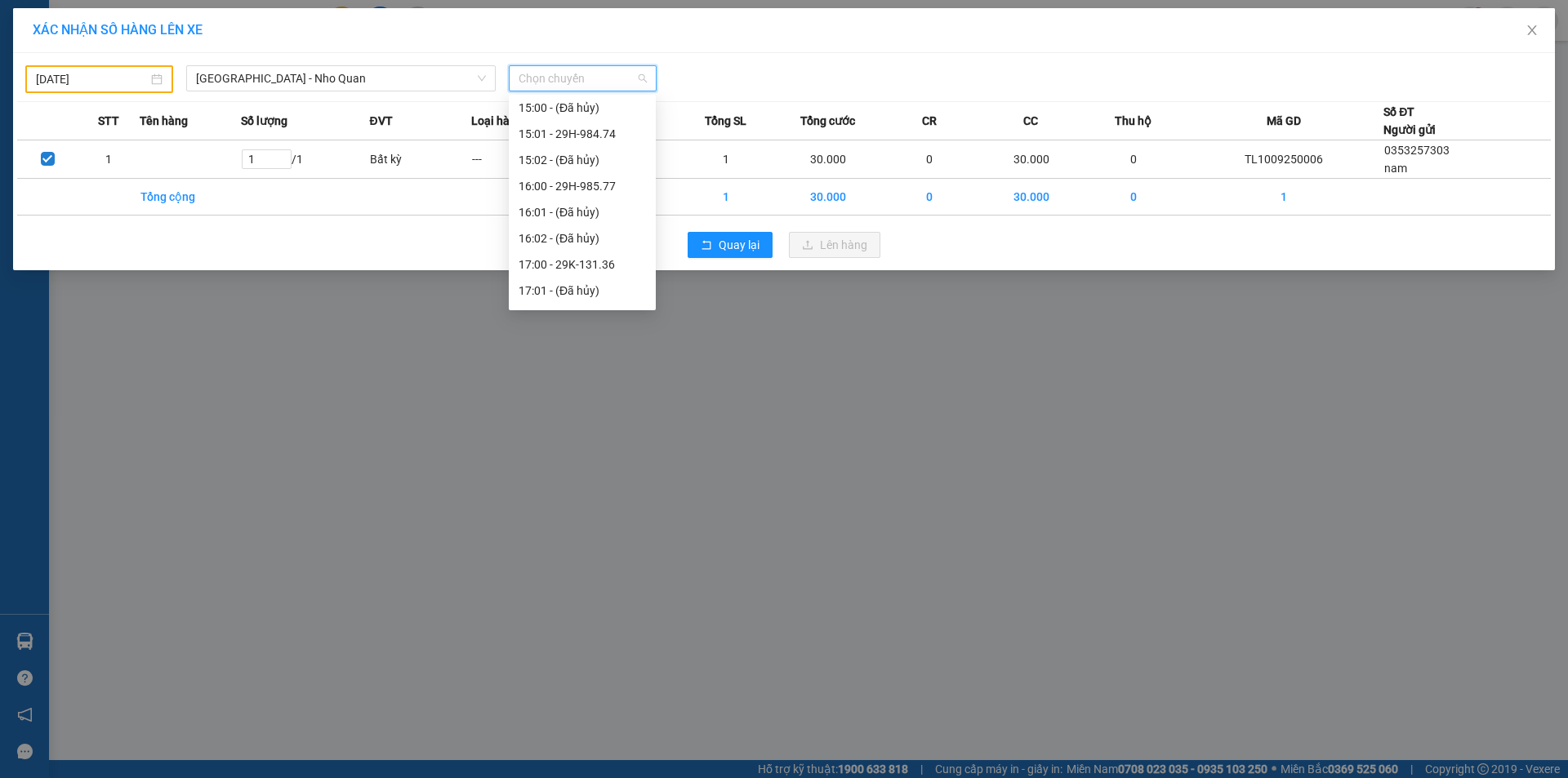
scroll to position [816, 0]
click at [571, 290] on div "18:01 - 29K-133.37" at bounding box center [582, 287] width 127 height 18
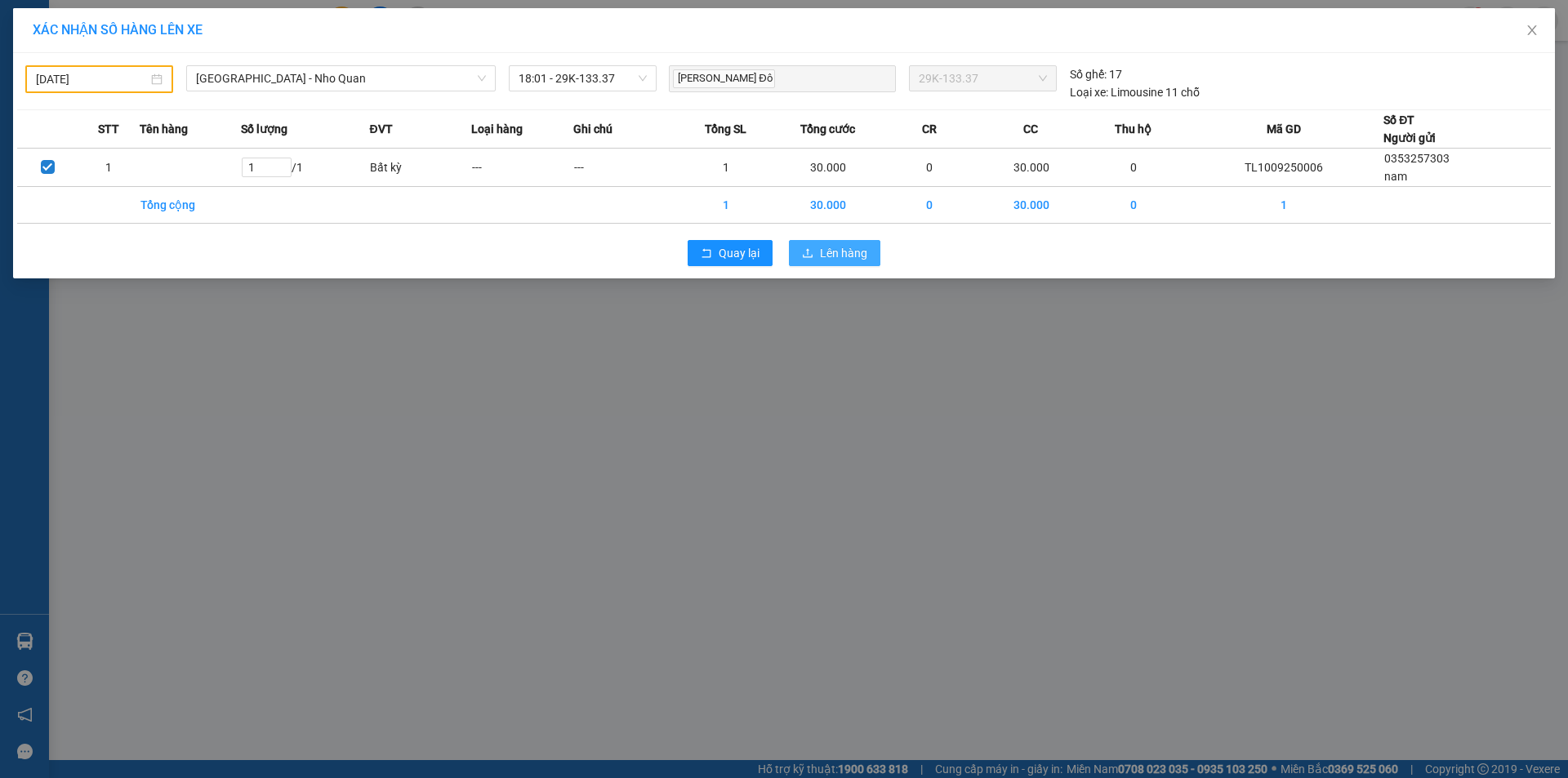
click at [825, 249] on span "Lên hàng" at bounding box center [843, 253] width 47 height 18
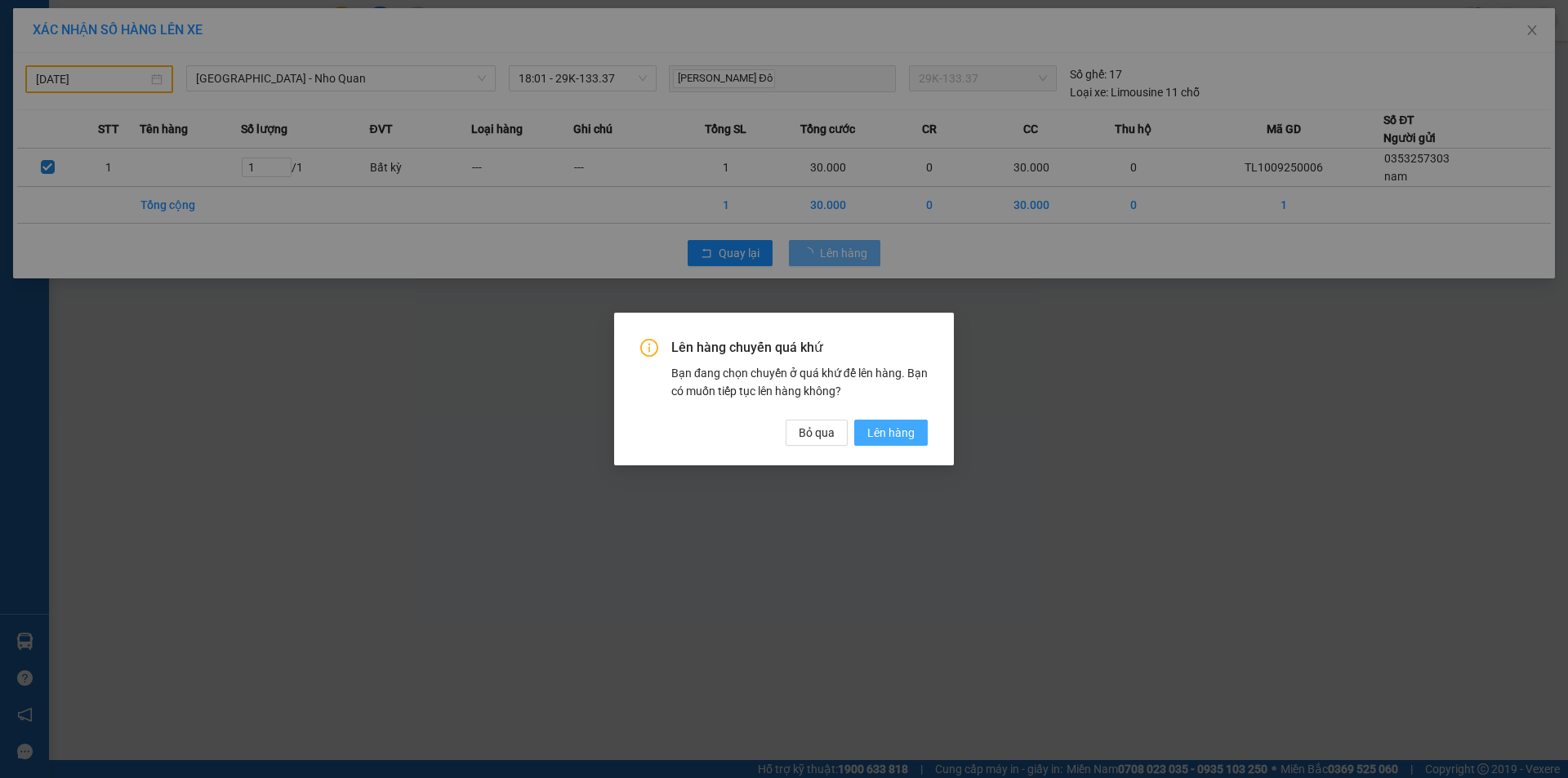
click at [883, 430] on span "Lên hàng" at bounding box center [890, 433] width 47 height 18
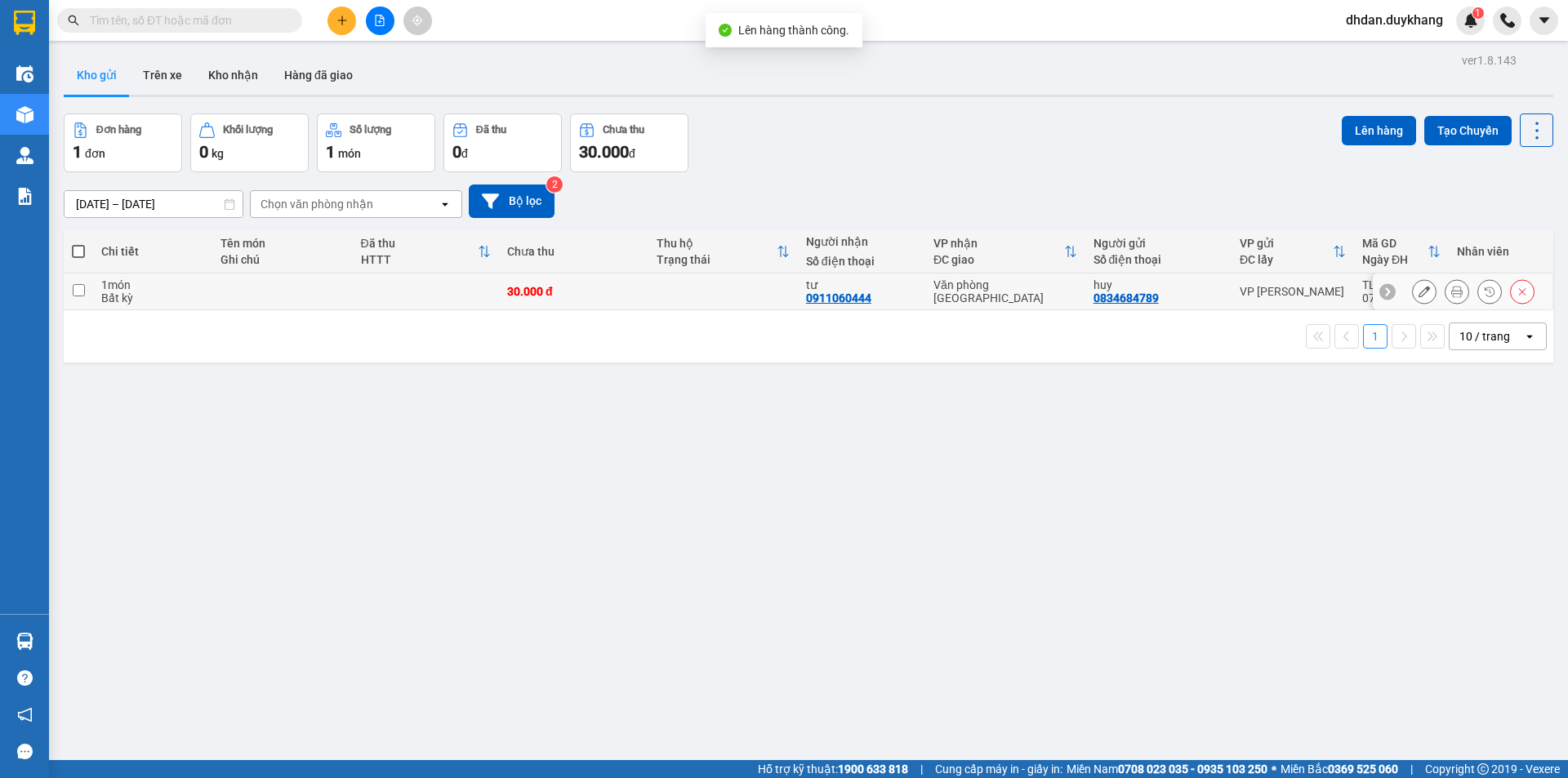
click at [81, 292] on input "checkbox" at bounding box center [78, 290] width 12 height 12
checkbox input "true"
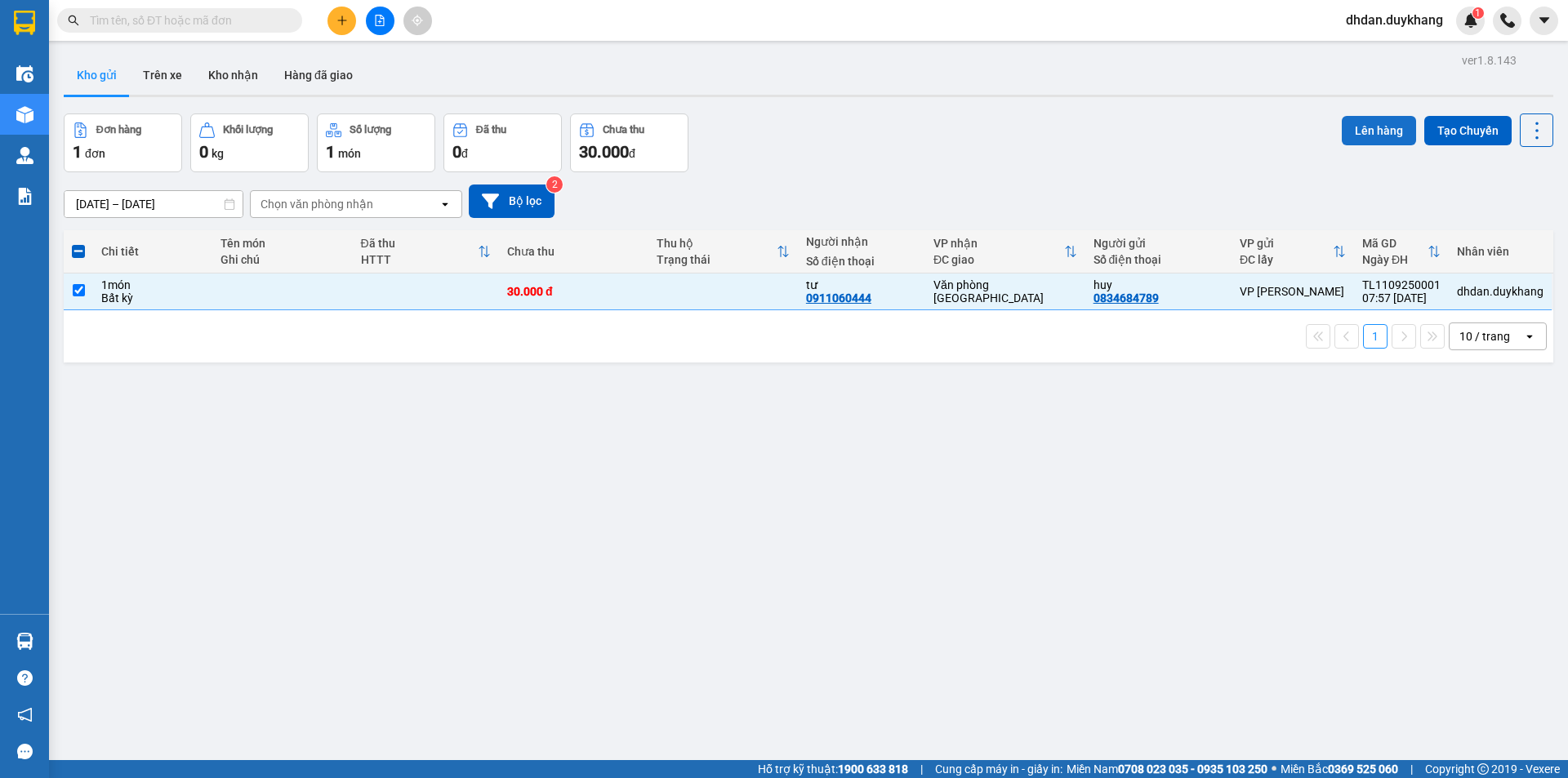
click at [1367, 136] on button "Lên hàng" at bounding box center [1379, 130] width 75 height 30
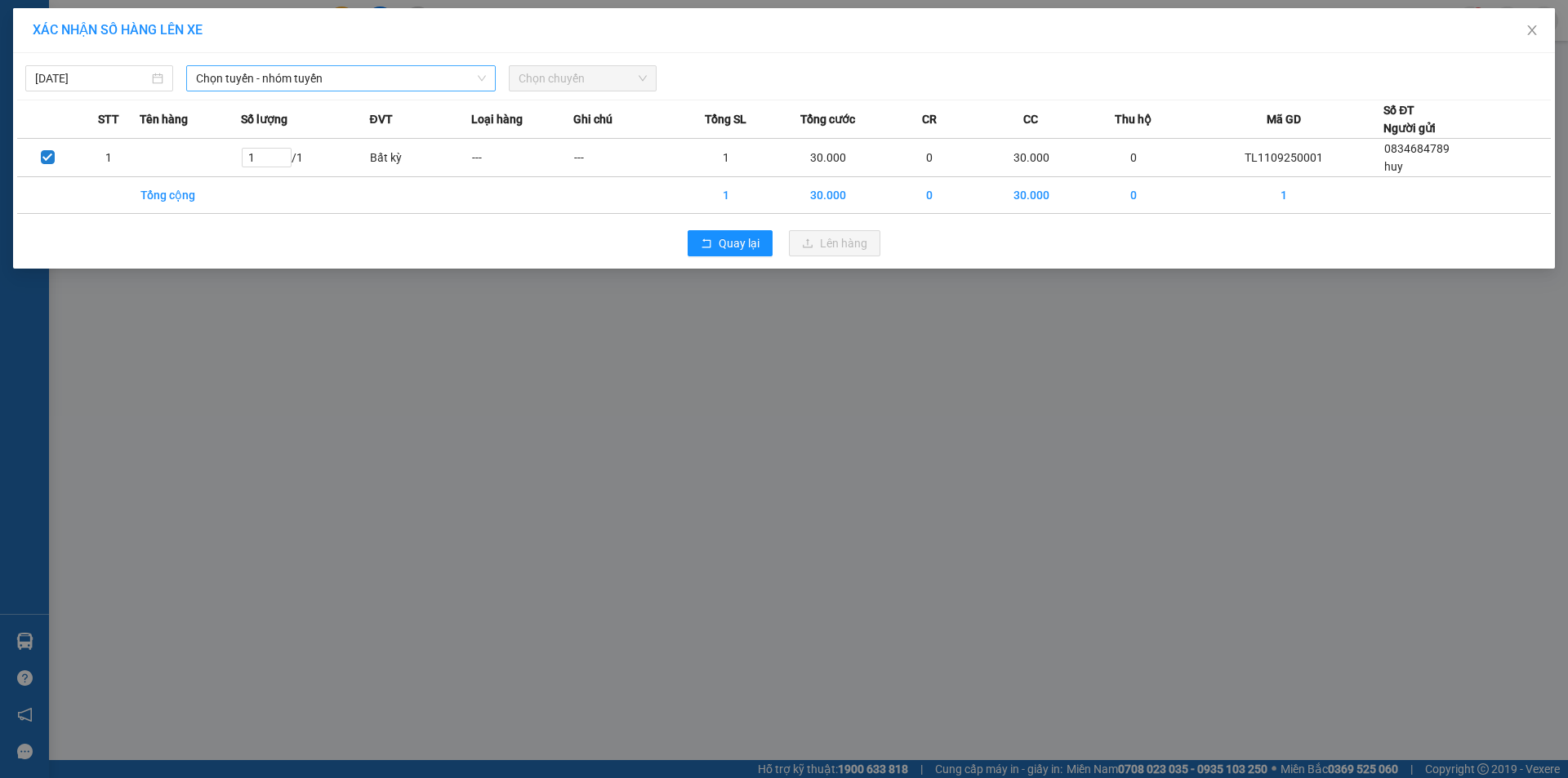
click at [249, 79] on span "Chọn tuyến - nhóm tuyến" at bounding box center [341, 78] width 290 height 25
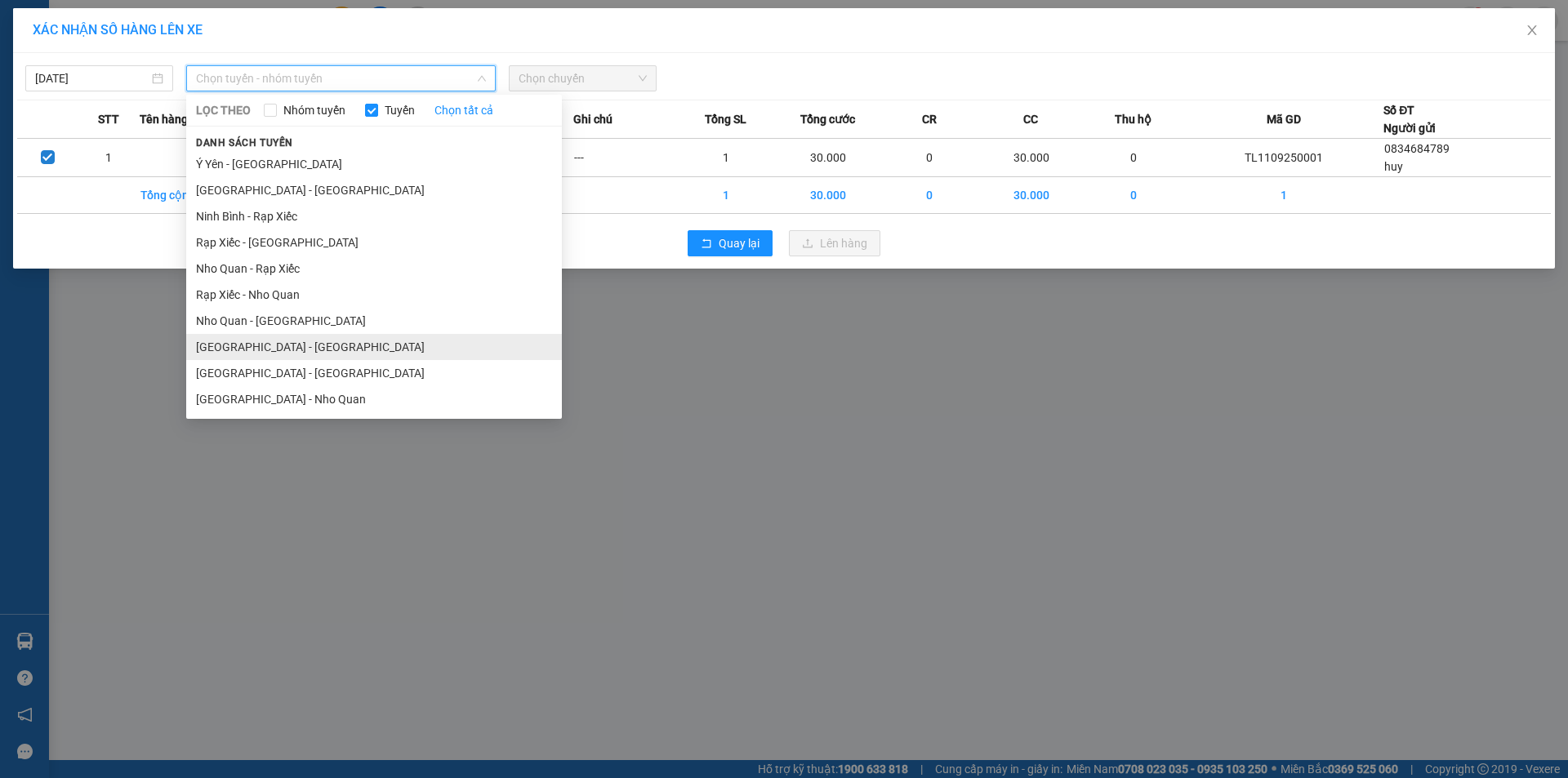
click at [282, 344] on li "[GEOGRAPHIC_DATA] - [GEOGRAPHIC_DATA]" at bounding box center [374, 346] width 375 height 26
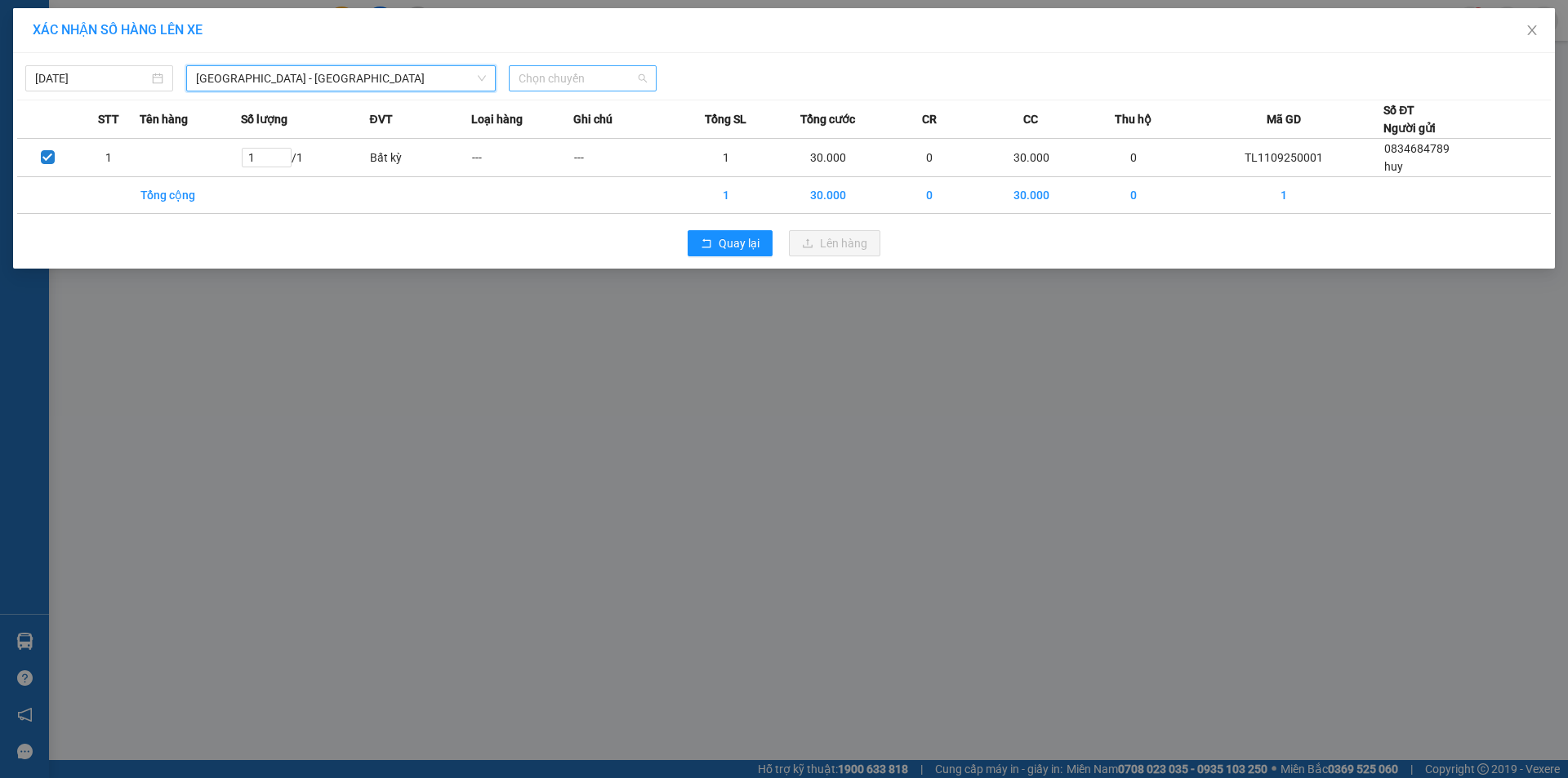
click at [576, 80] on span "Chọn chuyến" at bounding box center [583, 78] width 128 height 25
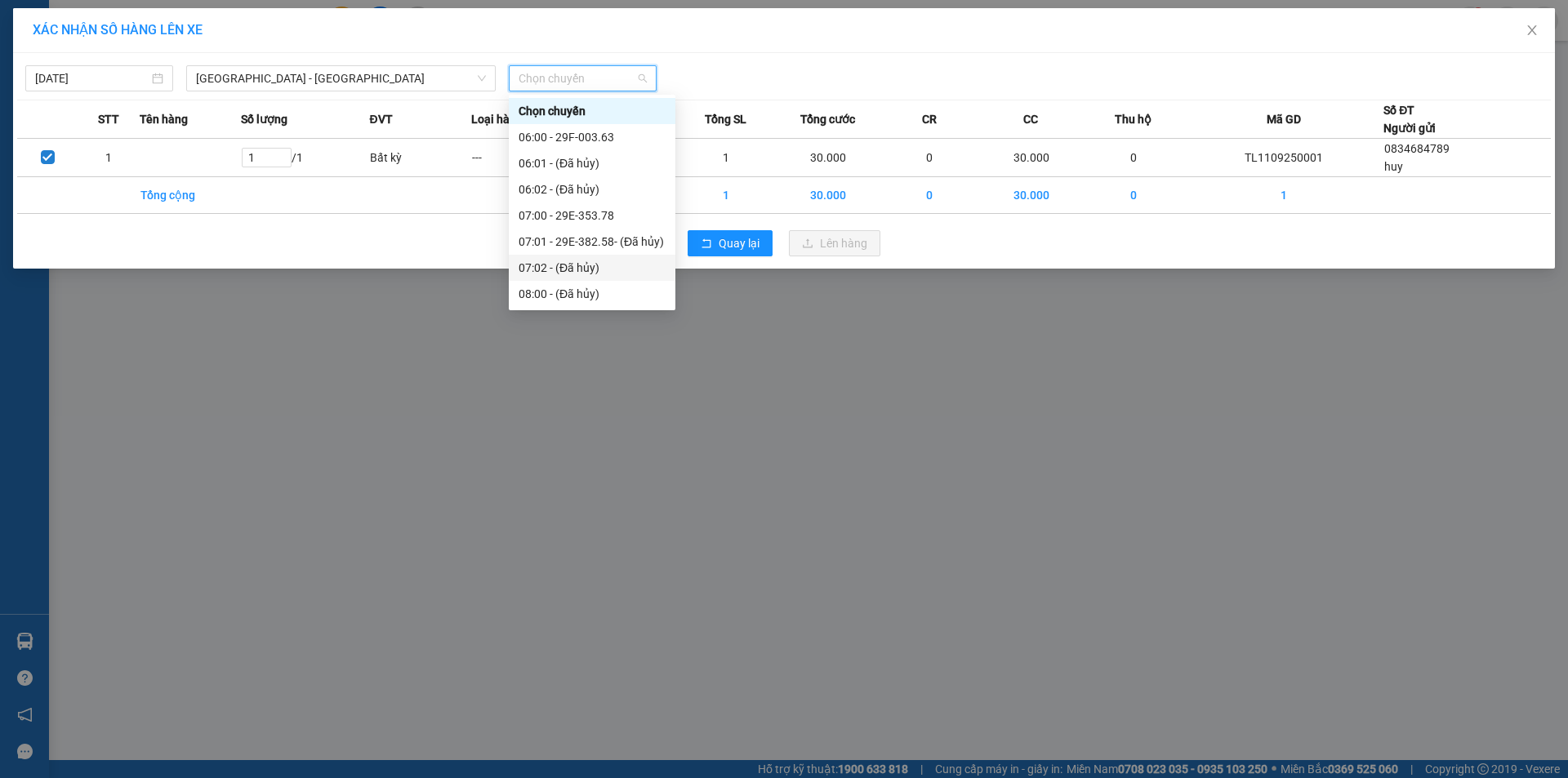
scroll to position [164, 0]
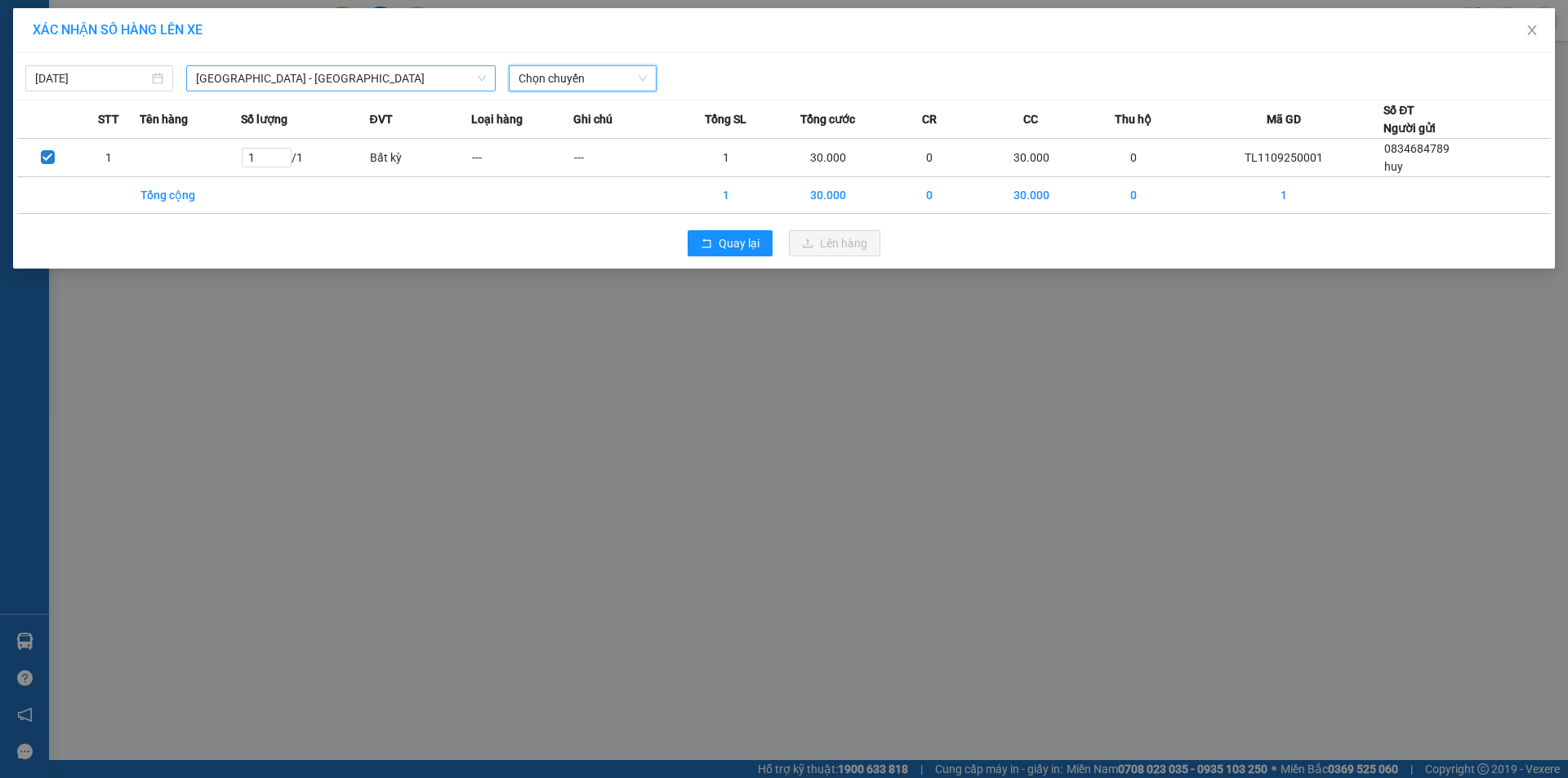
click at [426, 75] on span "[GEOGRAPHIC_DATA] - [GEOGRAPHIC_DATA]" at bounding box center [341, 78] width 290 height 25
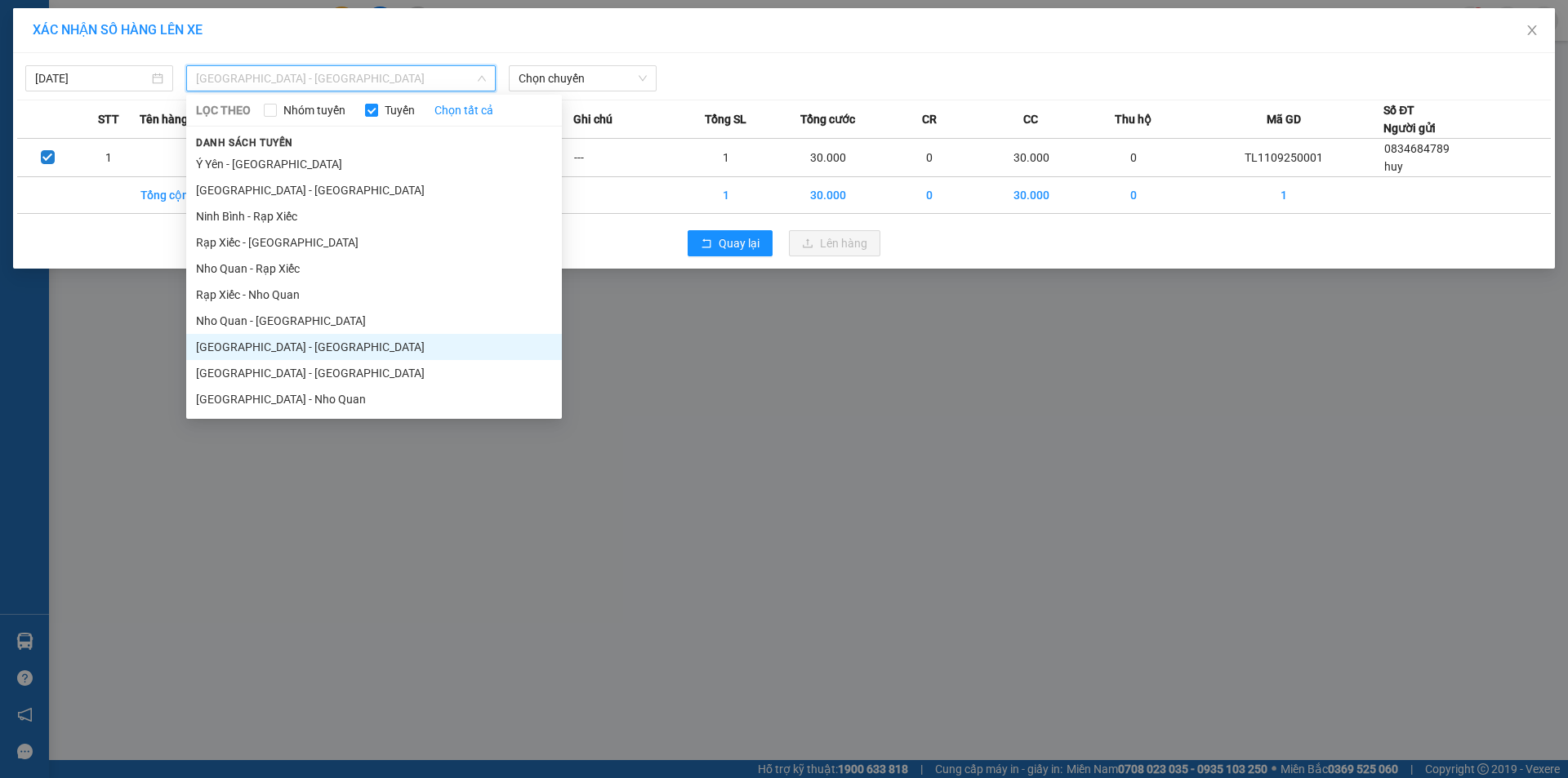
click at [875, 364] on div "XÁC NHẬN SỐ HÀNG LÊN XE [DATE] [GEOGRAPHIC_DATA] - [GEOGRAPHIC_DATA] LỌC THEO N…" at bounding box center [784, 389] width 1568 height 778
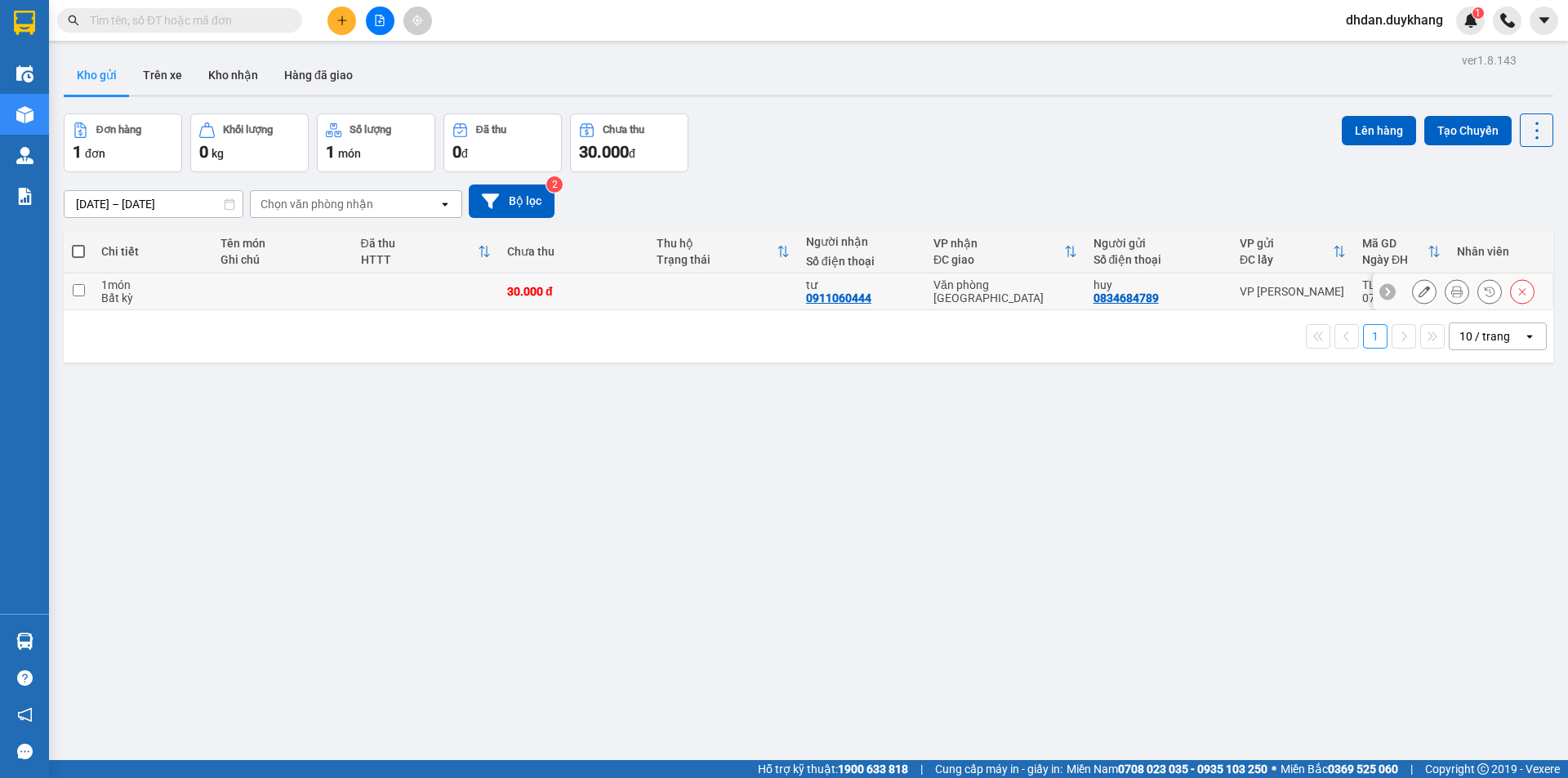
click at [84, 292] on input "checkbox" at bounding box center [78, 290] width 12 height 12
checkbox input "true"
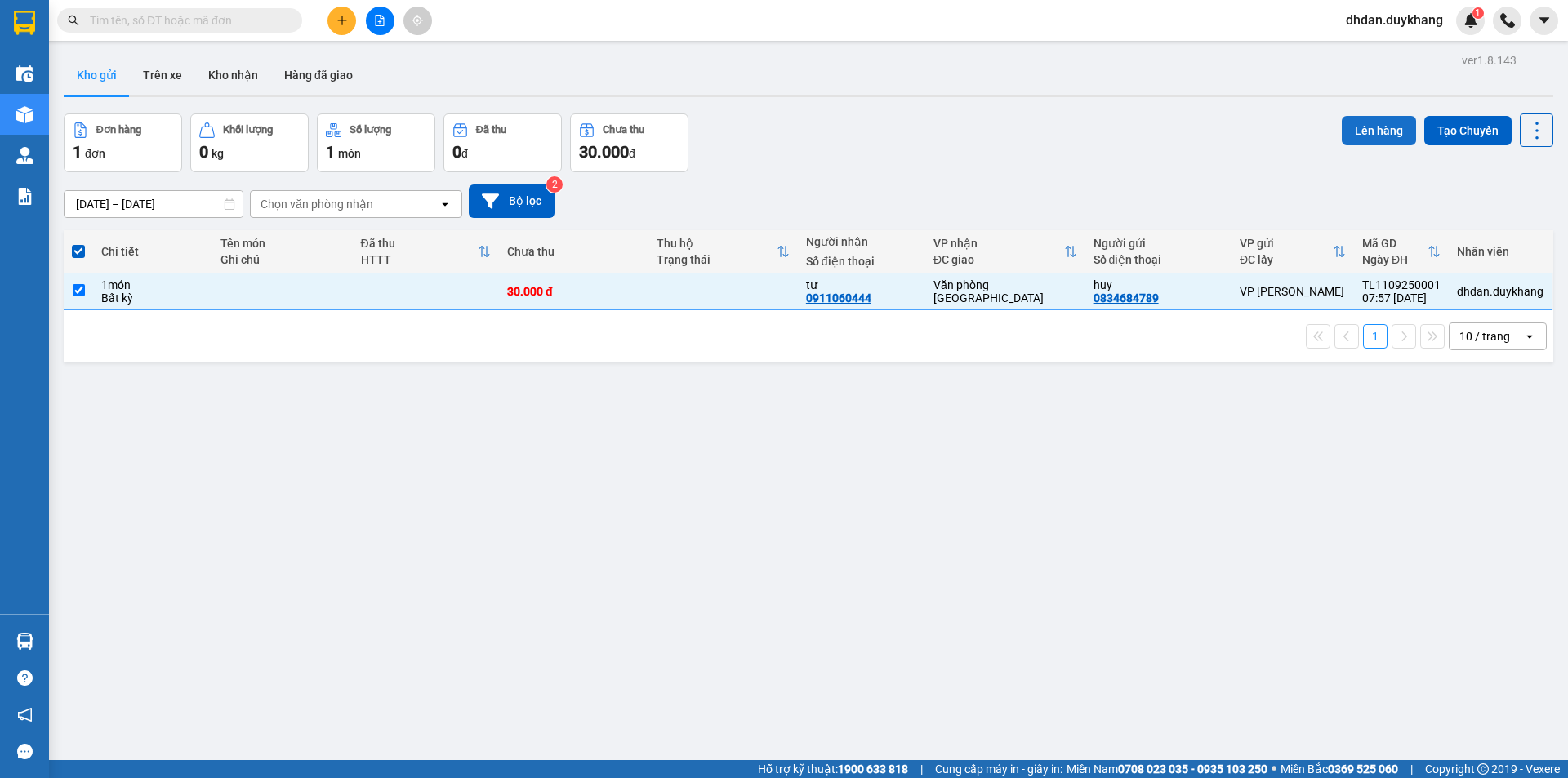
click at [1376, 136] on button "Lên hàng" at bounding box center [1379, 130] width 75 height 30
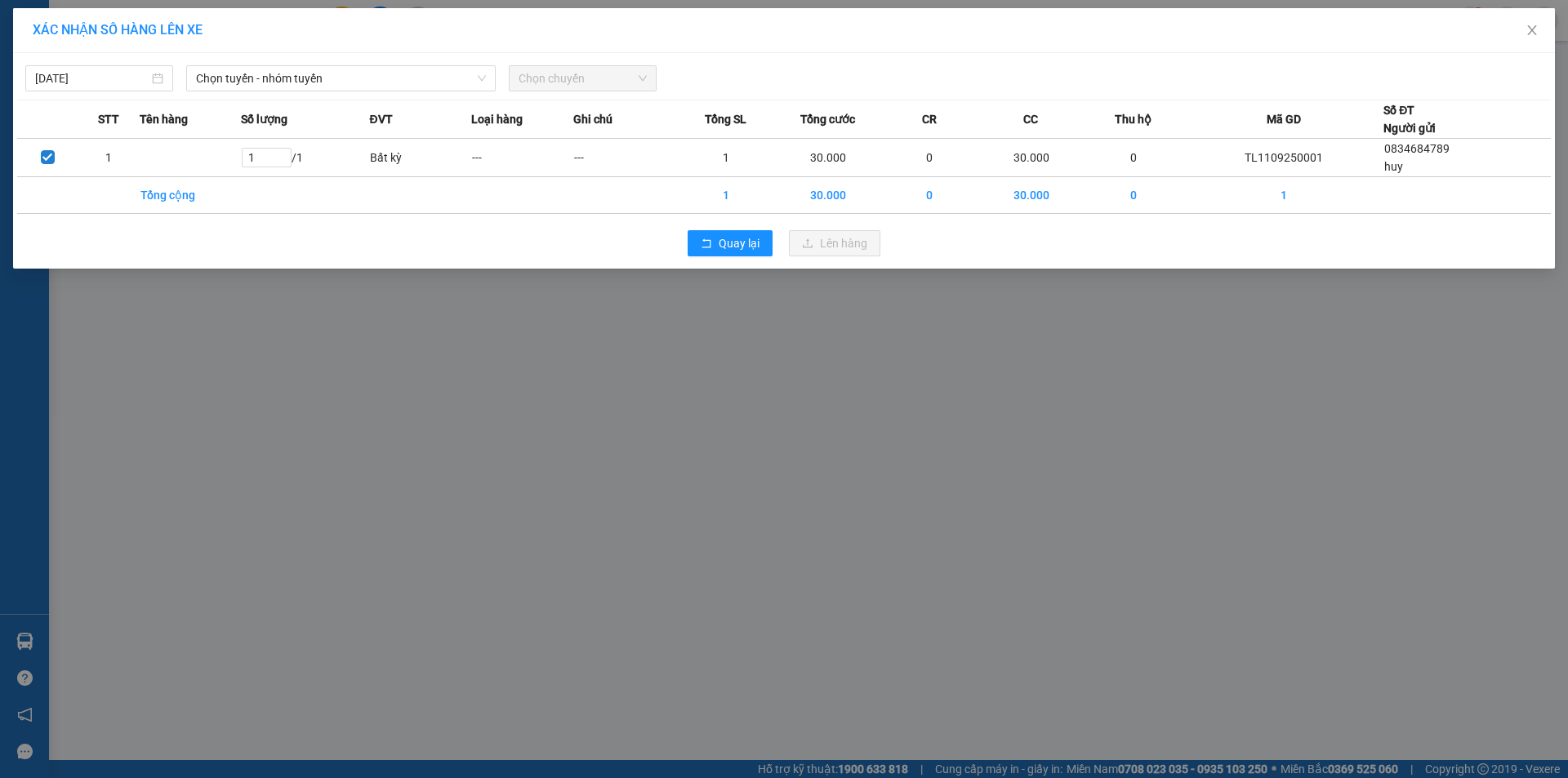
click at [254, 88] on span "Chọn tuyến - nhóm tuyến" at bounding box center [341, 78] width 290 height 25
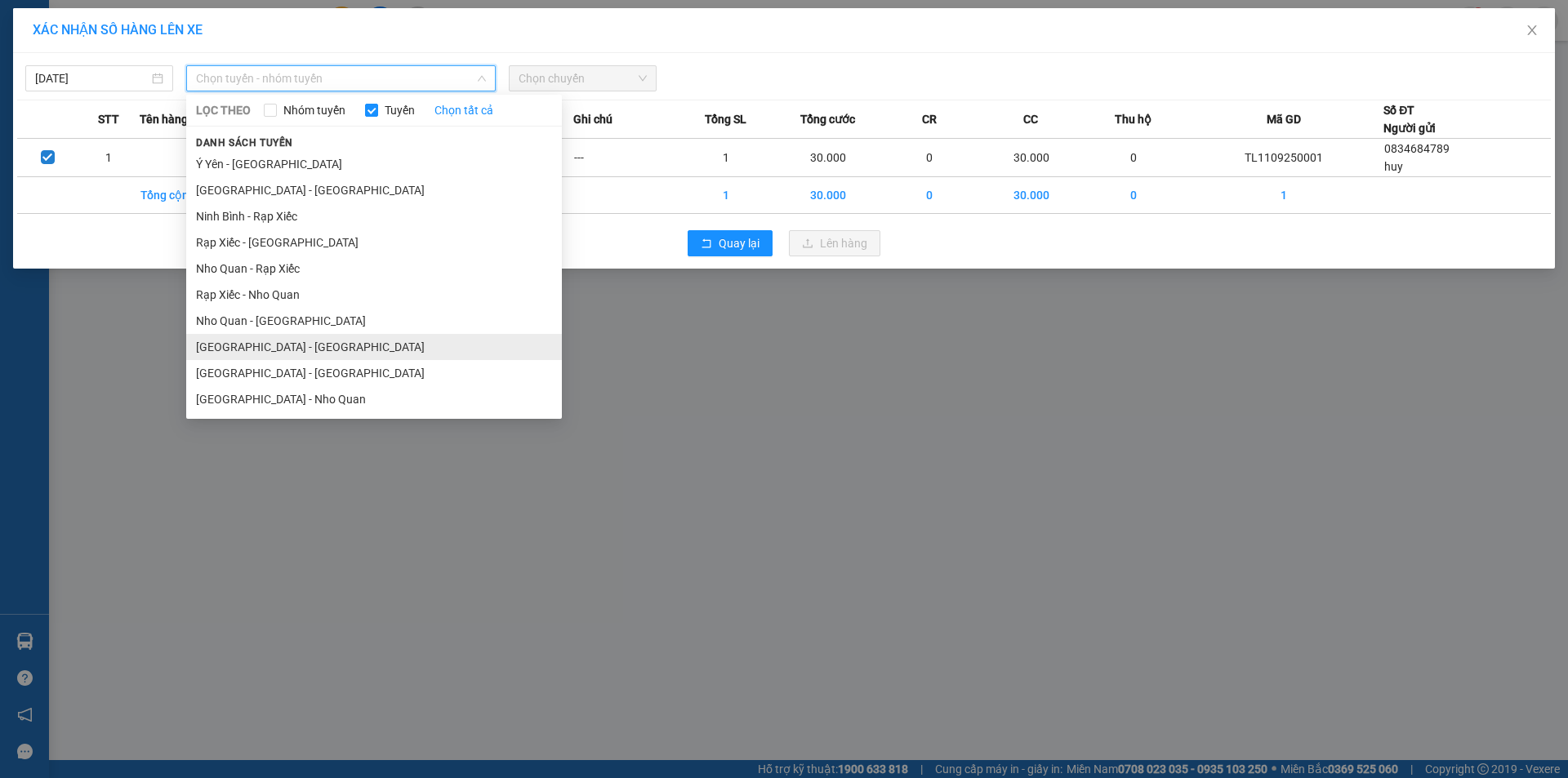
click at [290, 348] on li "[GEOGRAPHIC_DATA] - [GEOGRAPHIC_DATA]" at bounding box center [374, 346] width 375 height 26
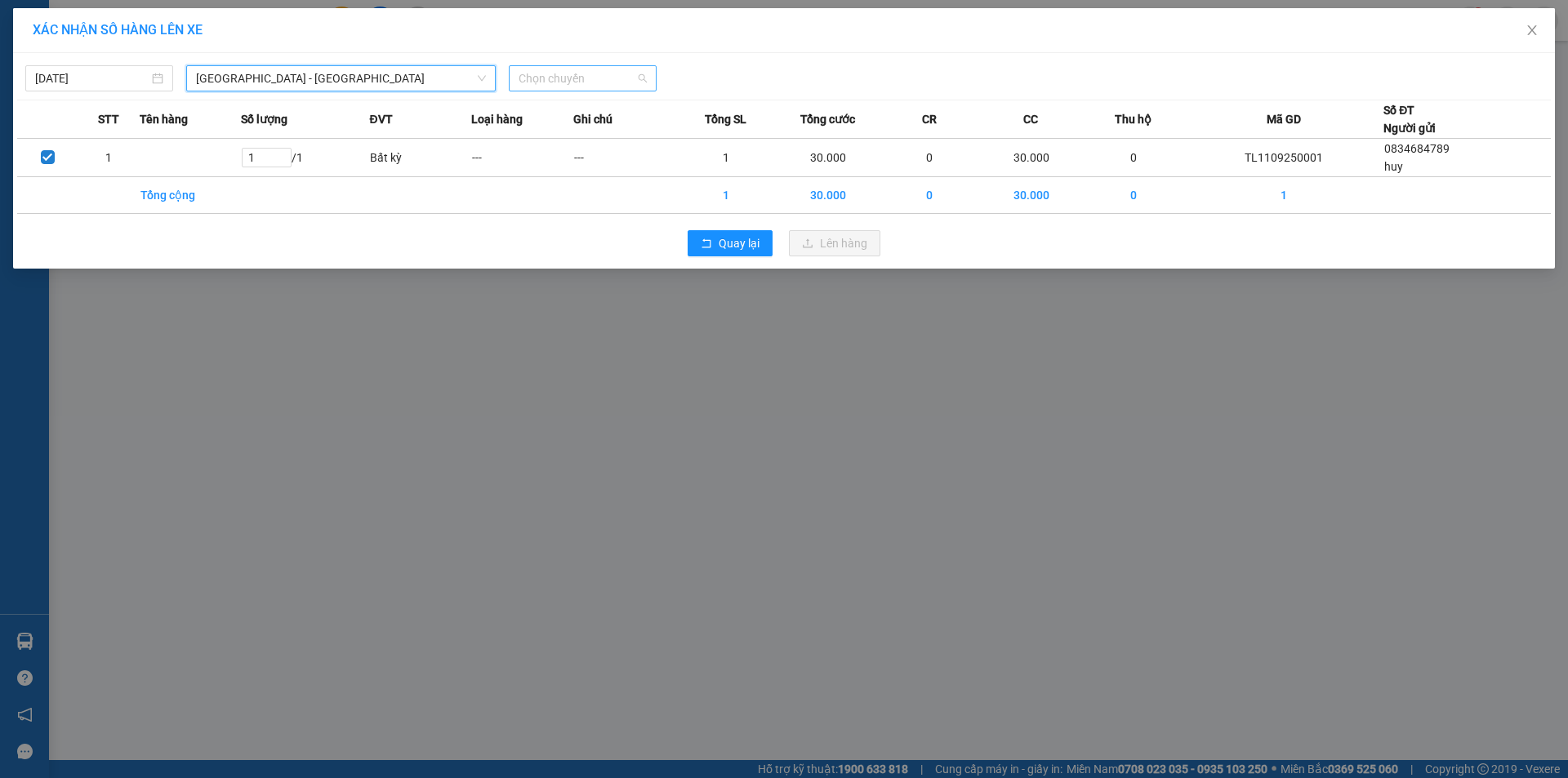
click at [564, 76] on span "Chọn chuyến" at bounding box center [583, 78] width 128 height 25
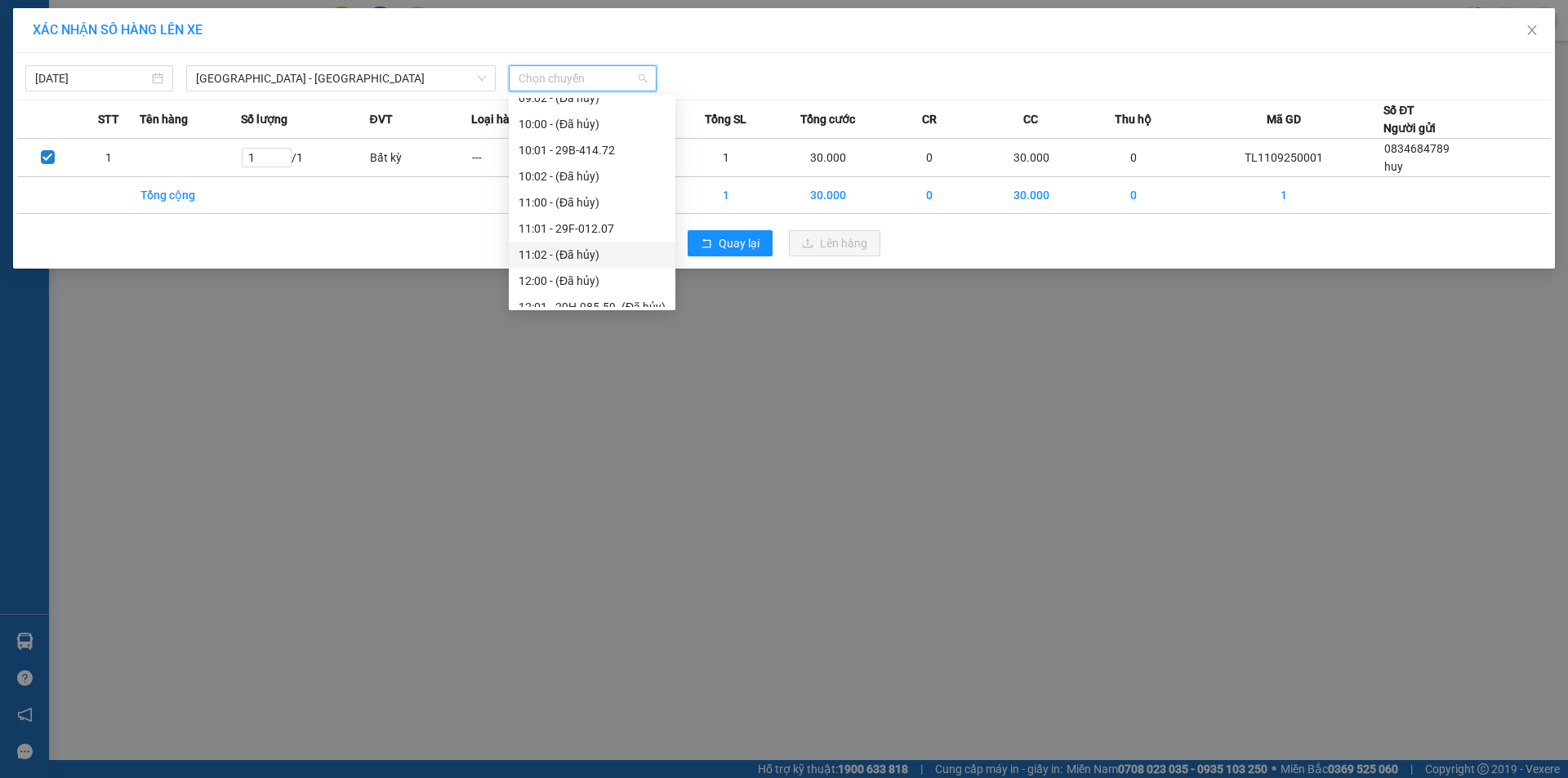
scroll to position [164, 0]
click at [601, 157] on div "08:01 - 29E-382.58" at bounding box center [593, 156] width 147 height 18
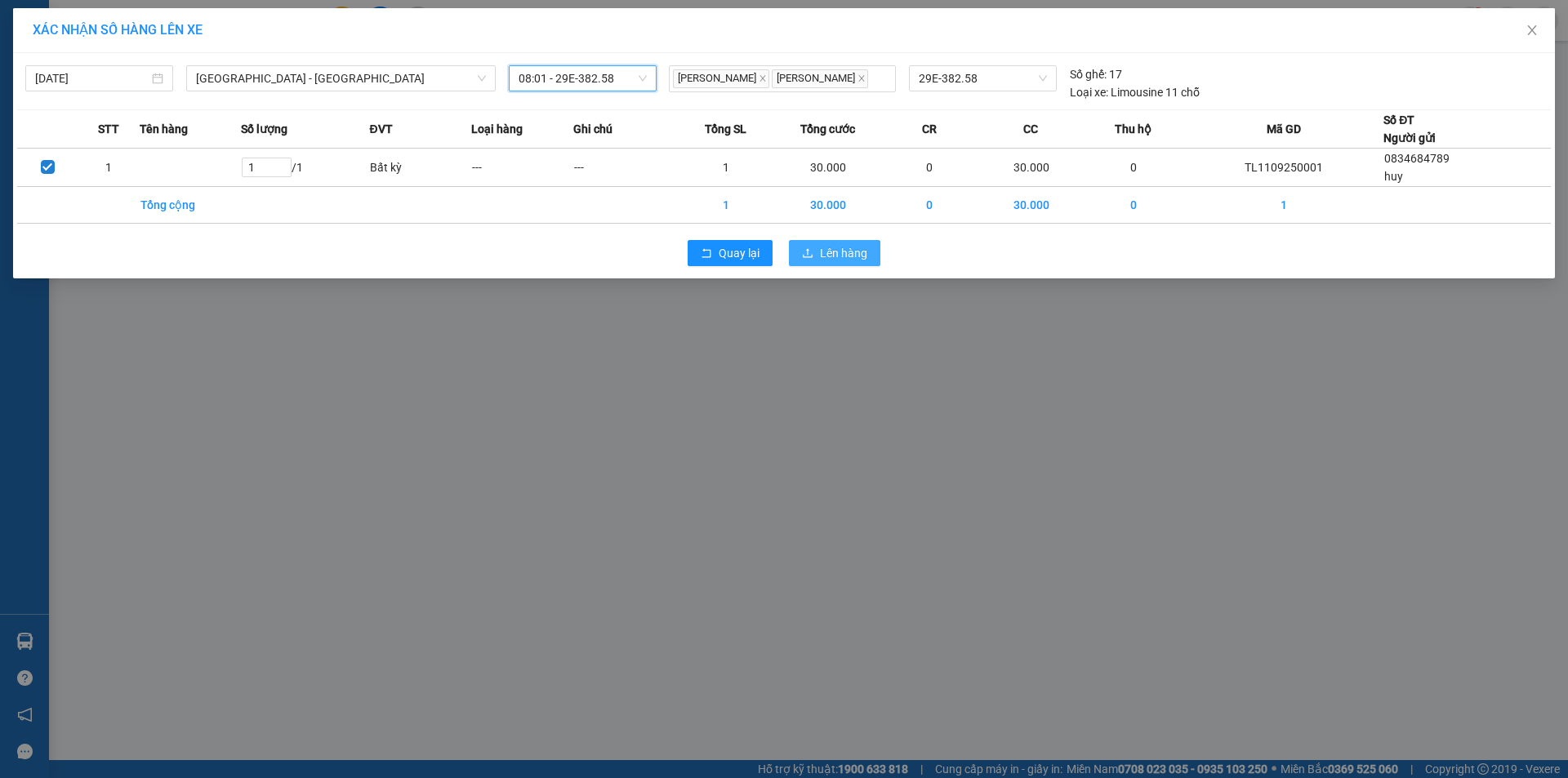
click at [856, 255] on span "Lên hàng" at bounding box center [843, 253] width 47 height 18
